Goal: Task Accomplishment & Management: Complete application form

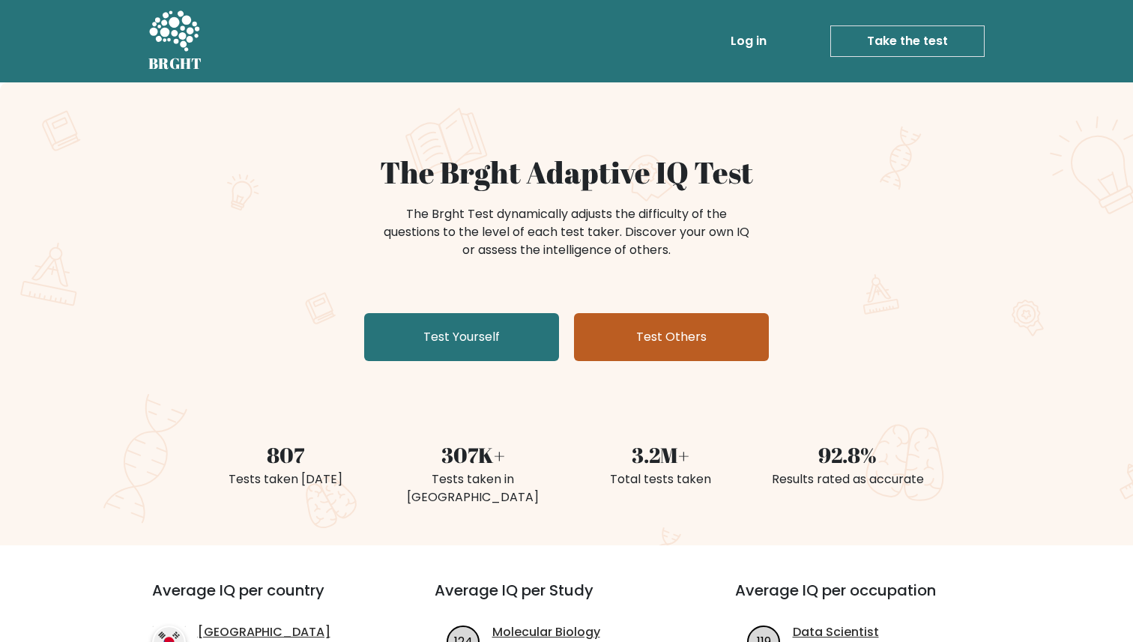
click at [637, 339] on link "Test Others" at bounding box center [671, 337] width 195 height 48
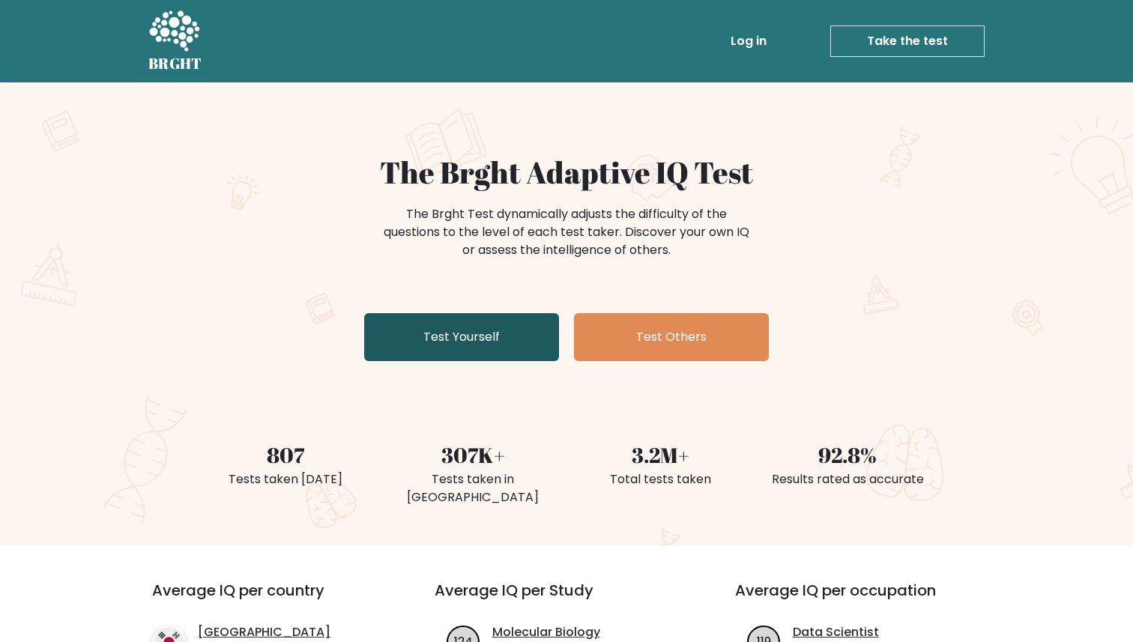
click at [509, 328] on link "Test Yourself" at bounding box center [461, 337] width 195 height 48
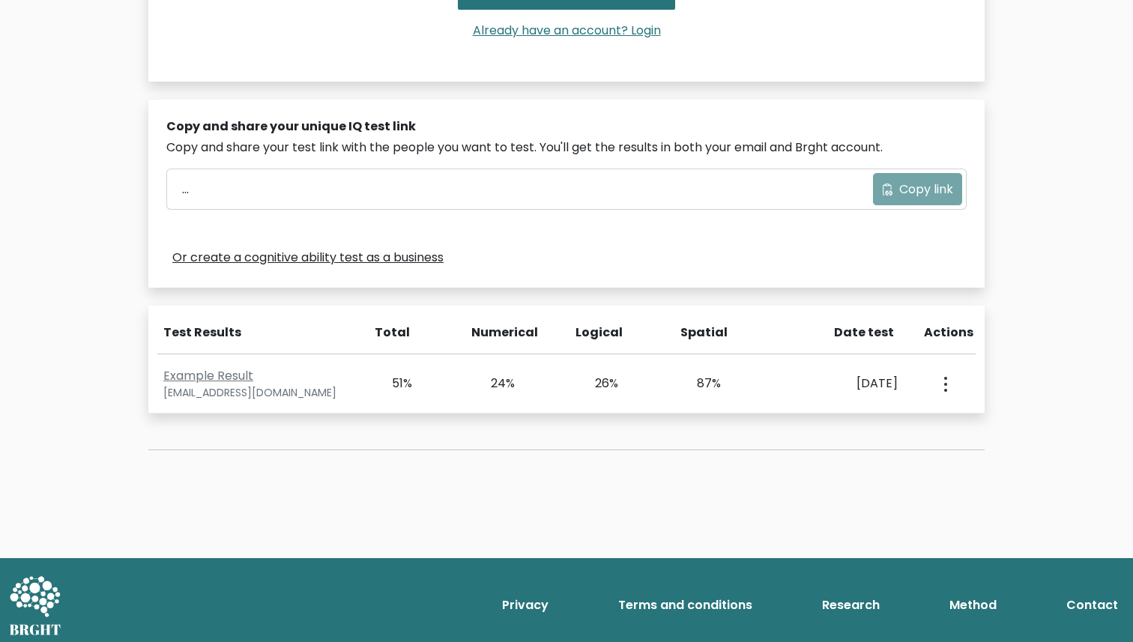
scroll to position [423, 0]
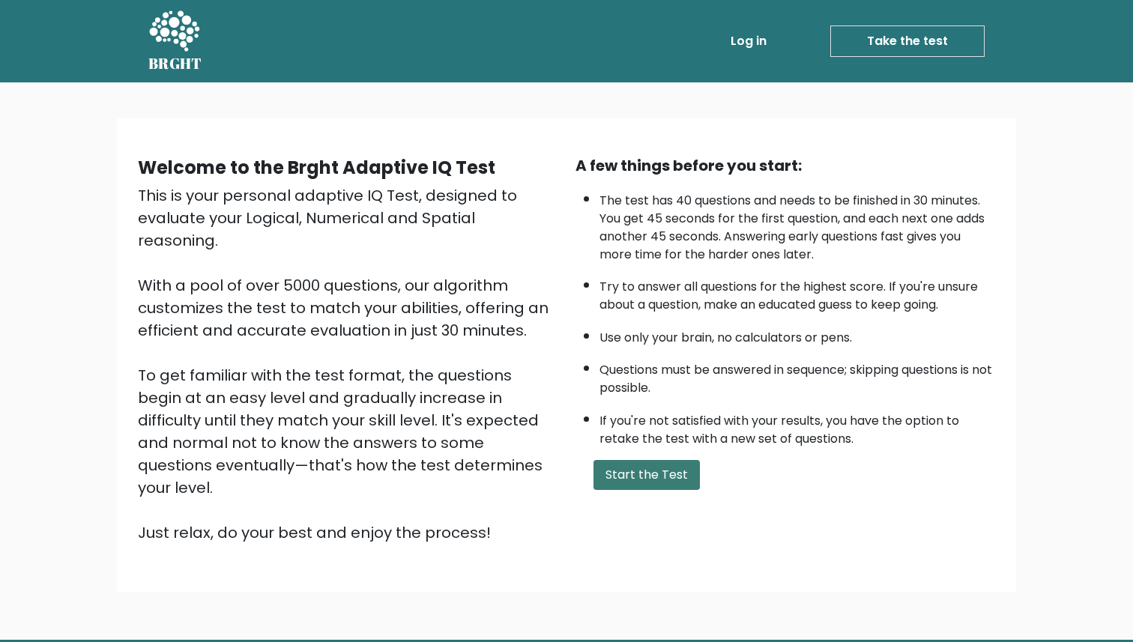
click at [674, 470] on button "Start the Test" at bounding box center [646, 475] width 106 height 30
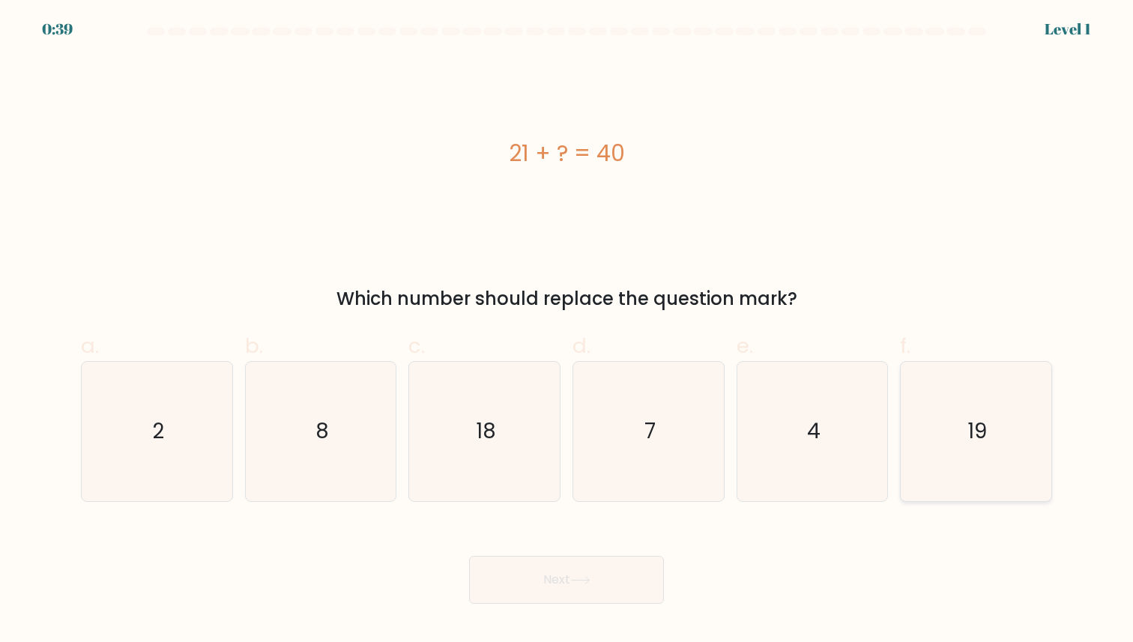
click at [949, 450] on icon "19" at bounding box center [976, 431] width 139 height 139
click at [567, 331] on input "f. 19" at bounding box center [566, 326] width 1 height 10
radio input "true"
click at [597, 582] on button "Next" at bounding box center [566, 580] width 195 height 48
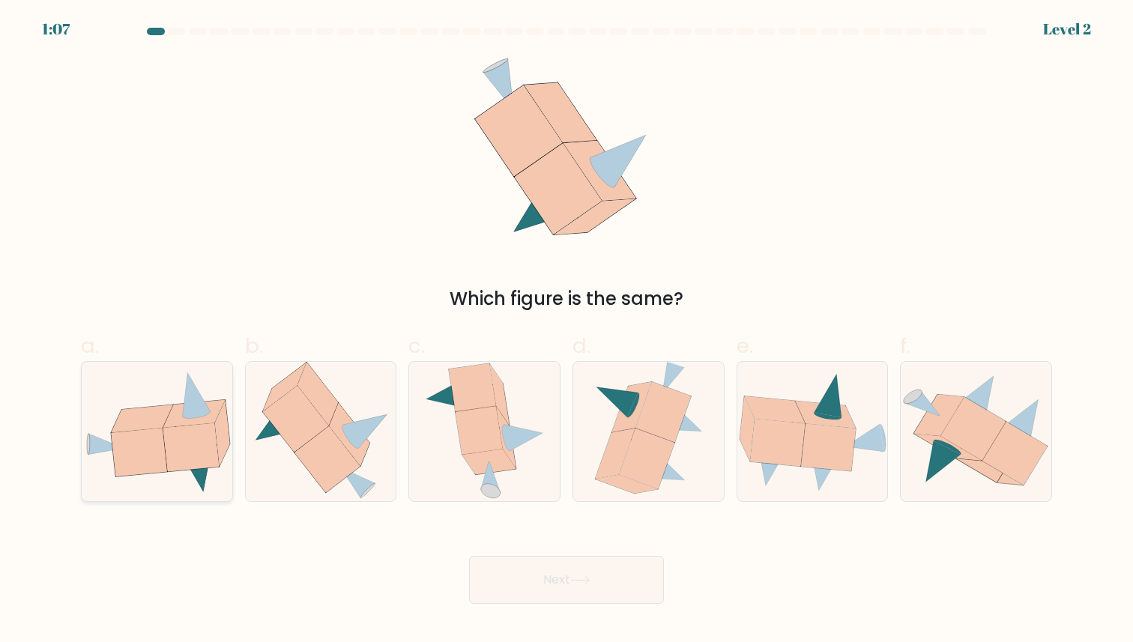
click at [190, 391] on icon at bounding box center [196, 395] width 28 height 44
click at [566, 331] on input "a." at bounding box center [566, 326] width 1 height 10
radio input "true"
click at [531, 585] on button "Next" at bounding box center [566, 580] width 195 height 48
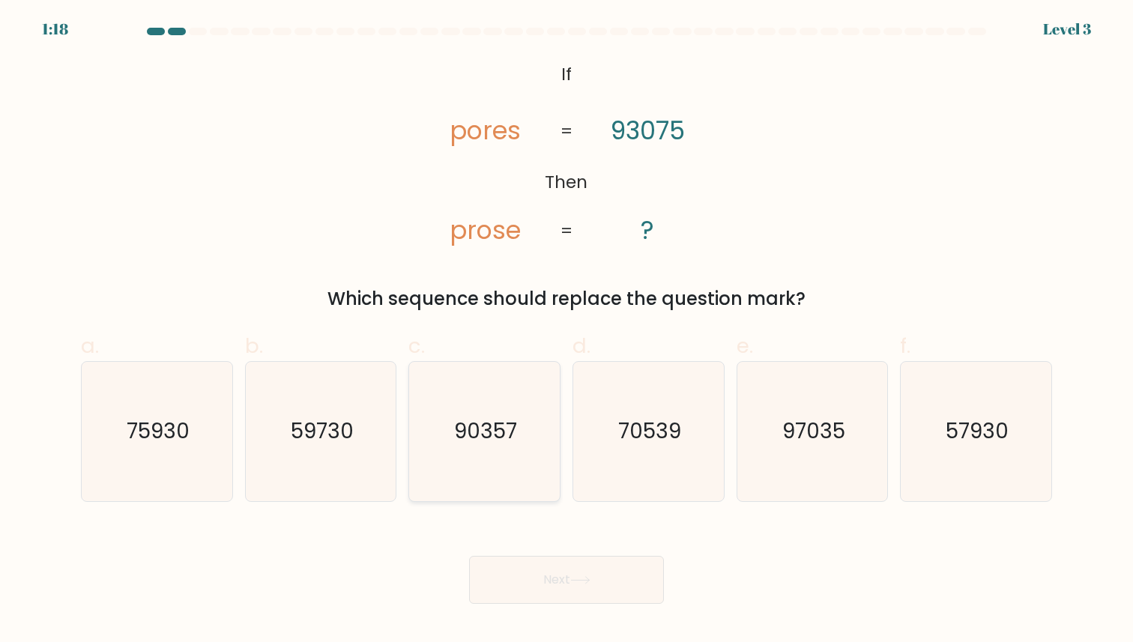
click at [468, 422] on text "90357" at bounding box center [485, 431] width 63 height 29
click at [566, 331] on input "c. 90357" at bounding box center [566, 326] width 1 height 10
radio input "true"
click at [582, 585] on button "Next" at bounding box center [566, 580] width 195 height 48
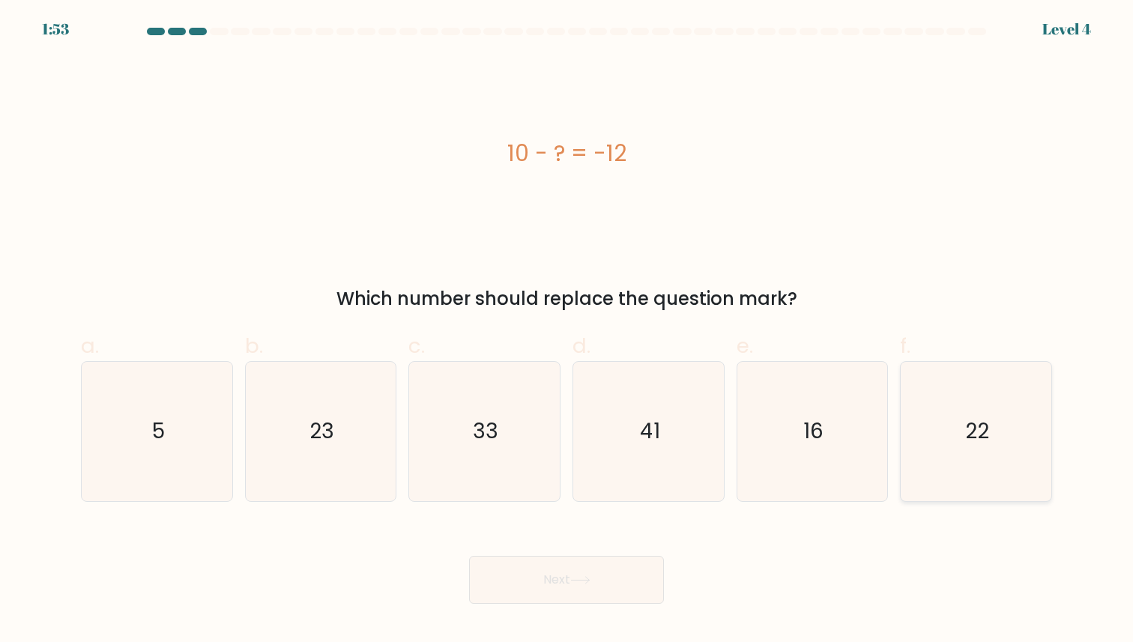
click at [981, 388] on icon "22" at bounding box center [976, 431] width 139 height 139
click at [567, 331] on input "f. 22" at bounding box center [566, 326] width 1 height 10
radio input "true"
click at [585, 609] on body "1:52 Level 4 a." at bounding box center [566, 321] width 1133 height 642
click at [587, 585] on button "Next" at bounding box center [566, 580] width 195 height 48
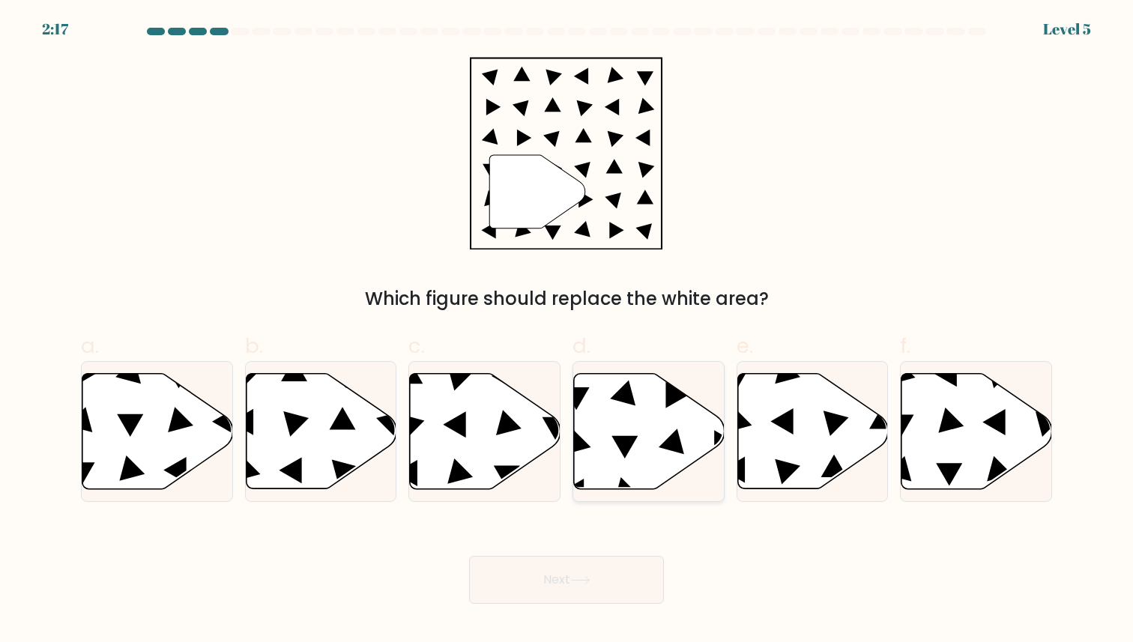
click at [635, 417] on icon at bounding box center [649, 430] width 151 height 115
click at [567, 331] on input "d." at bounding box center [566, 326] width 1 height 10
radio input "true"
click at [543, 578] on button "Next" at bounding box center [566, 580] width 195 height 48
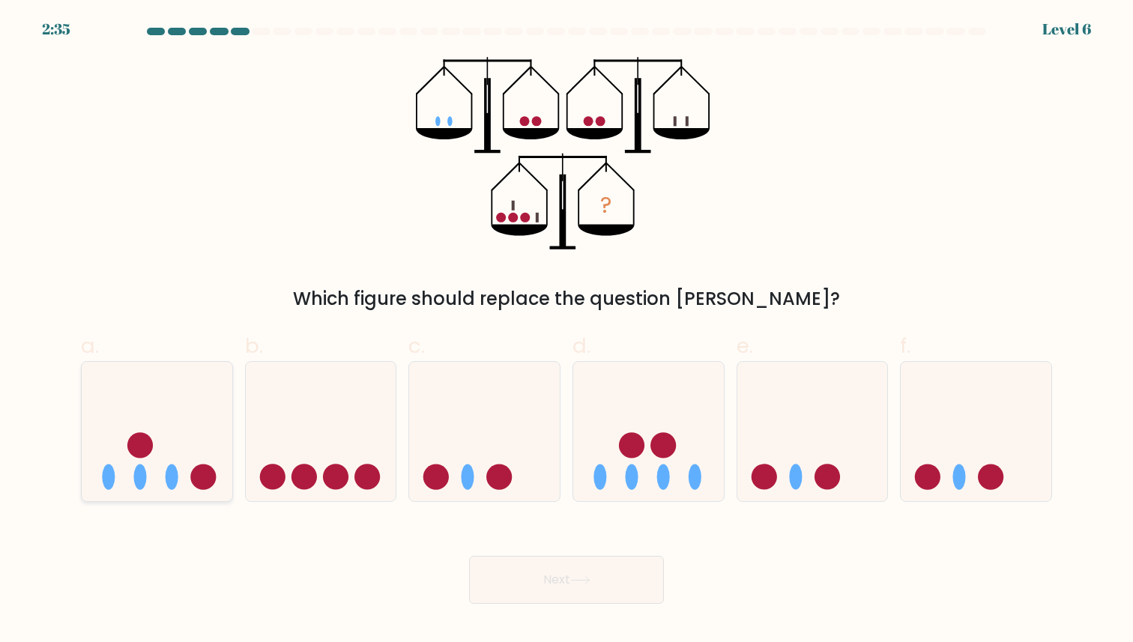
click at [185, 401] on icon at bounding box center [157, 431] width 151 height 124
click at [566, 331] on input "a." at bounding box center [566, 326] width 1 height 10
radio input "true"
click at [534, 580] on button "Next" at bounding box center [566, 580] width 195 height 48
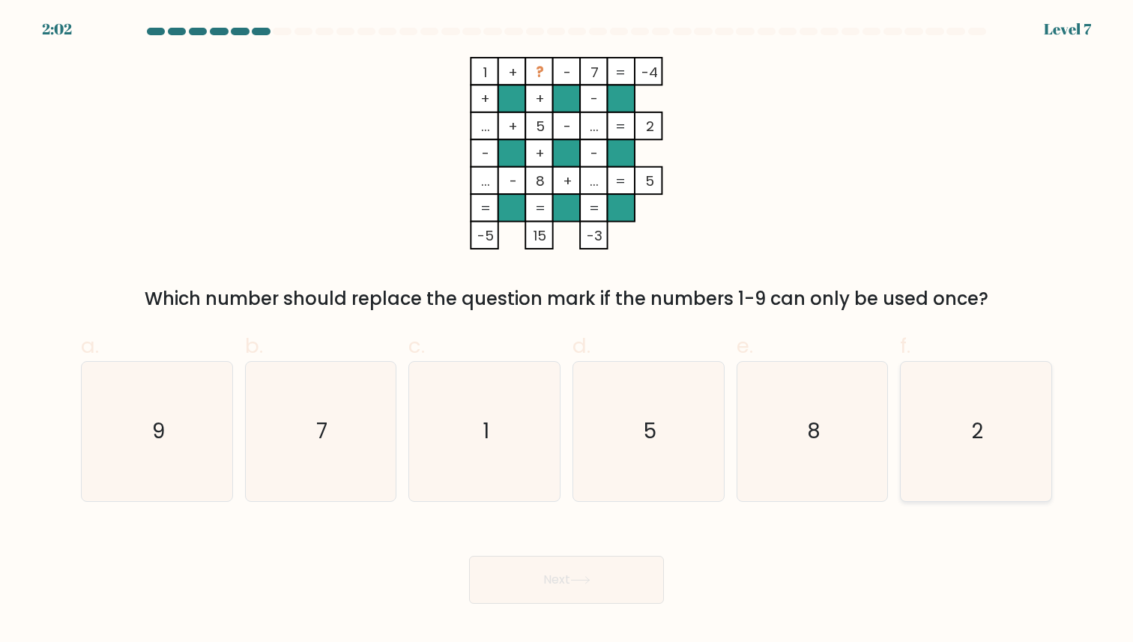
click at [956, 417] on icon "2" at bounding box center [976, 431] width 139 height 139
click at [567, 331] on input "f. 2" at bounding box center [566, 326] width 1 height 10
radio input "true"
click at [637, 587] on button "Next" at bounding box center [566, 580] width 195 height 48
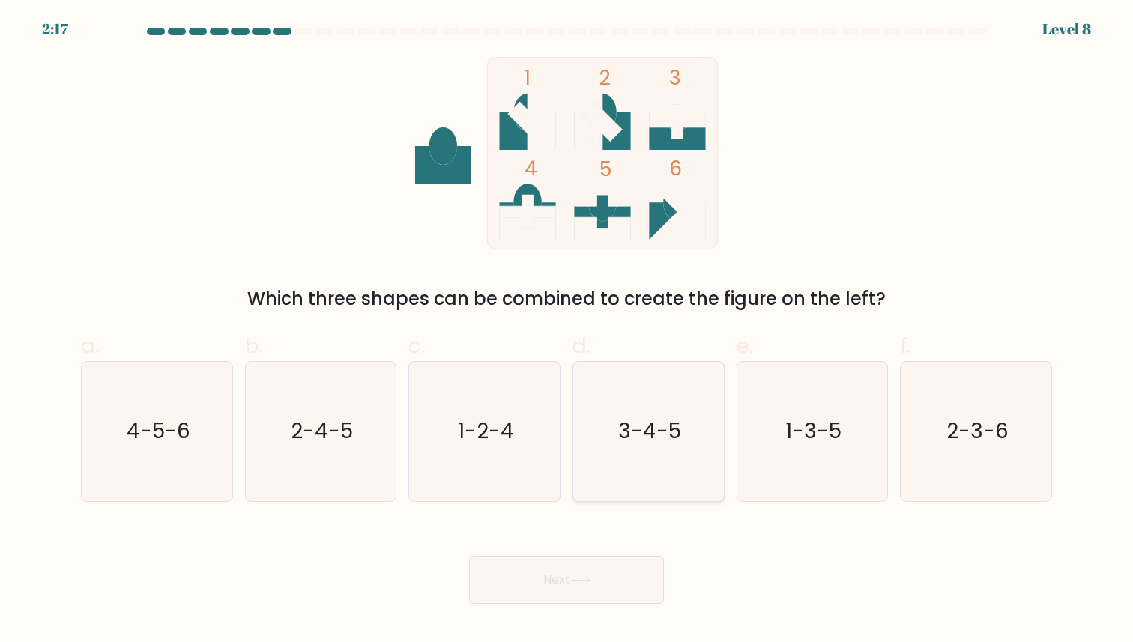
click at [602, 468] on icon "3-4-5" at bounding box center [648, 431] width 139 height 139
click at [567, 331] on input "d. 3-4-5" at bounding box center [566, 326] width 1 height 10
radio input "true"
click at [572, 582] on button "Next" at bounding box center [566, 580] width 195 height 48
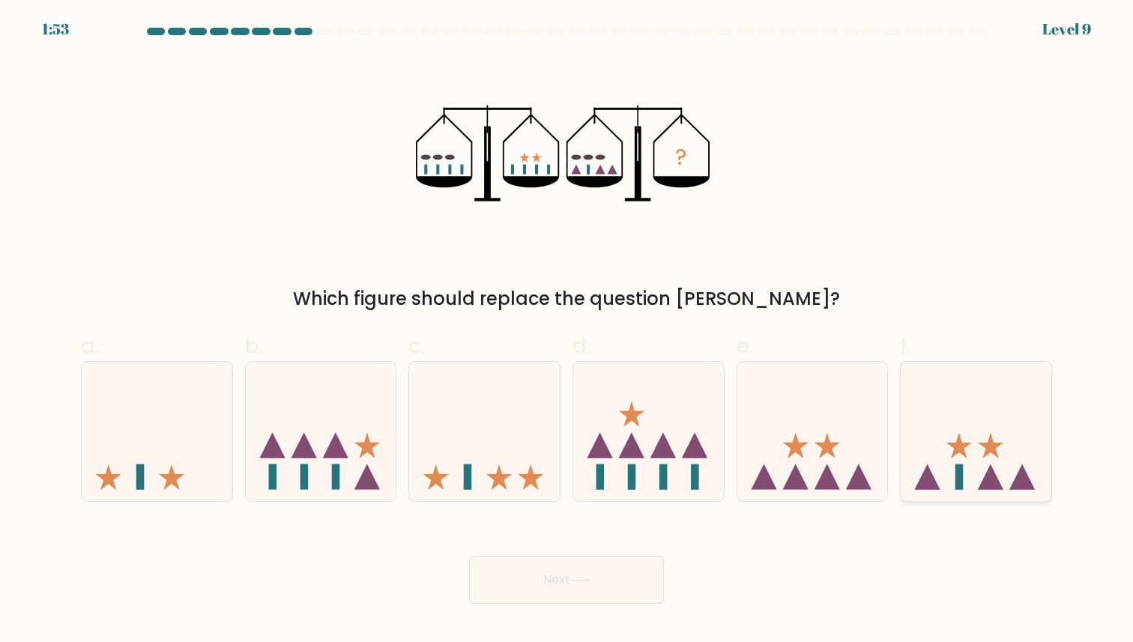
click at [999, 474] on icon at bounding box center [976, 431] width 151 height 124
click at [567, 331] on input "f." at bounding box center [566, 326] width 1 height 10
radio input "true"
click at [608, 565] on button "Next" at bounding box center [566, 580] width 195 height 48
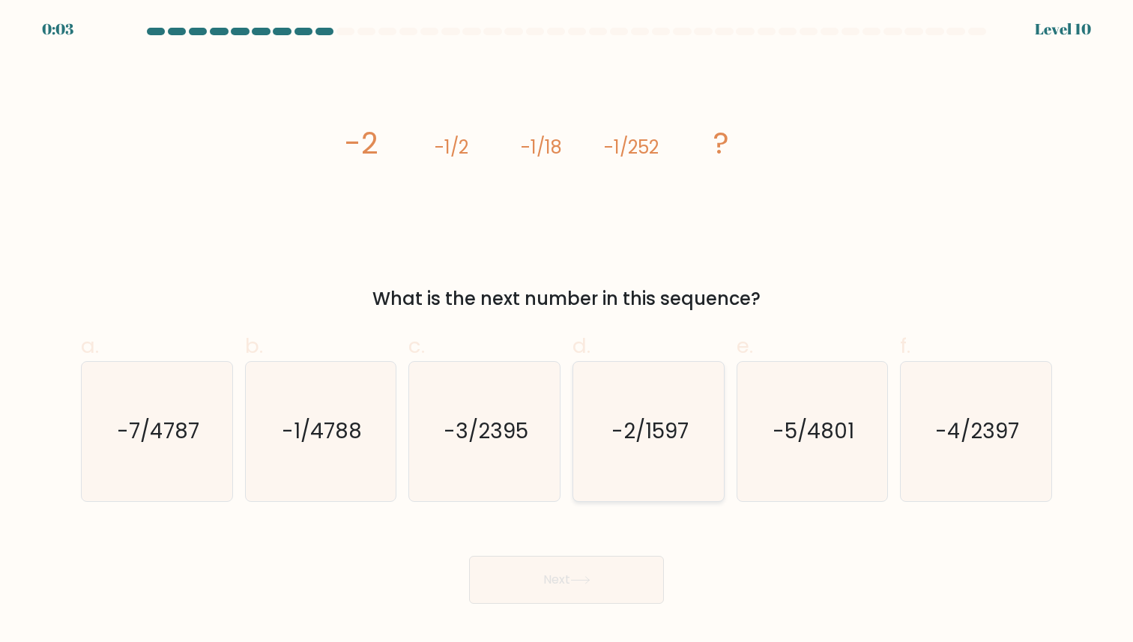
click at [627, 464] on icon "-2/1597" at bounding box center [648, 431] width 139 height 139
click at [567, 331] on input "d. -2/1597" at bounding box center [566, 326] width 1 height 10
radio input "true"
click at [611, 584] on button "Next" at bounding box center [566, 580] width 195 height 48
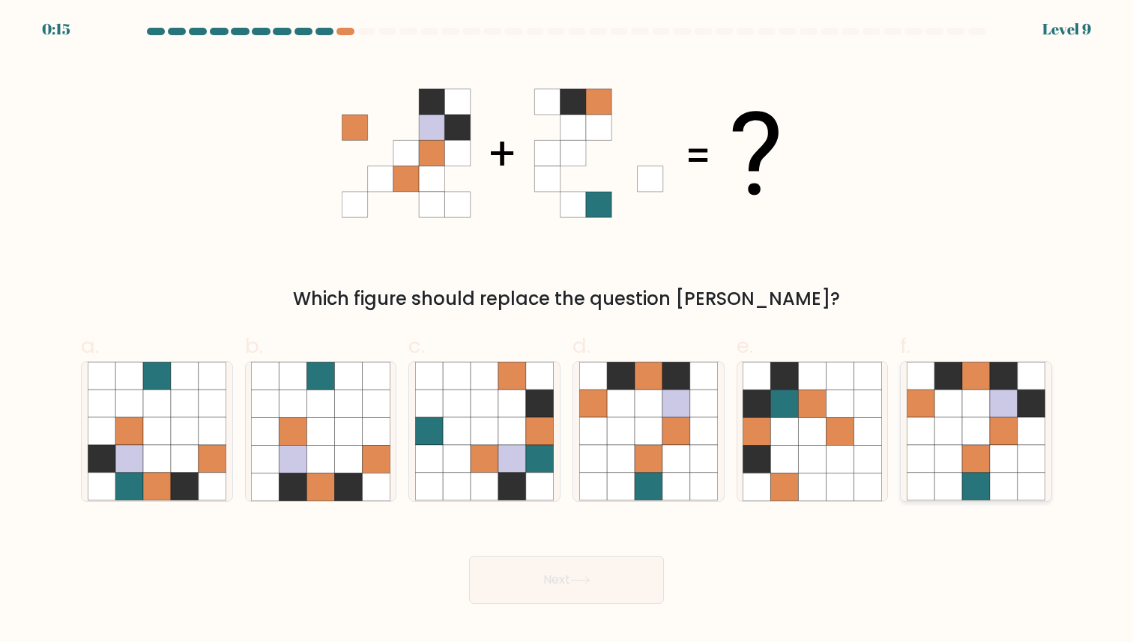
click at [1010, 462] on icon at bounding box center [1004, 460] width 28 height 28
click at [567, 331] on input "f." at bounding box center [566, 326] width 1 height 10
radio input "true"
click at [553, 585] on button "Next" at bounding box center [566, 580] width 195 height 48
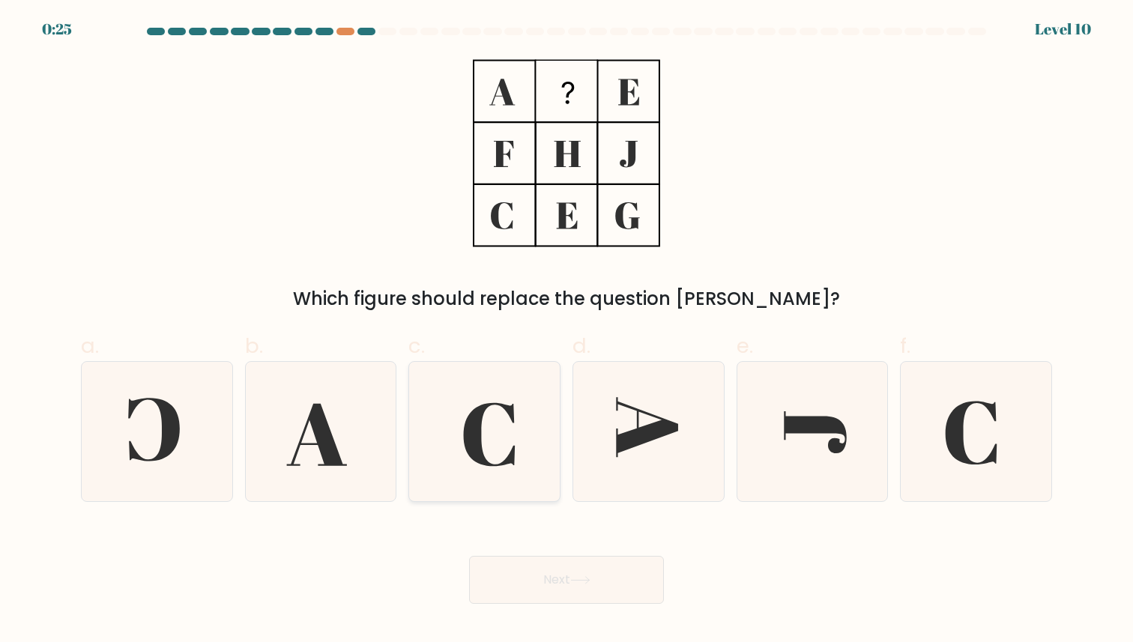
click at [507, 433] on icon at bounding box center [484, 431] width 139 height 139
click at [566, 331] on input "c." at bounding box center [566, 326] width 1 height 10
radio input "true"
click at [565, 598] on button "Next" at bounding box center [566, 580] width 195 height 48
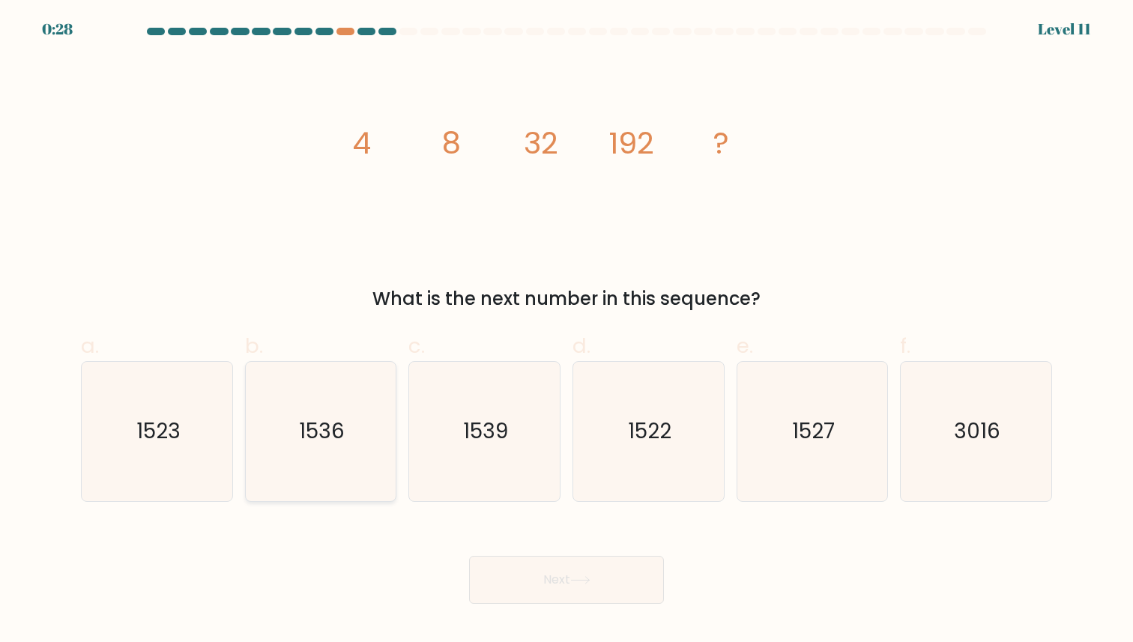
click at [358, 441] on icon "1536" at bounding box center [320, 431] width 139 height 139
click at [566, 331] on input "b. 1536" at bounding box center [566, 326] width 1 height 10
radio input "true"
click at [542, 569] on button "Next" at bounding box center [566, 580] width 195 height 48
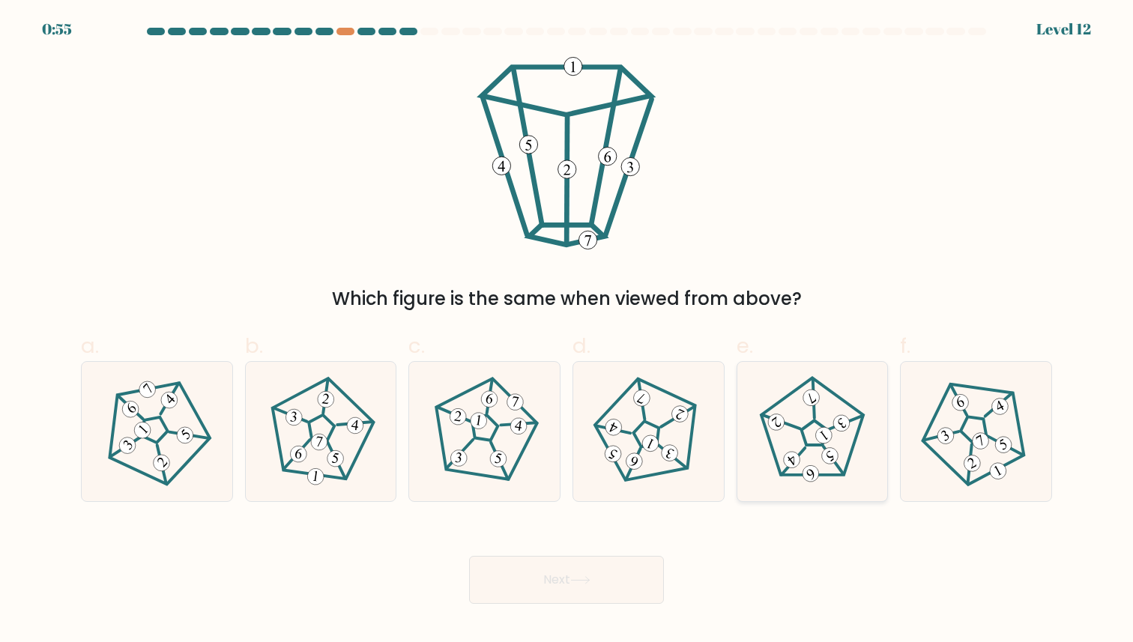
click at [777, 424] on 791 at bounding box center [776, 422] width 22 height 22
click at [567, 331] on input "e." at bounding box center [566, 326] width 1 height 10
radio input "true"
click at [611, 570] on button "Next" at bounding box center [566, 580] width 195 height 48
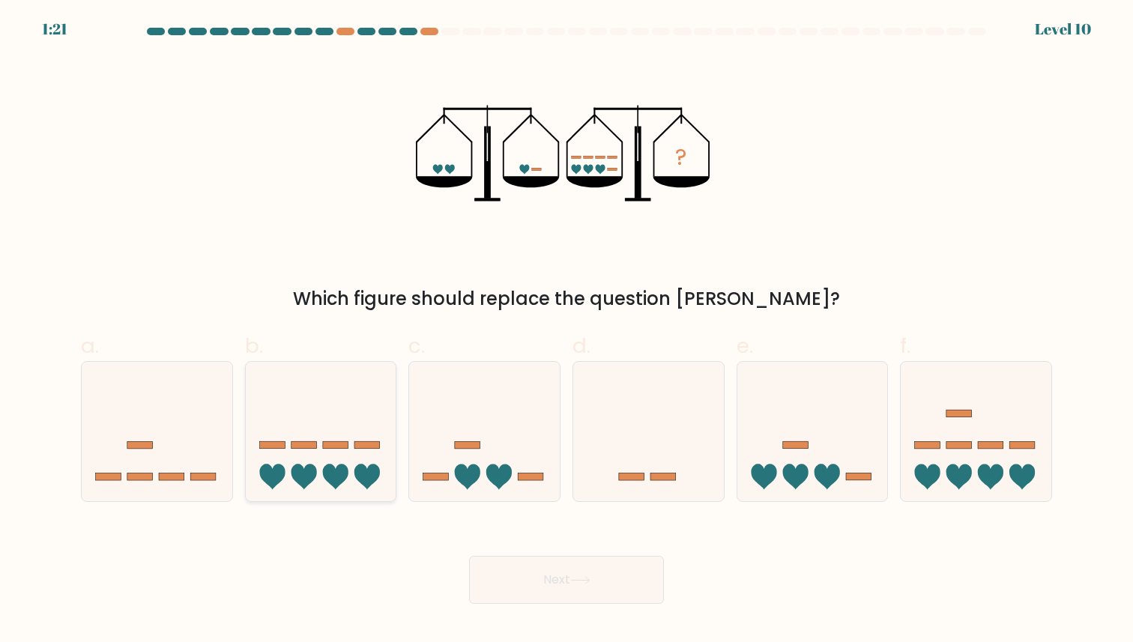
click at [355, 435] on icon at bounding box center [321, 431] width 151 height 124
click at [566, 331] on input "b." at bounding box center [566, 326] width 1 height 10
radio input "true"
click at [536, 576] on button "Next" at bounding box center [566, 580] width 195 height 48
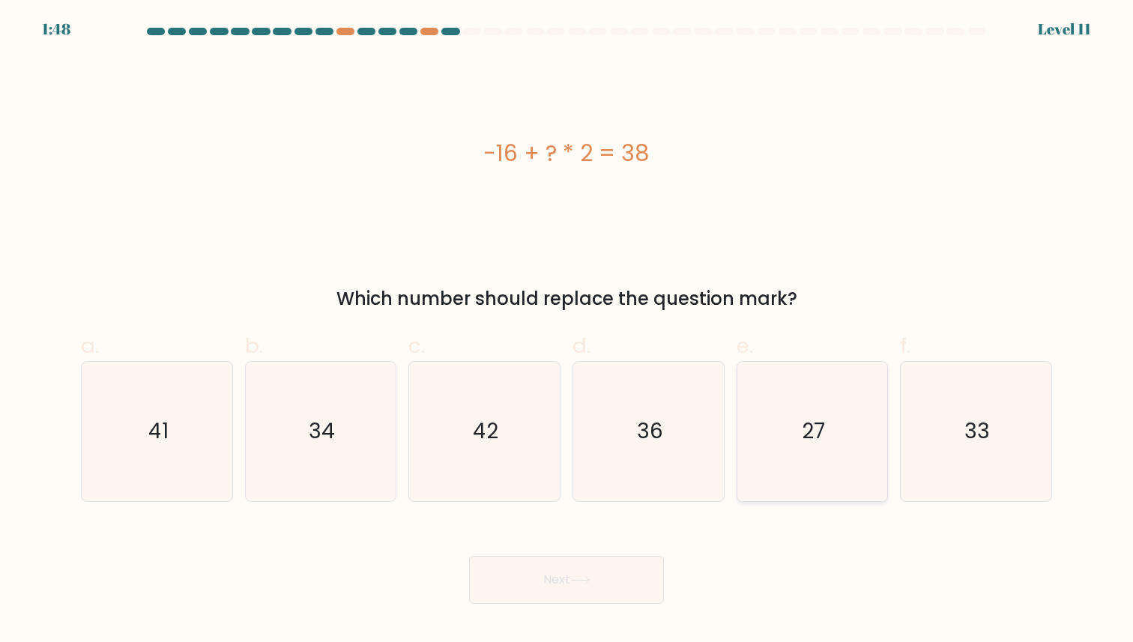
click at [822, 426] on text "27" at bounding box center [813, 431] width 23 height 29
click at [567, 331] on input "e. 27" at bounding box center [566, 326] width 1 height 10
radio input "true"
click at [635, 568] on button "Next" at bounding box center [566, 580] width 195 height 48
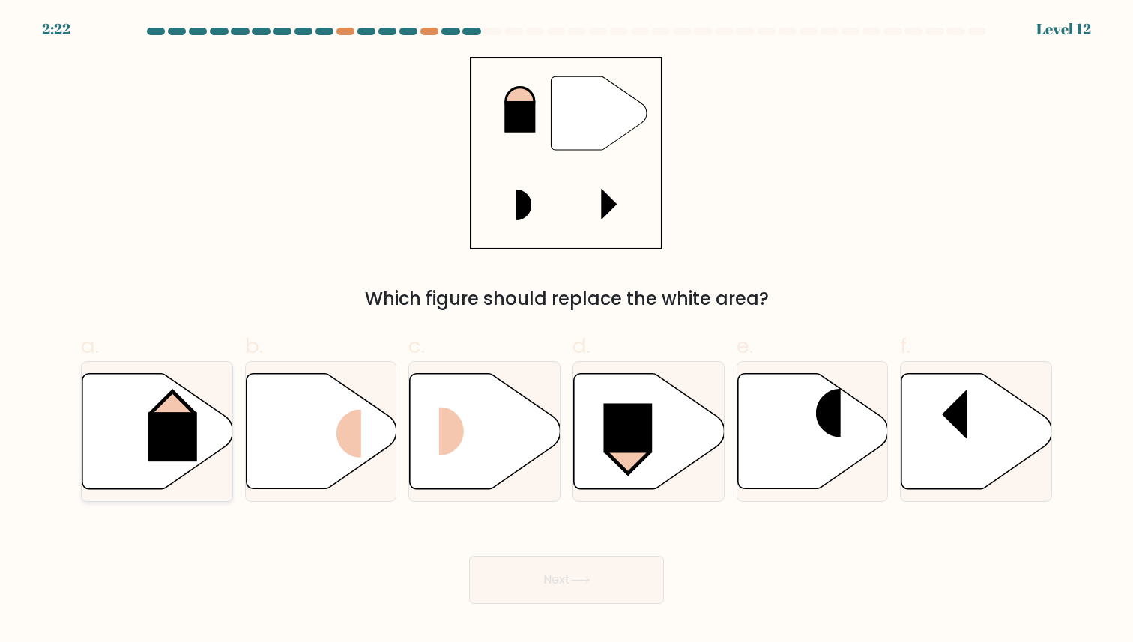
click at [143, 431] on icon at bounding box center [157, 430] width 151 height 115
click at [566, 331] on input "a." at bounding box center [566, 326] width 1 height 10
radio input "true"
click at [536, 572] on button "Next" at bounding box center [566, 580] width 195 height 48
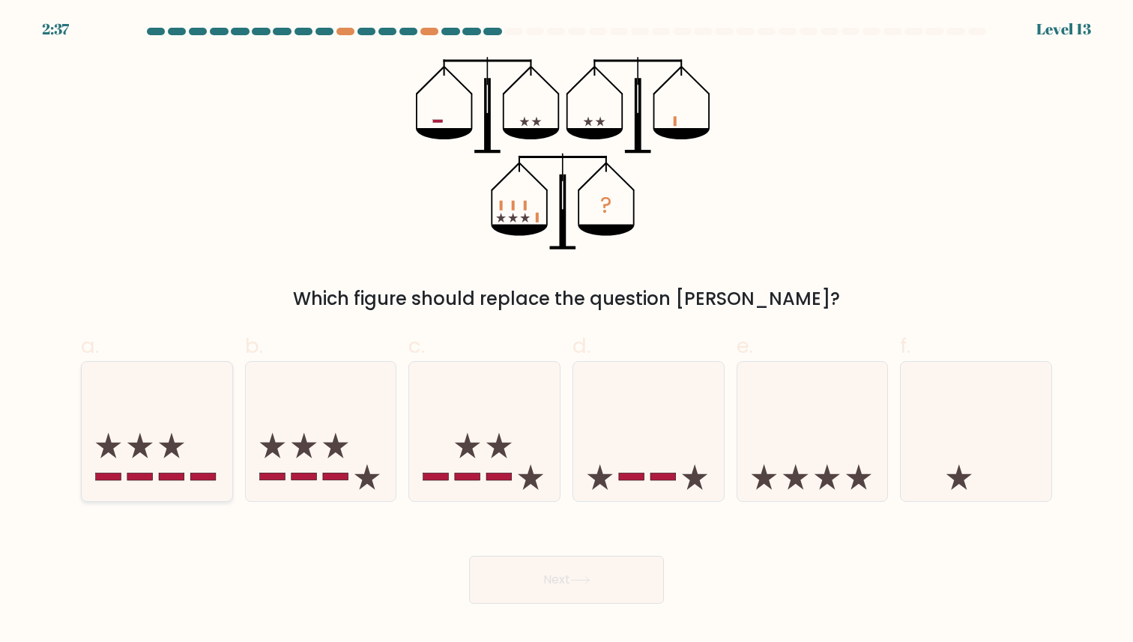
click at [168, 446] on icon at bounding box center [171, 445] width 25 height 25
click at [566, 331] on input "a." at bounding box center [566, 326] width 1 height 10
radio input "true"
click at [518, 569] on button "Next" at bounding box center [566, 580] width 195 height 48
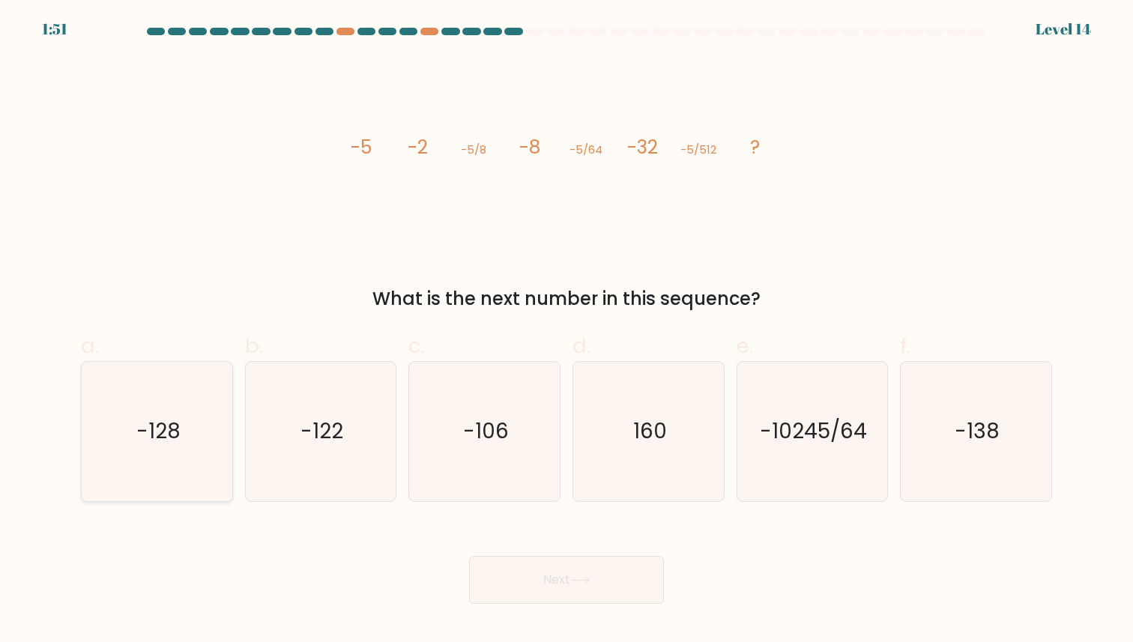
click at [169, 439] on text "-128" at bounding box center [158, 431] width 44 height 29
click at [566, 331] on input "a. -128" at bounding box center [566, 326] width 1 height 10
radio input "true"
click at [530, 579] on button "Next" at bounding box center [566, 580] width 195 height 48
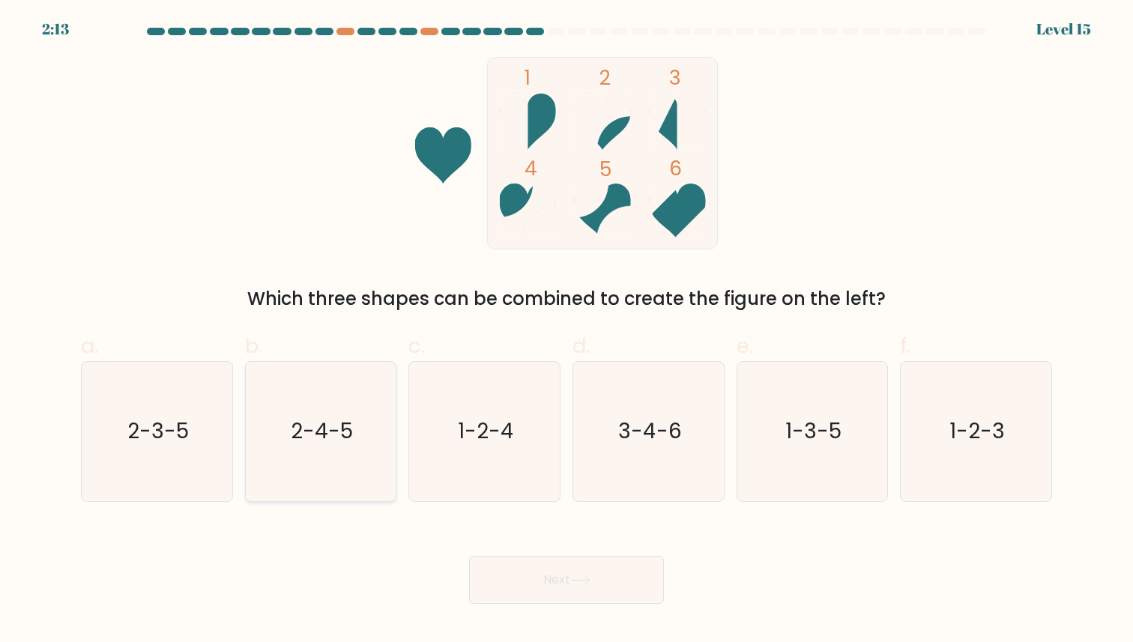
click at [336, 405] on icon "2-4-5" at bounding box center [320, 431] width 139 height 139
click at [566, 331] on input "b. 2-4-5" at bounding box center [566, 326] width 1 height 10
radio input "true"
click at [515, 563] on button "Next" at bounding box center [566, 580] width 195 height 48
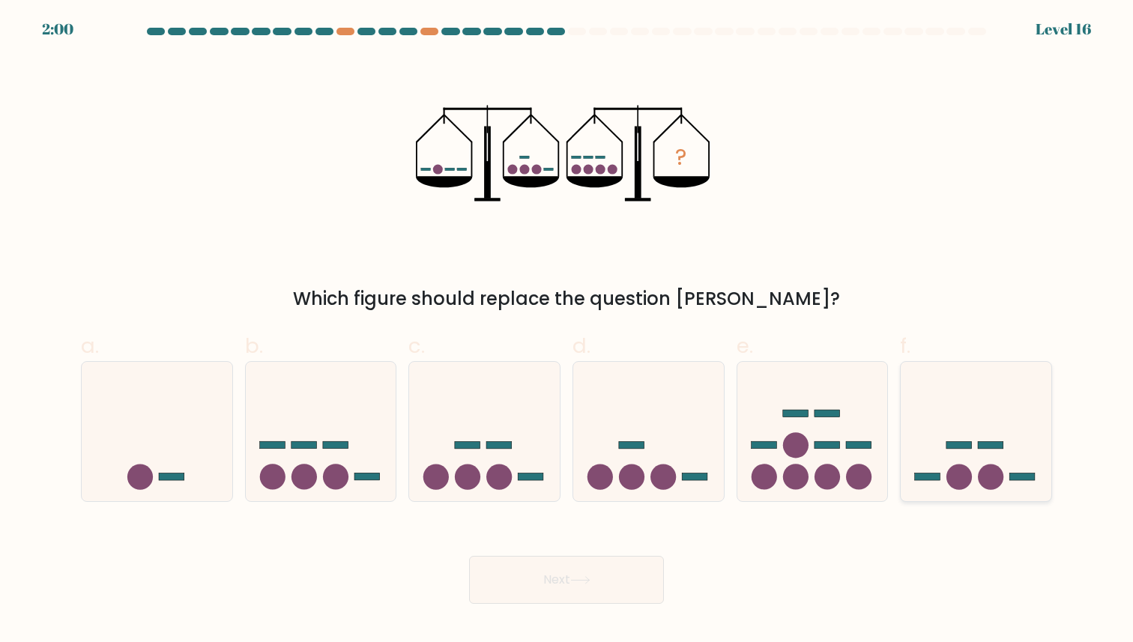
click at [979, 473] on circle at bounding box center [990, 477] width 25 height 25
click at [567, 331] on input "f." at bounding box center [566, 326] width 1 height 10
radio input "true"
click at [580, 564] on button "Next" at bounding box center [566, 580] width 195 height 48
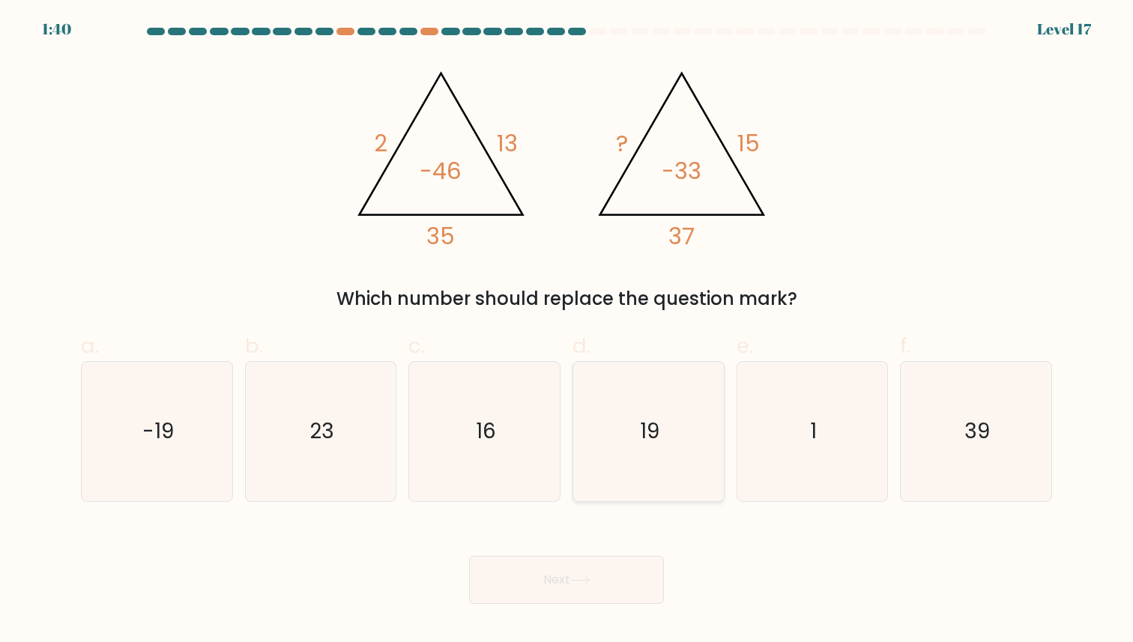
click at [671, 410] on icon "19" at bounding box center [648, 431] width 139 height 139
click at [567, 331] on input "d. 19" at bounding box center [566, 326] width 1 height 10
radio input "true"
click at [626, 566] on button "Next" at bounding box center [566, 580] width 195 height 48
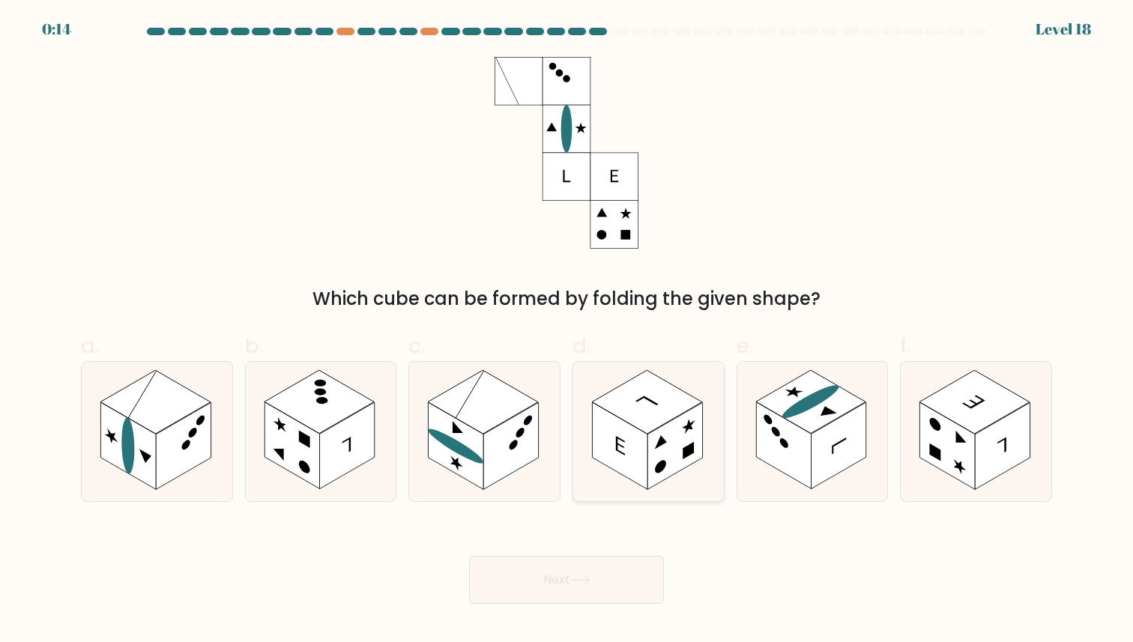
click at [614, 384] on icon at bounding box center [648, 431] width 151 height 139
click at [567, 331] on input "d." at bounding box center [566, 326] width 1 height 10
radio input "true"
click at [597, 576] on button "Next" at bounding box center [566, 580] width 195 height 48
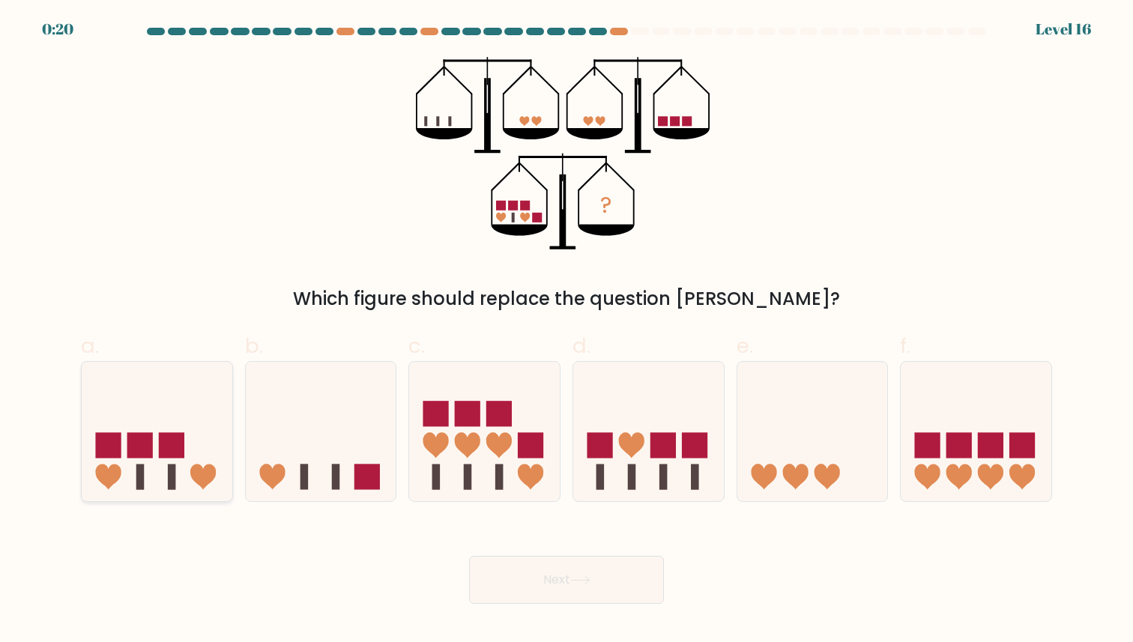
click at [170, 450] on rect at bounding box center [171, 444] width 25 height 25
click at [566, 331] on input "a." at bounding box center [566, 326] width 1 height 10
radio input "true"
click at [548, 580] on button "Next" at bounding box center [566, 580] width 195 height 48
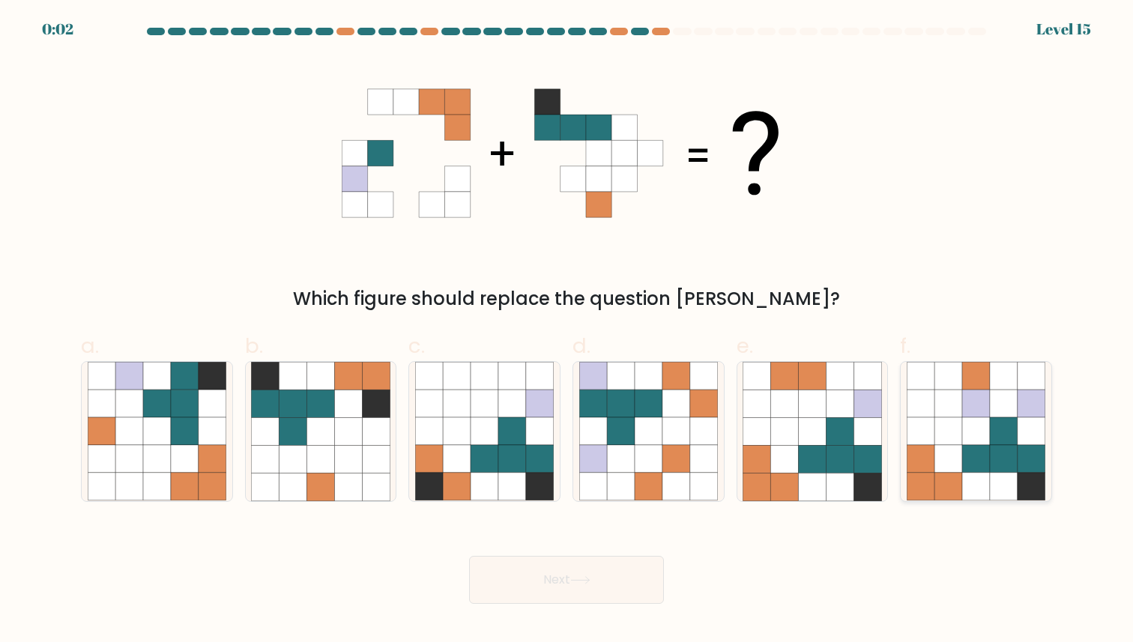
click at [1018, 409] on icon at bounding box center [1031, 404] width 28 height 28
click at [567, 331] on input "f." at bounding box center [566, 326] width 1 height 10
radio input "true"
click at [632, 575] on button "Next" at bounding box center [566, 580] width 195 height 48
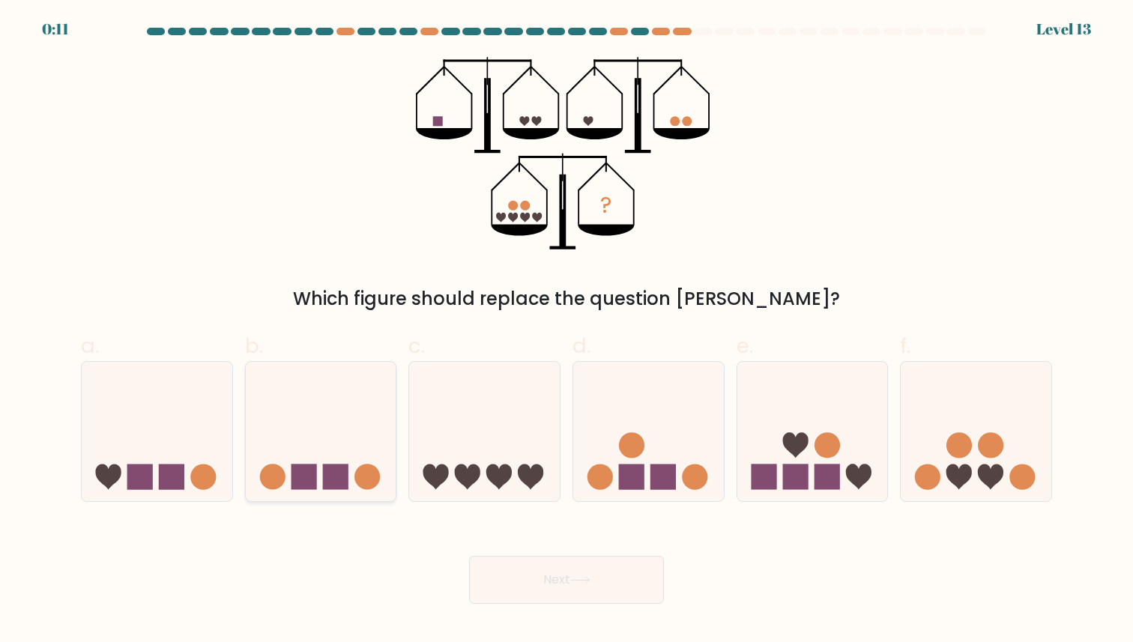
click at [339, 422] on icon at bounding box center [321, 431] width 151 height 124
click at [566, 331] on input "b." at bounding box center [566, 326] width 1 height 10
radio input "true"
click at [496, 587] on button "Next" at bounding box center [566, 580] width 195 height 48
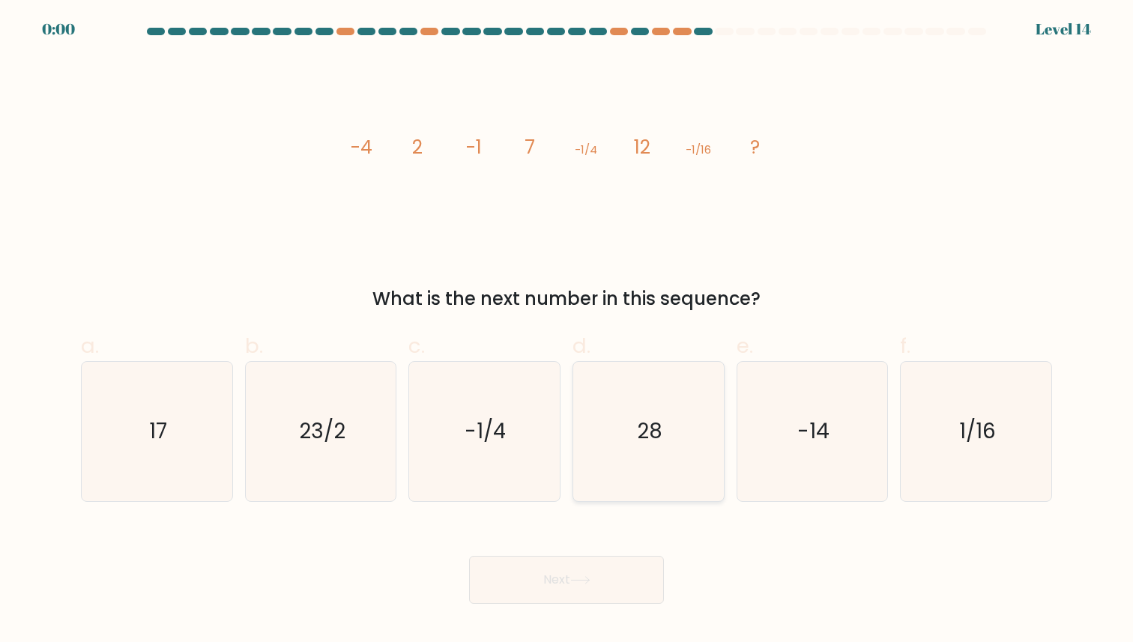
click at [614, 452] on icon "28" at bounding box center [648, 431] width 139 height 139
click at [567, 331] on input "d. 28" at bounding box center [566, 326] width 1 height 10
radio input "true"
click at [605, 581] on div "Next" at bounding box center [566, 562] width 989 height 84
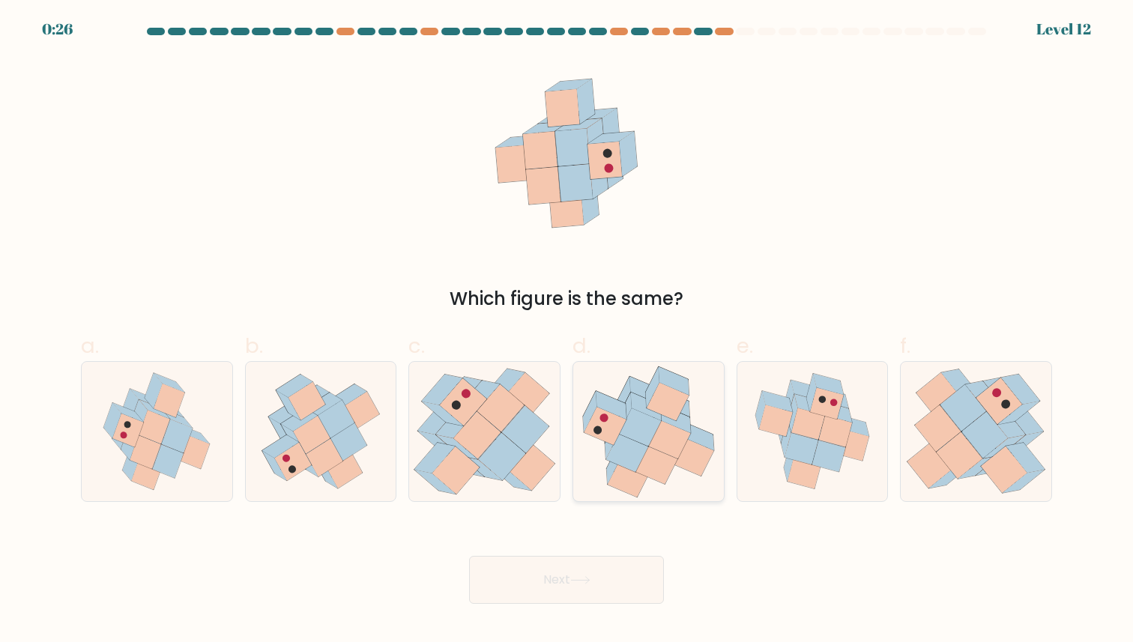
click at [621, 417] on icon at bounding box center [611, 405] width 31 height 28
click at [567, 331] on input "d." at bounding box center [566, 326] width 1 height 10
radio input "true"
click at [590, 584] on icon at bounding box center [580, 580] width 20 height 8
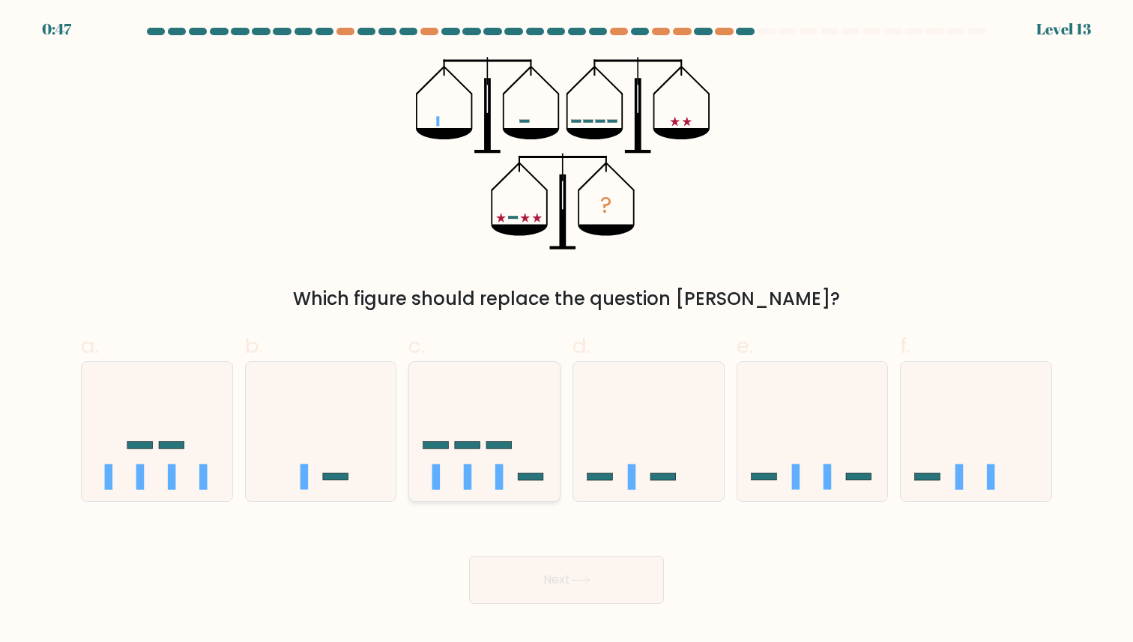
click at [456, 483] on icon at bounding box center [484, 431] width 151 height 124
click at [566, 331] on input "c." at bounding box center [566, 326] width 1 height 10
radio input "true"
click at [515, 593] on button "Next" at bounding box center [566, 580] width 195 height 48
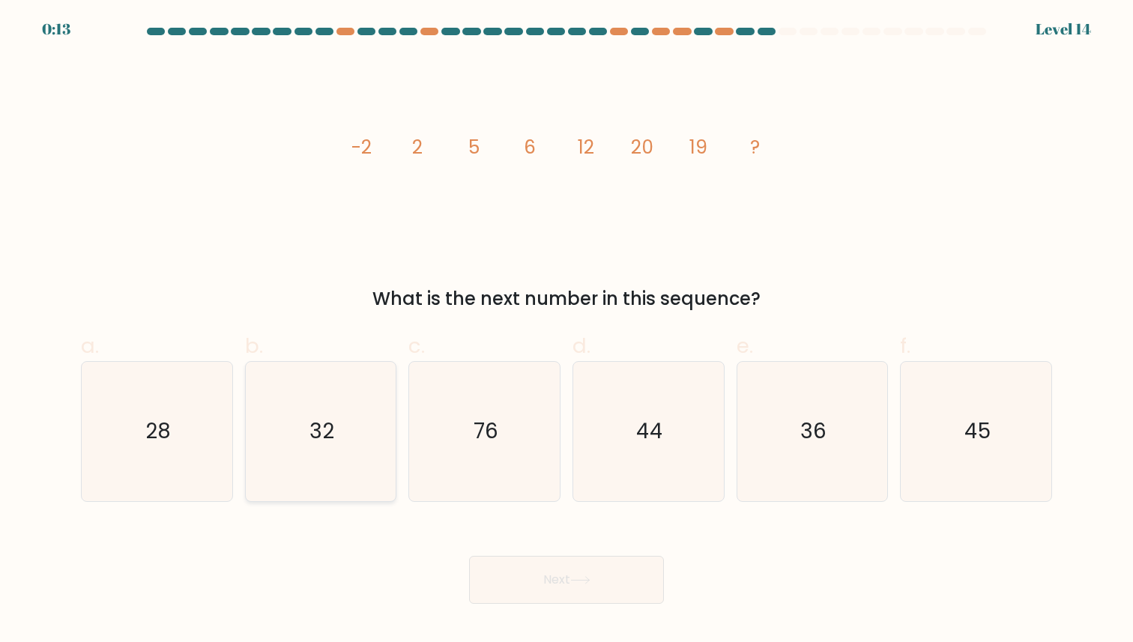
click at [340, 465] on icon "32" at bounding box center [320, 431] width 139 height 139
click at [566, 331] on input "b. 32" at bounding box center [566, 326] width 1 height 10
radio input "true"
click at [501, 574] on button "Next" at bounding box center [566, 580] width 195 height 48
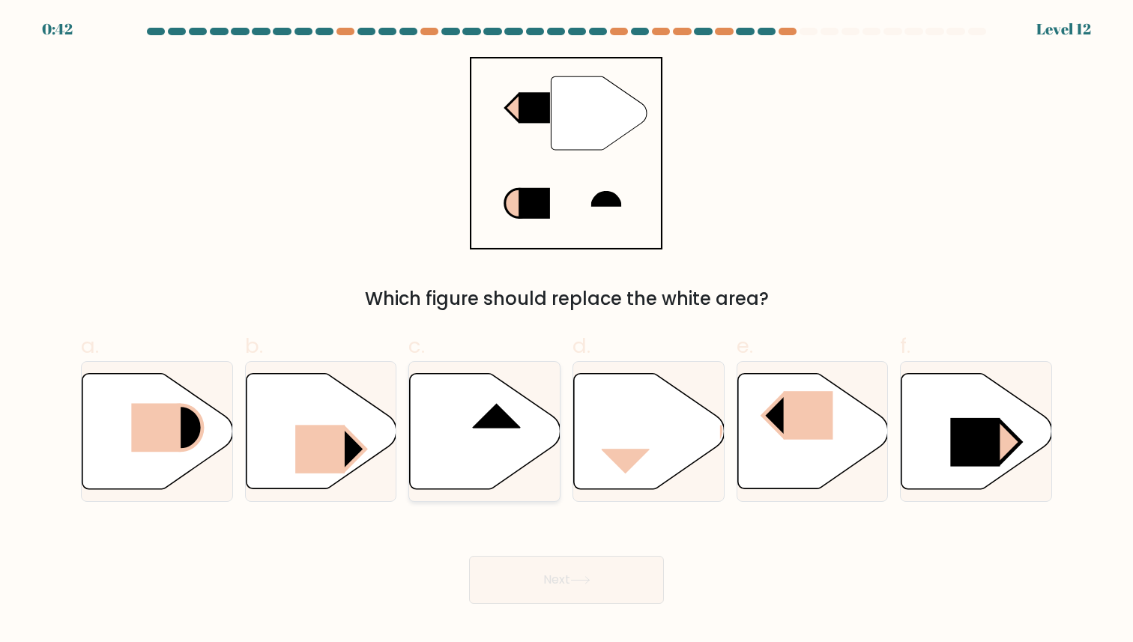
click at [494, 433] on icon at bounding box center [485, 430] width 151 height 115
click at [566, 331] on input "c." at bounding box center [566, 326] width 1 height 10
radio input "true"
click at [546, 575] on button "Next" at bounding box center [566, 580] width 195 height 48
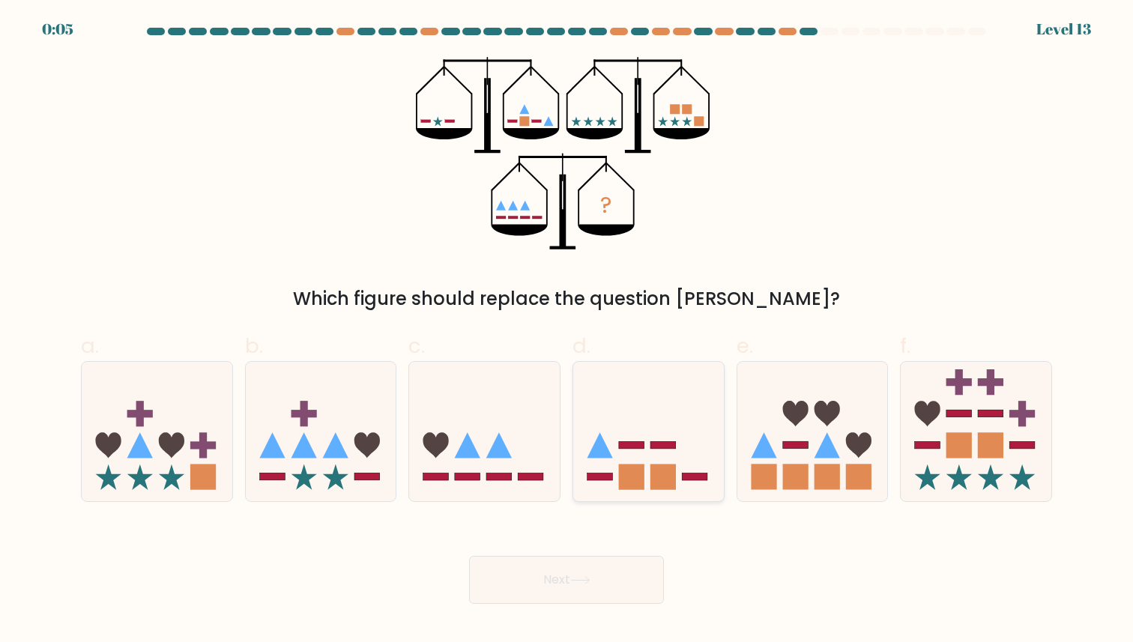
click at [653, 477] on rect at bounding box center [662, 477] width 25 height 25
click at [567, 331] on input "d." at bounding box center [566, 326] width 1 height 10
radio input "true"
click at [610, 573] on button "Next" at bounding box center [566, 580] width 195 height 48
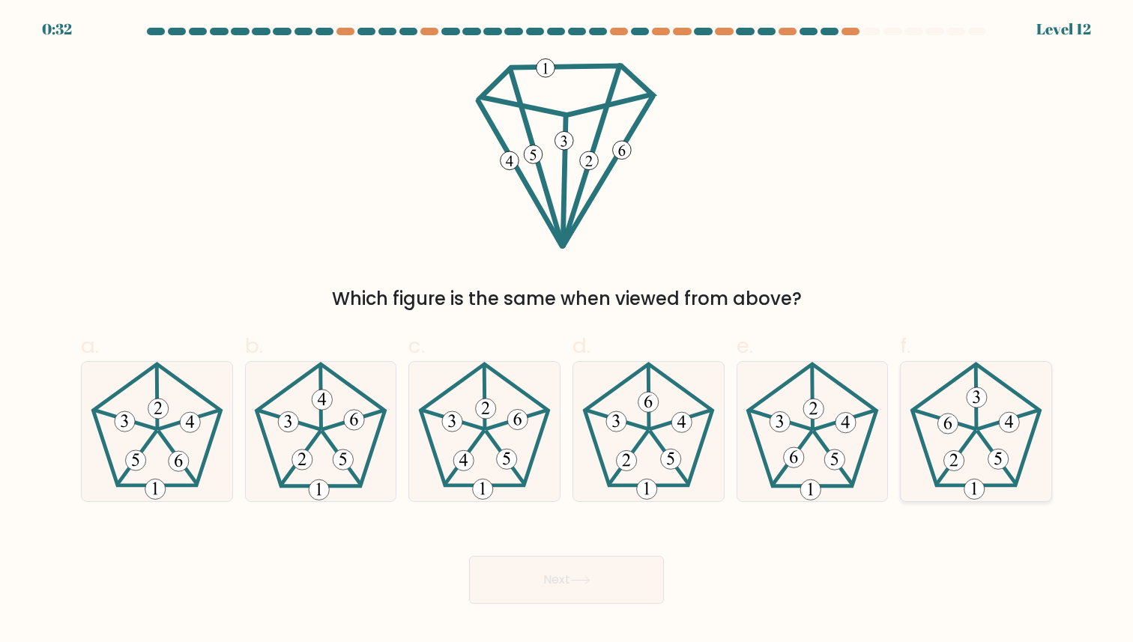
click at [955, 470] on 403 at bounding box center [954, 461] width 20 height 20
click at [567, 331] on input "f." at bounding box center [566, 326] width 1 height 10
radio input "true"
click at [581, 584] on icon at bounding box center [580, 580] width 20 height 8
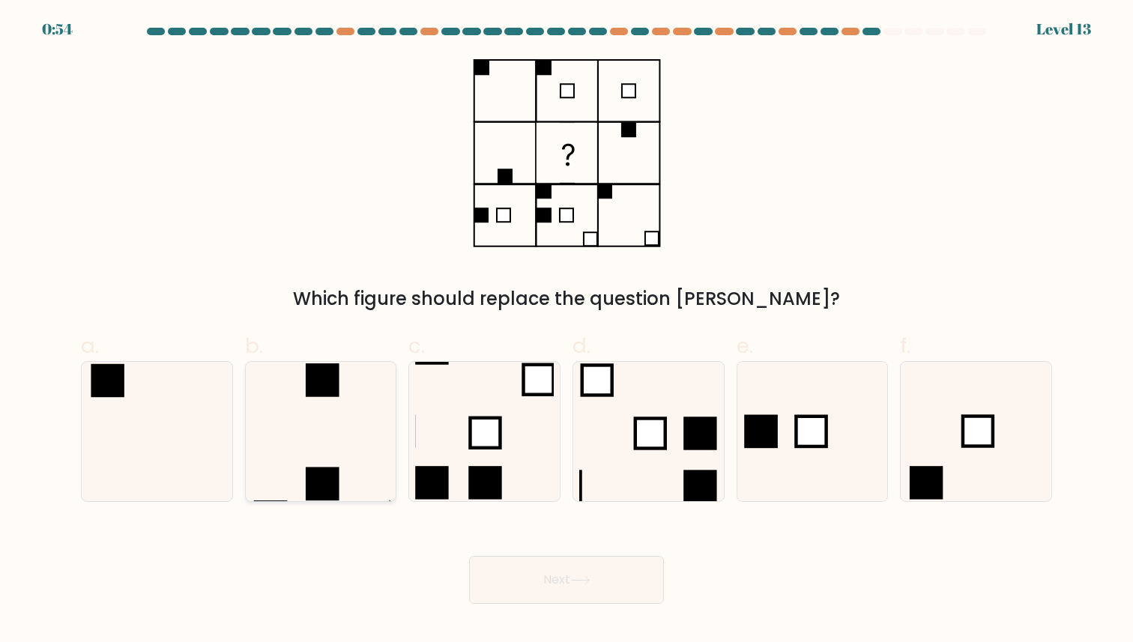
click at [362, 444] on icon at bounding box center [320, 431] width 139 height 139
click at [566, 331] on input "b." at bounding box center [566, 326] width 1 height 10
radio input "true"
click at [509, 566] on button "Next" at bounding box center [566, 580] width 195 height 48
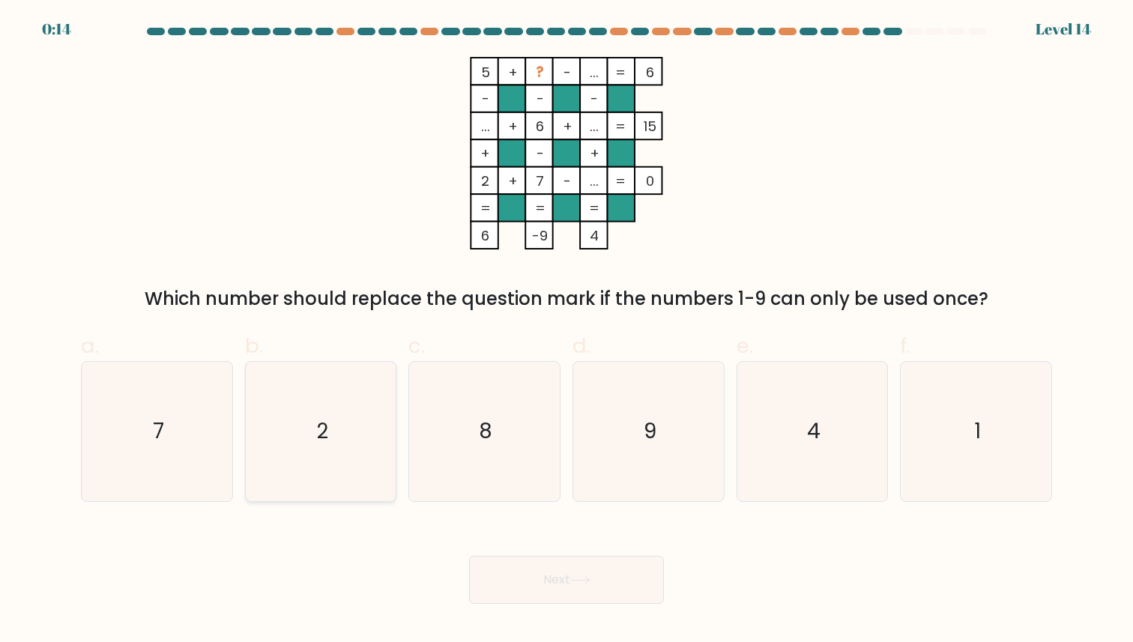
click at [323, 405] on icon "2" at bounding box center [320, 431] width 139 height 139
click at [566, 331] on input "b. 2" at bounding box center [566, 326] width 1 height 10
radio input "true"
click at [533, 575] on button "Next" at bounding box center [566, 580] width 195 height 48
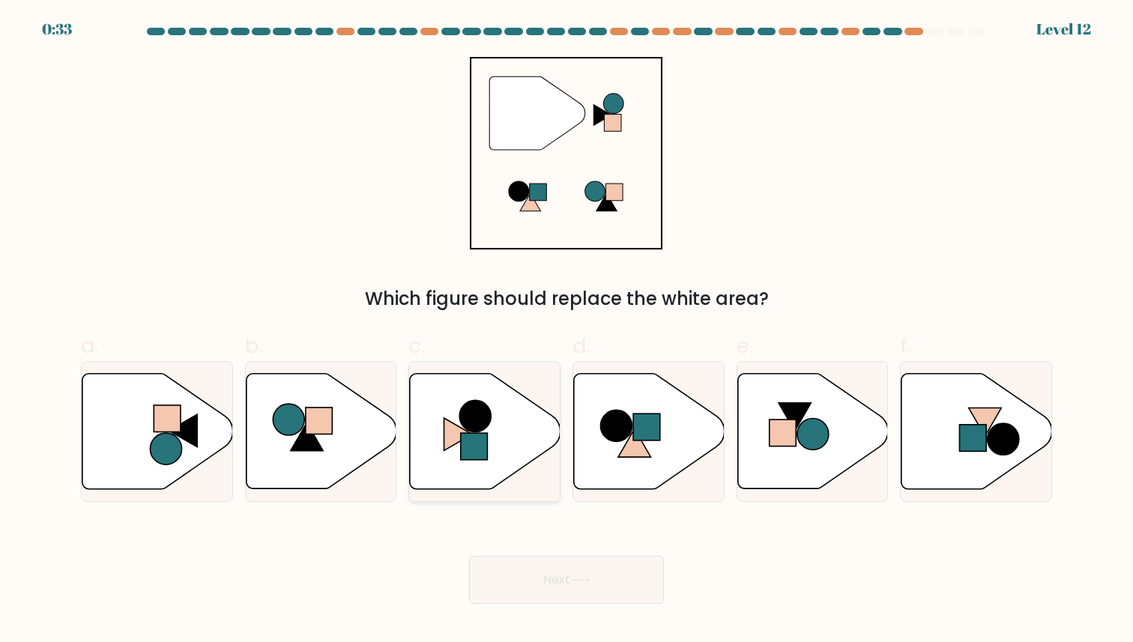
click at [465, 371] on div at bounding box center [484, 431] width 152 height 140
click at [566, 331] on input "c." at bounding box center [566, 326] width 1 height 10
radio input "true"
click at [539, 577] on button "Next" at bounding box center [566, 580] width 195 height 48
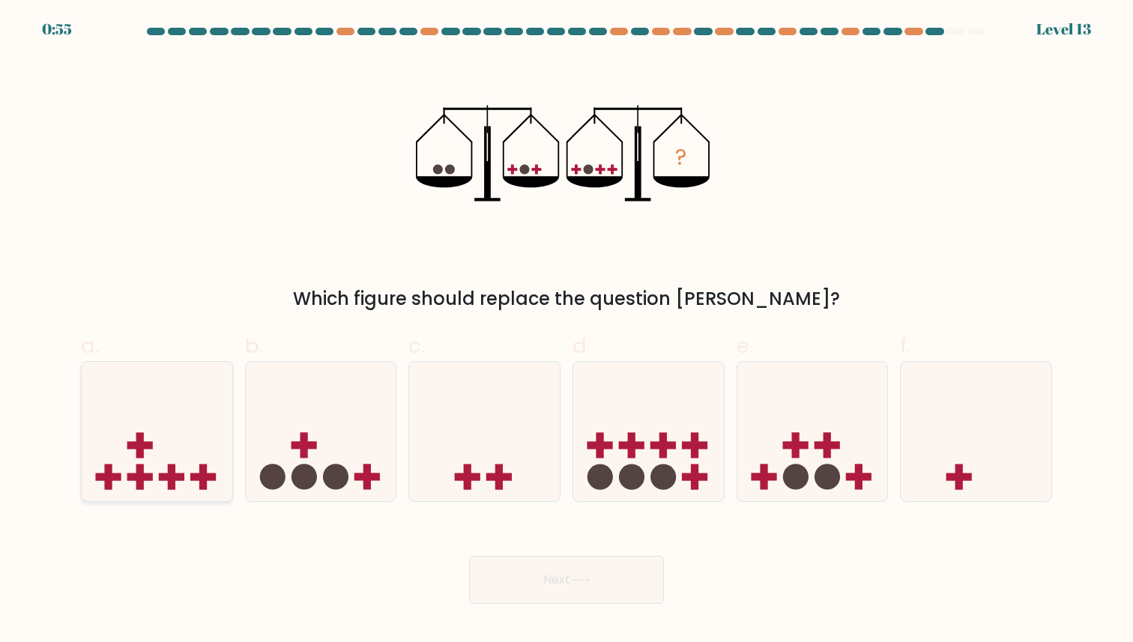
click at [181, 456] on icon at bounding box center [157, 431] width 151 height 124
click at [566, 331] on input "a." at bounding box center [566, 326] width 1 height 10
radio input "true"
click at [507, 571] on button "Next" at bounding box center [566, 580] width 195 height 48
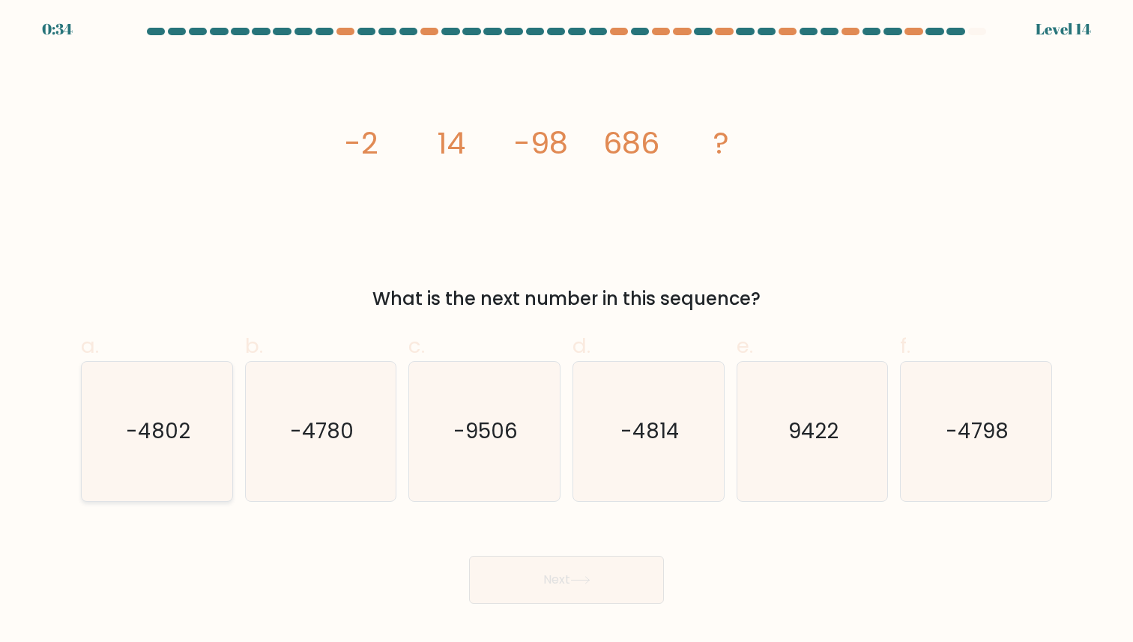
click at [129, 419] on text "-4802" at bounding box center [158, 431] width 64 height 29
click at [566, 331] on input "a. -4802" at bounding box center [566, 326] width 1 height 10
radio input "true"
click at [508, 564] on button "Next" at bounding box center [566, 580] width 195 height 48
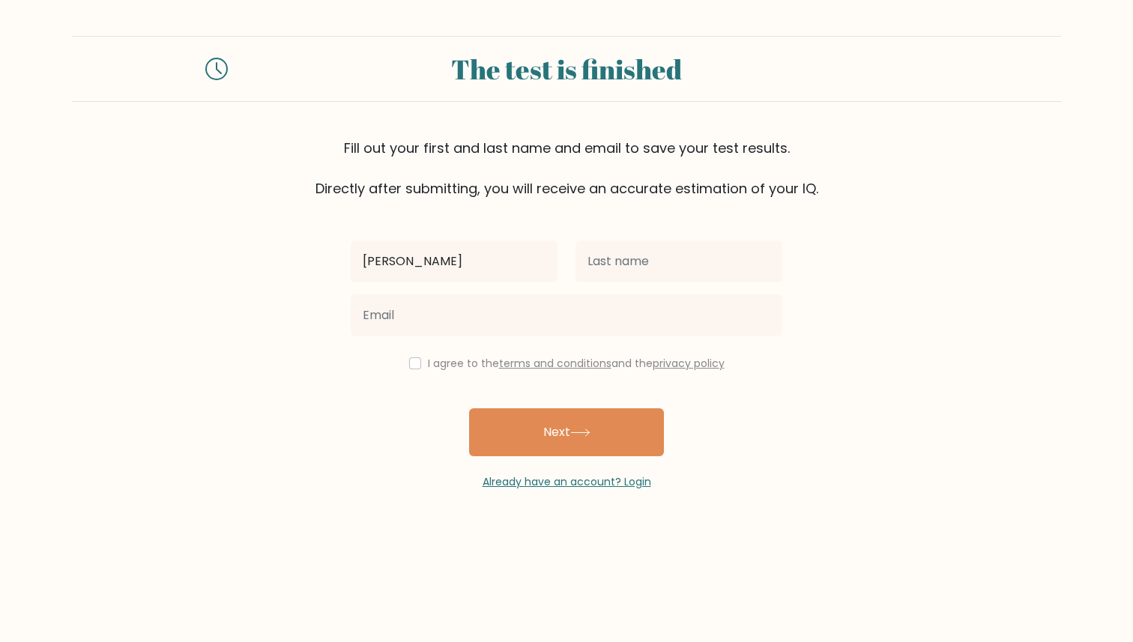
type input "[PERSON_NAME]"
click at [656, 267] on input "text" at bounding box center [678, 262] width 207 height 42
type input "Mutalik"
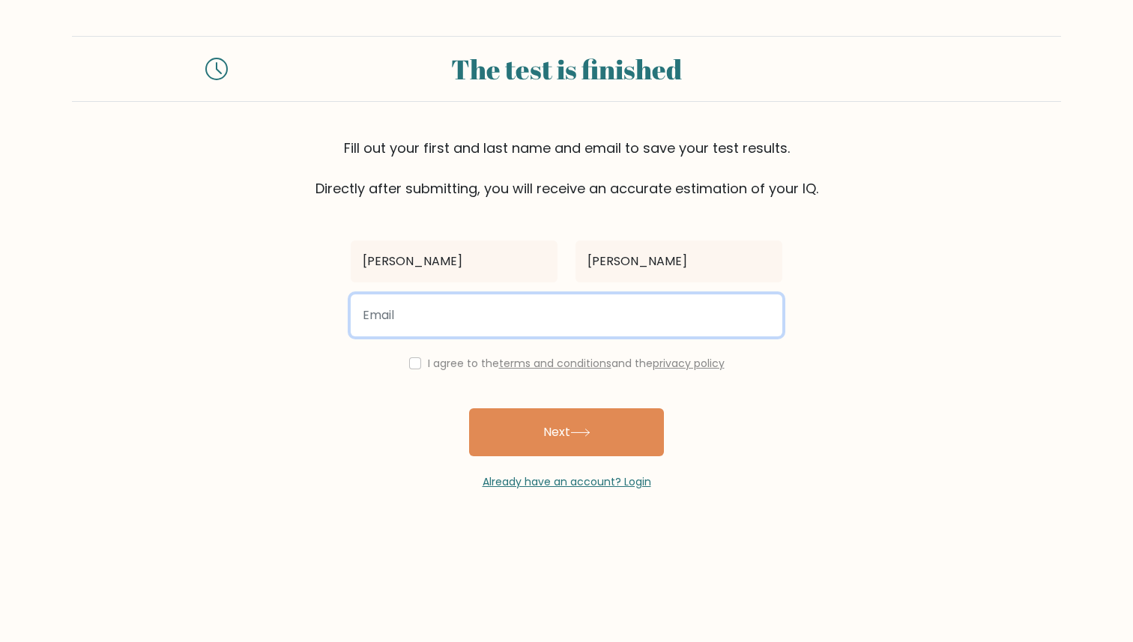
click at [527, 319] on input "email" at bounding box center [567, 315] width 432 height 42
type input "ansh.mutalik@icloud.com"
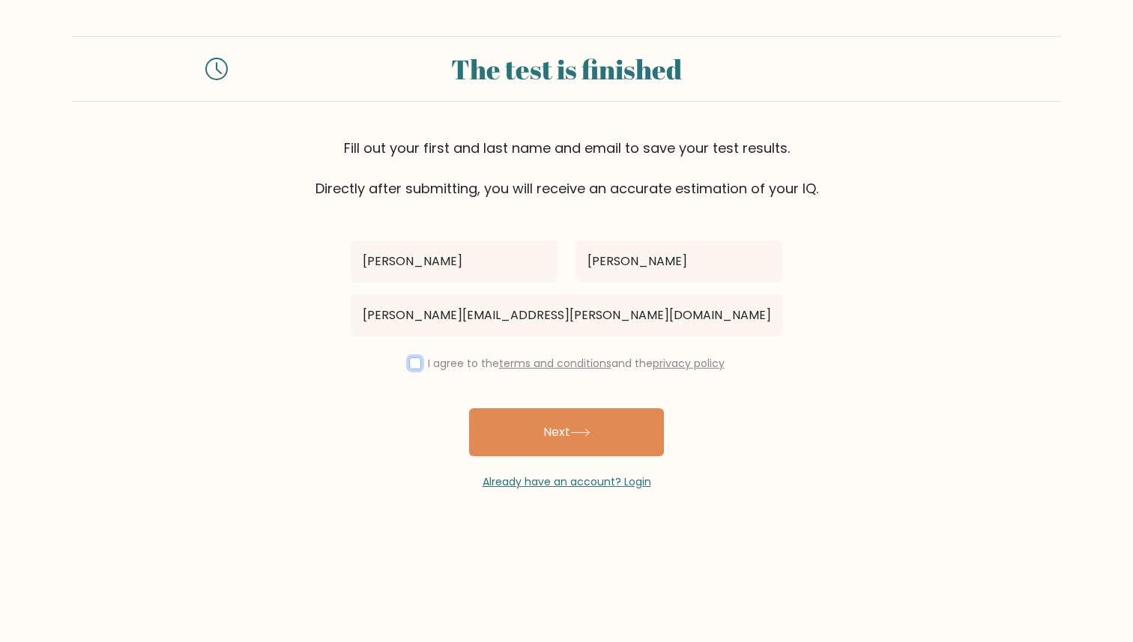
click at [410, 360] on input "checkbox" at bounding box center [415, 363] width 12 height 12
checkbox input "true"
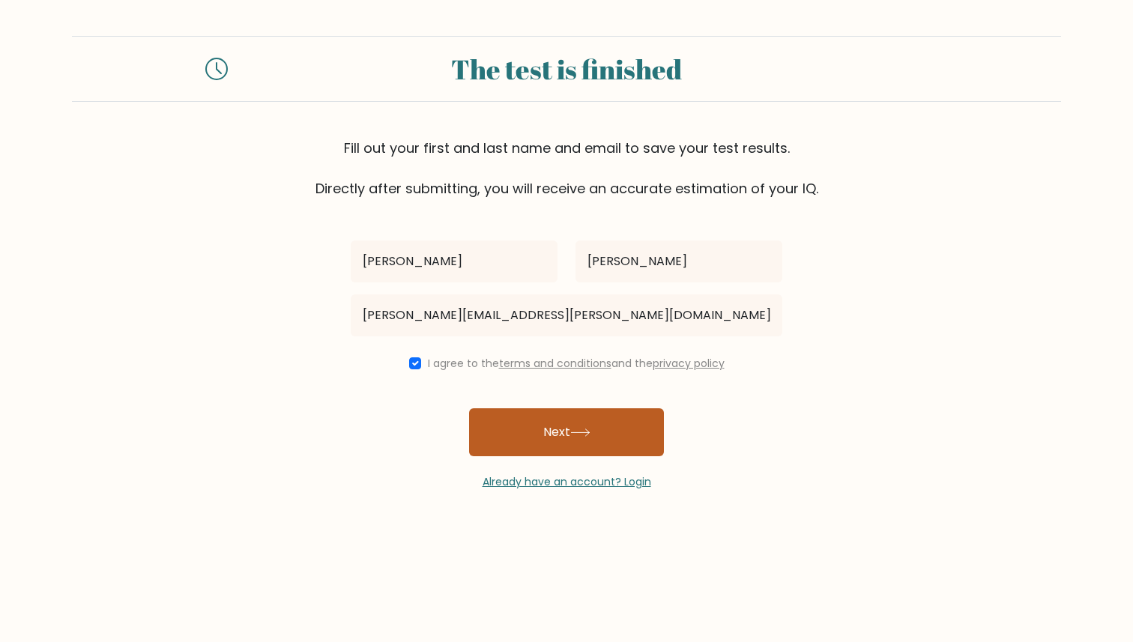
click at [549, 423] on button "Next" at bounding box center [566, 432] width 195 height 48
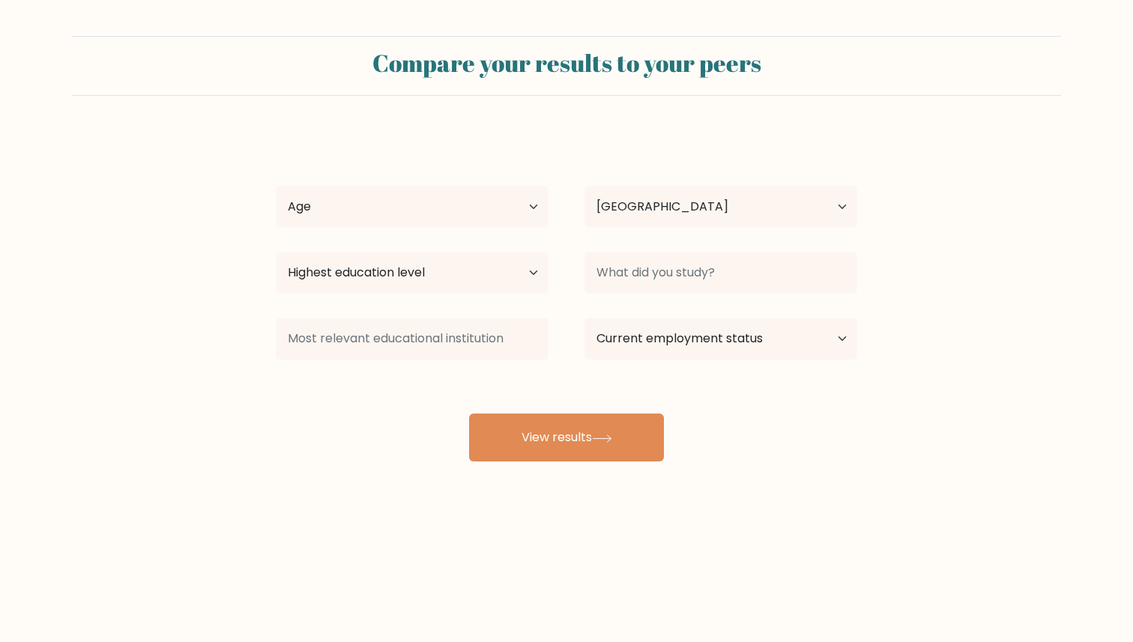
select select "IN"
click at [524, 208] on select "Age Under 18 years old 18-24 years old 25-34 years old 35-44 years old 45-54 ye…" at bounding box center [412, 207] width 273 height 42
click at [518, 272] on select "Highest education level No schooling Primary Lower Secondary Upper Secondary Oc…" at bounding box center [412, 273] width 273 height 42
select select "upper_secondary"
click at [276, 252] on select "Highest education level No schooling Primary Lower Secondary Upper Secondary Oc…" at bounding box center [412, 273] width 273 height 42
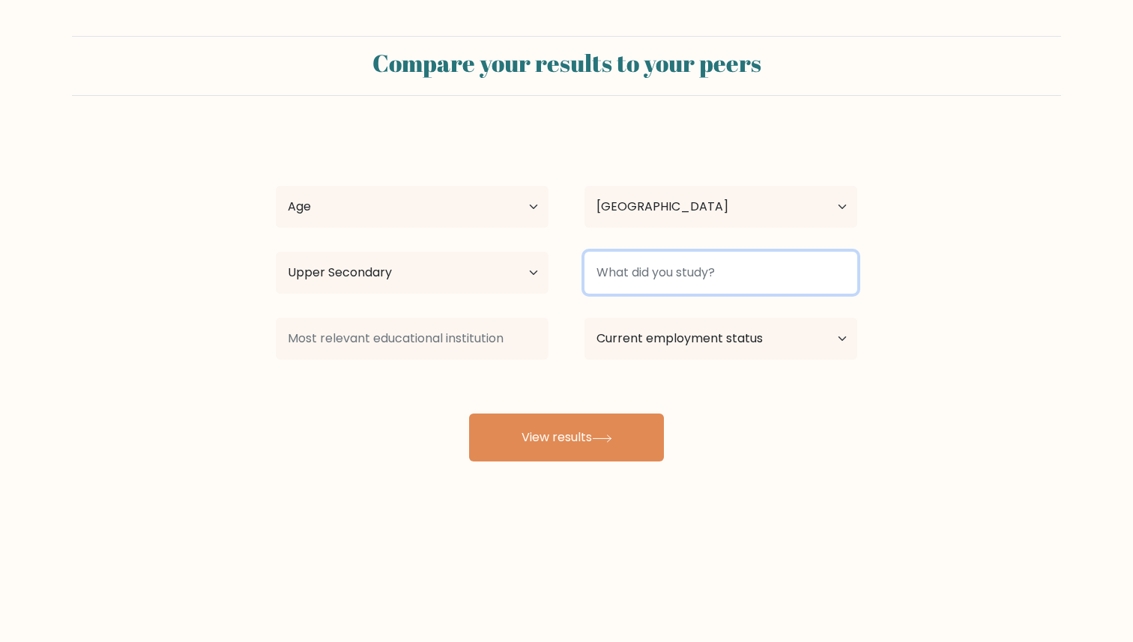
click at [692, 267] on input at bounding box center [720, 273] width 273 height 42
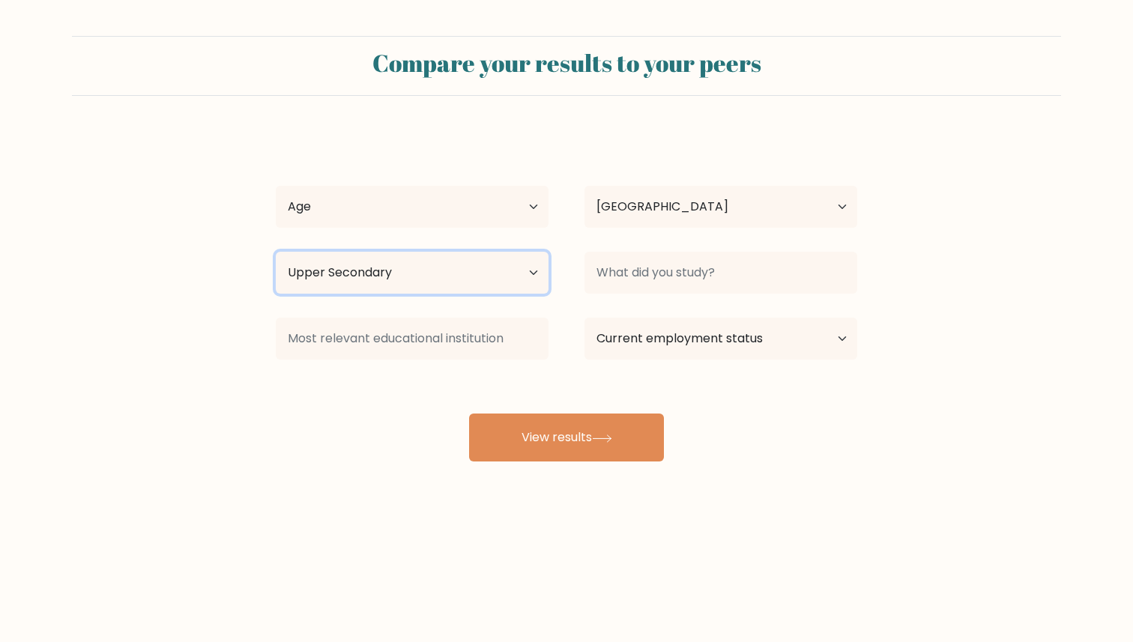
click at [542, 276] on select "Highest education level No schooling Primary Lower Secondary Upper Secondary Oc…" at bounding box center [412, 273] width 273 height 42
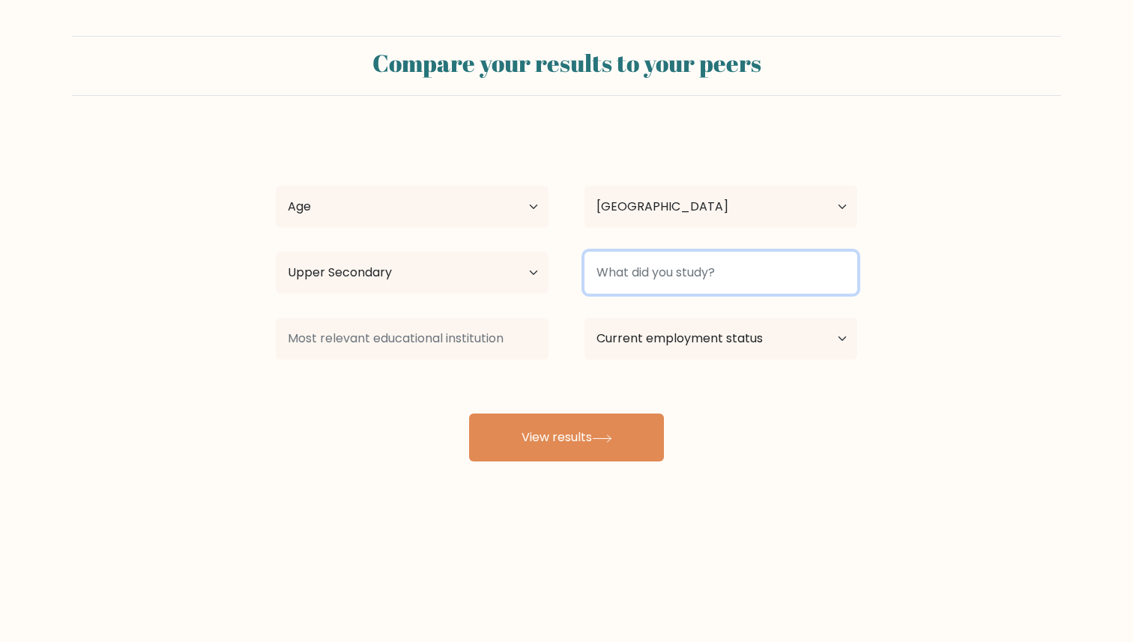
click at [748, 276] on input at bounding box center [720, 273] width 273 height 42
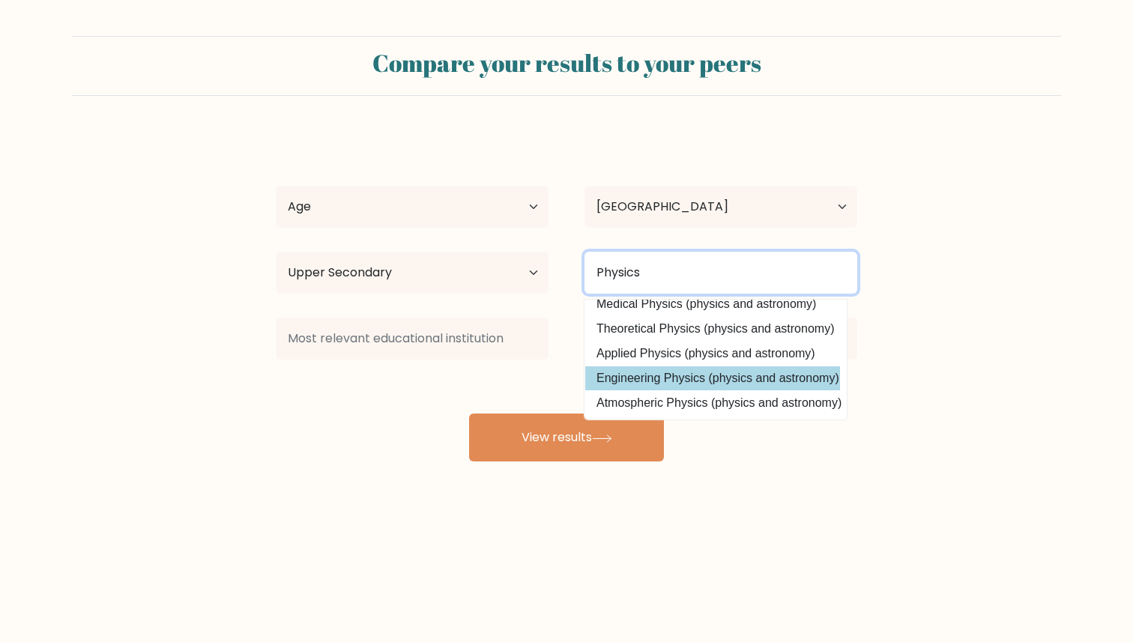
scroll to position [59, 3]
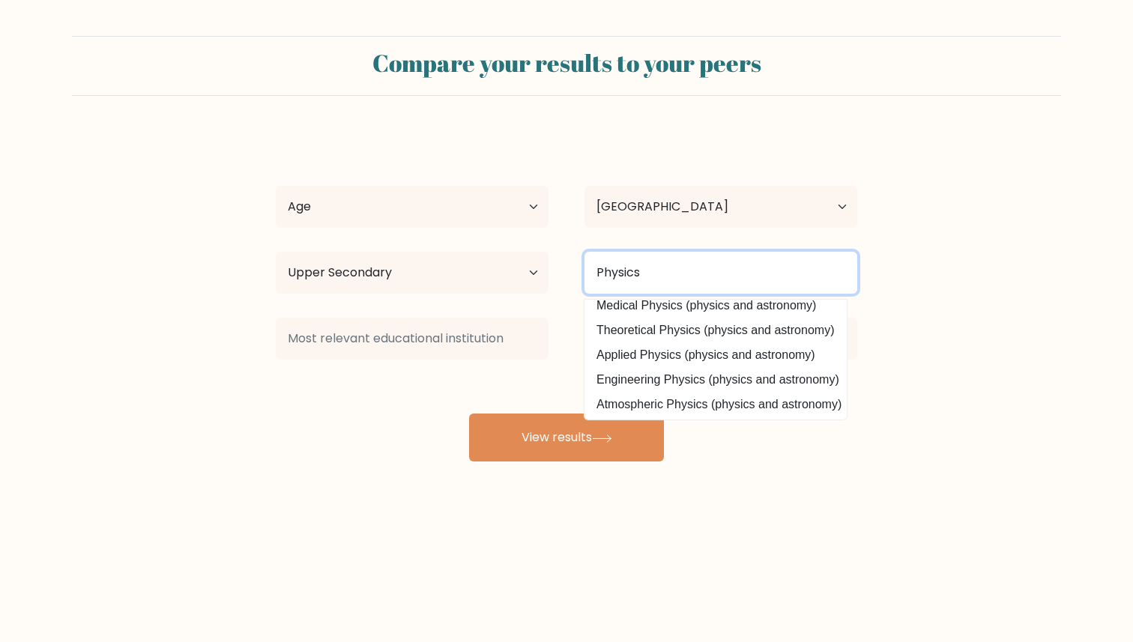
type input "Physics"
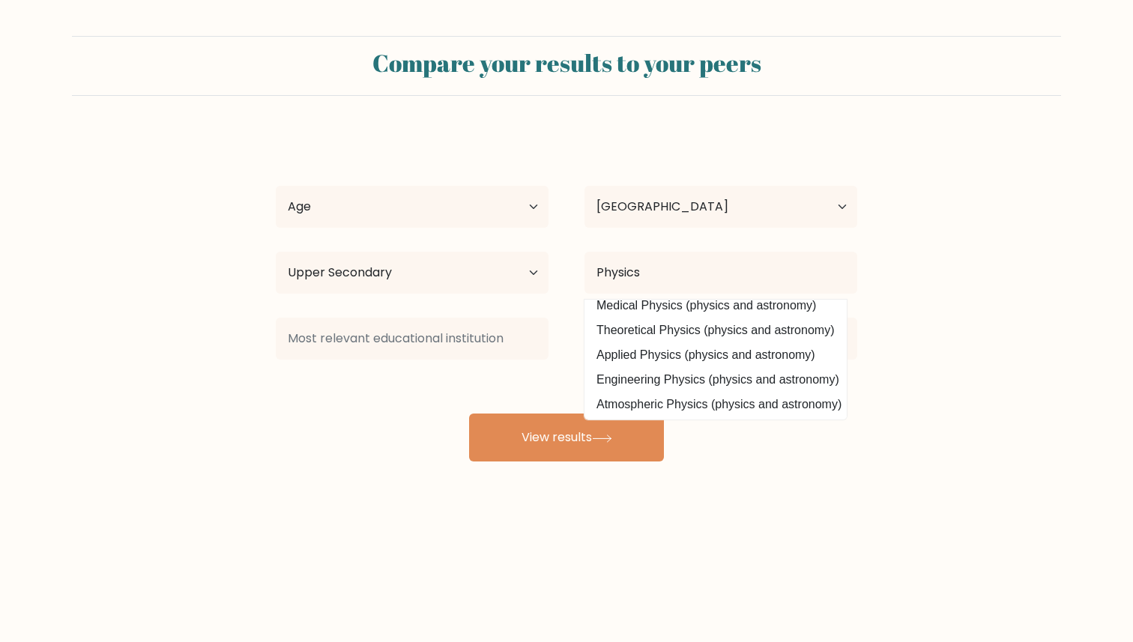
click at [1005, 361] on form "Compare your results to your peers Ansh Mutalik Age Under 18 years old 18-24 ye…" at bounding box center [566, 249] width 1133 height 426
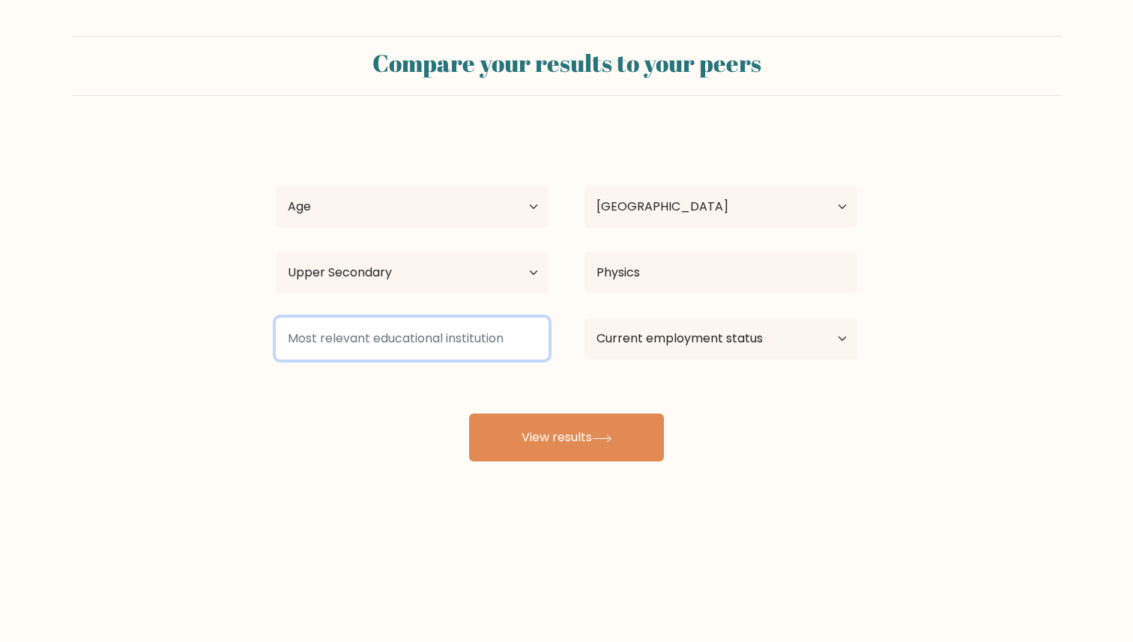
click at [522, 344] on input at bounding box center [412, 339] width 273 height 42
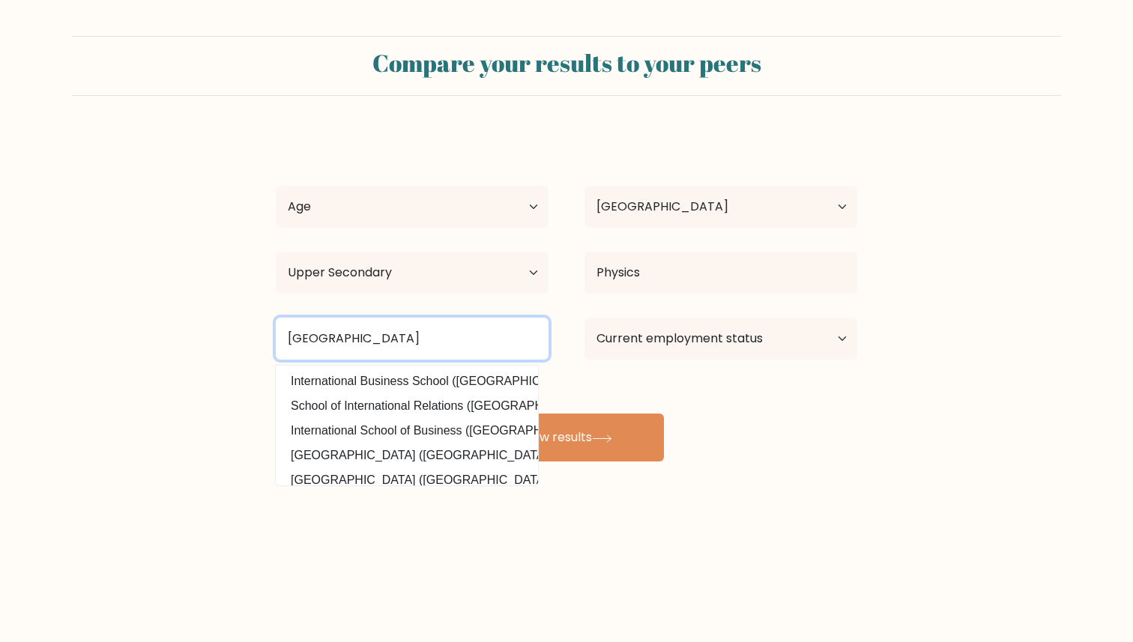
type input "Podar International School"
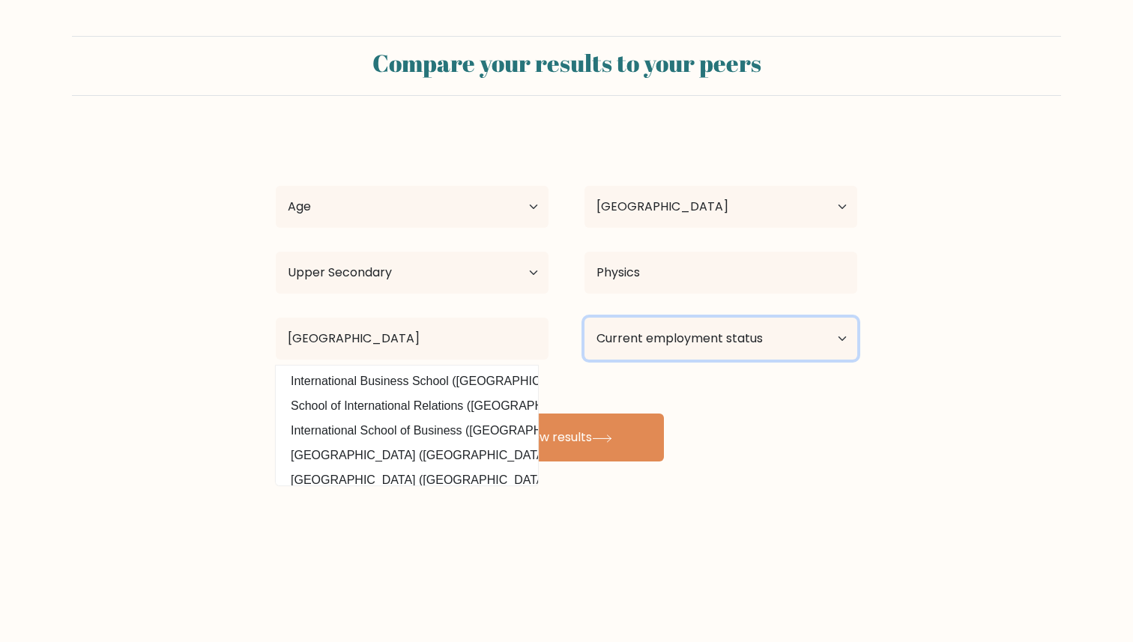
click at [844, 336] on select "Current employment status Employed Student Retired Other / prefer not to answer" at bounding box center [720, 339] width 273 height 42
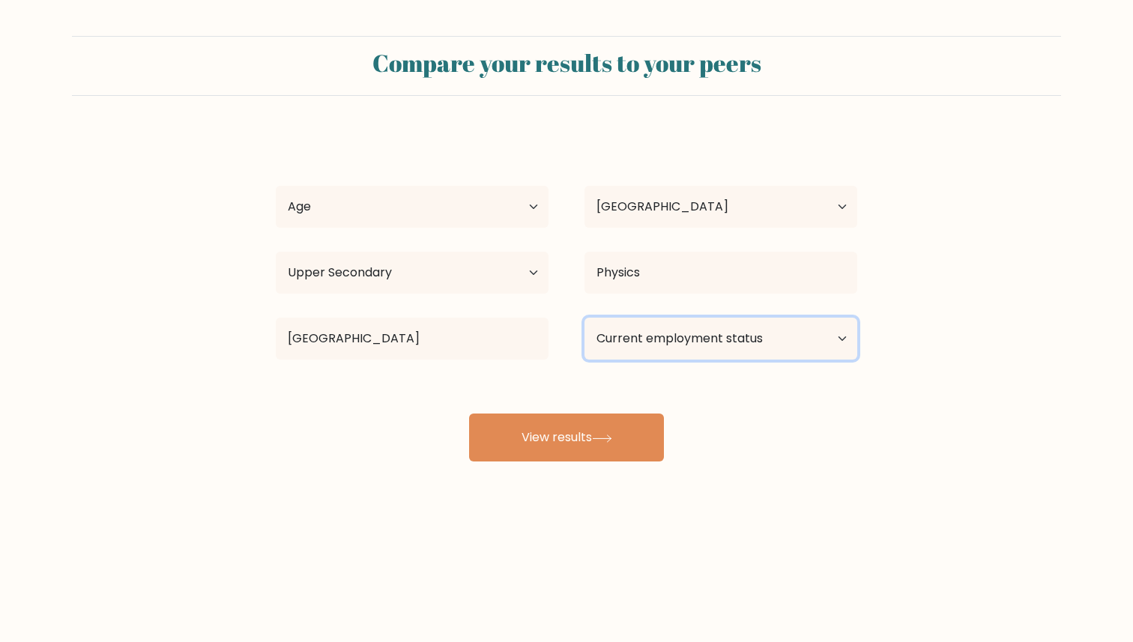
select select "student"
click at [584, 318] on select "Current employment status Employed Student Retired Other / prefer not to answer" at bounding box center [720, 339] width 273 height 42
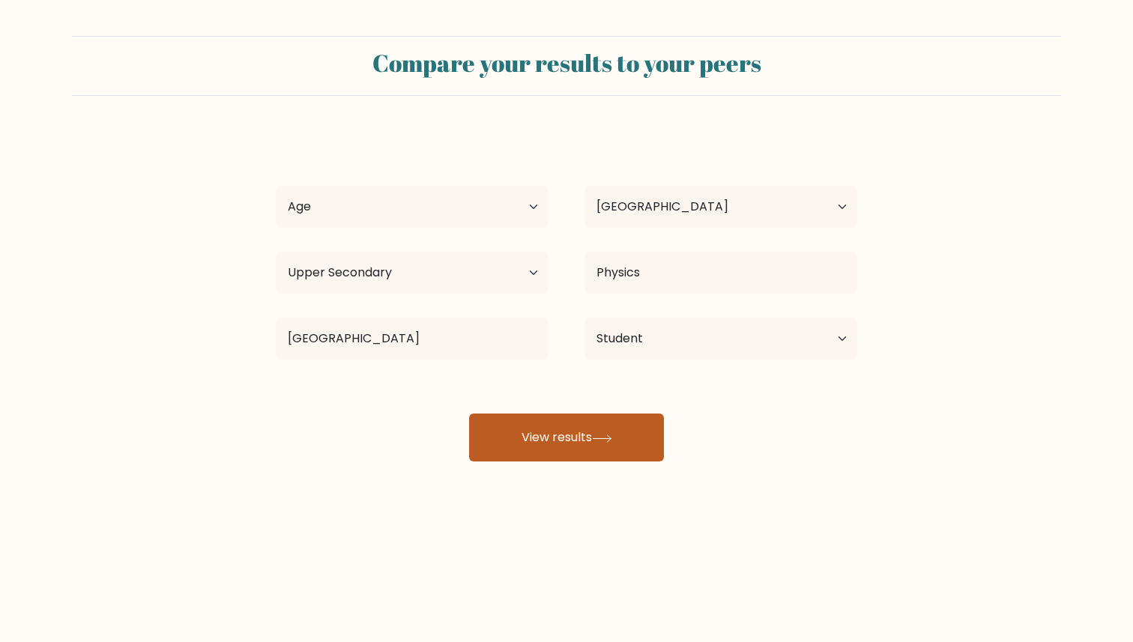
click at [612, 435] on icon at bounding box center [602, 439] width 20 height 8
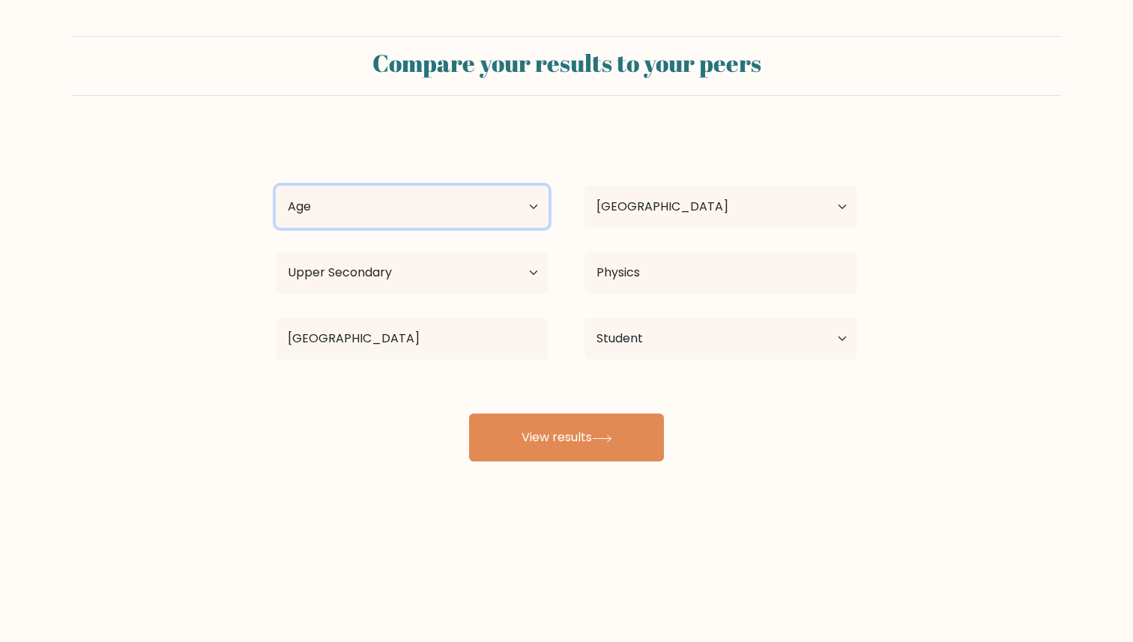
click at [534, 205] on select "Age Under 18 years old 18-24 years old 25-34 years old 35-44 years old 45-54 ye…" at bounding box center [412, 207] width 273 height 42
select select "min_18"
click at [276, 186] on select "Age Under 18 years old 18-24 years old 25-34 years old 35-44 years old 45-54 ye…" at bounding box center [412, 207] width 273 height 42
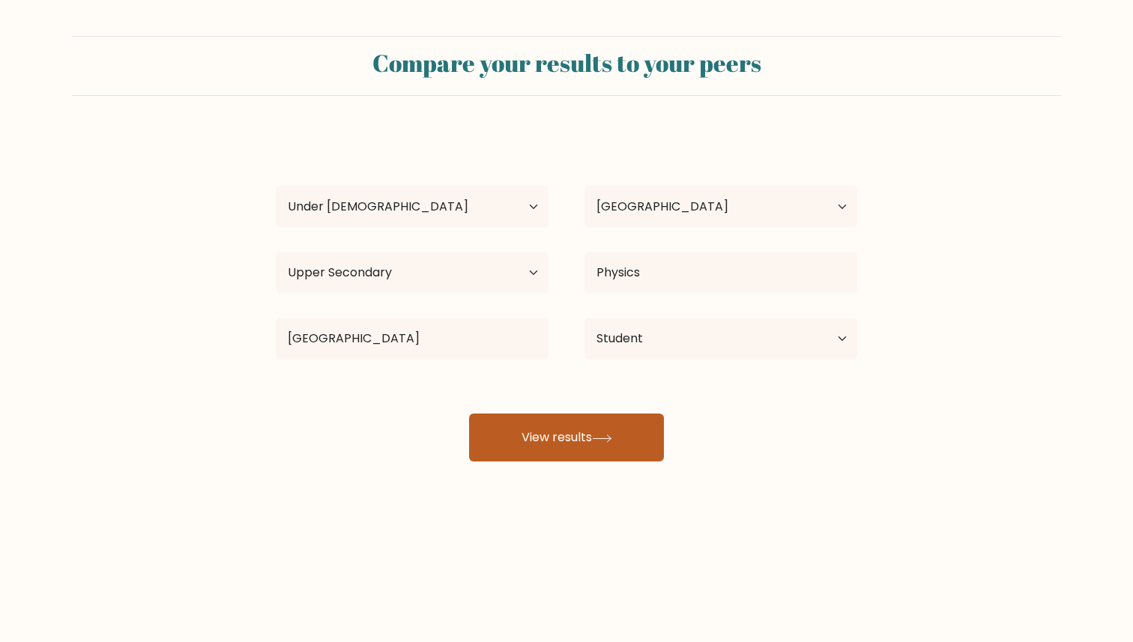
click at [544, 455] on button "View results" at bounding box center [566, 438] width 195 height 48
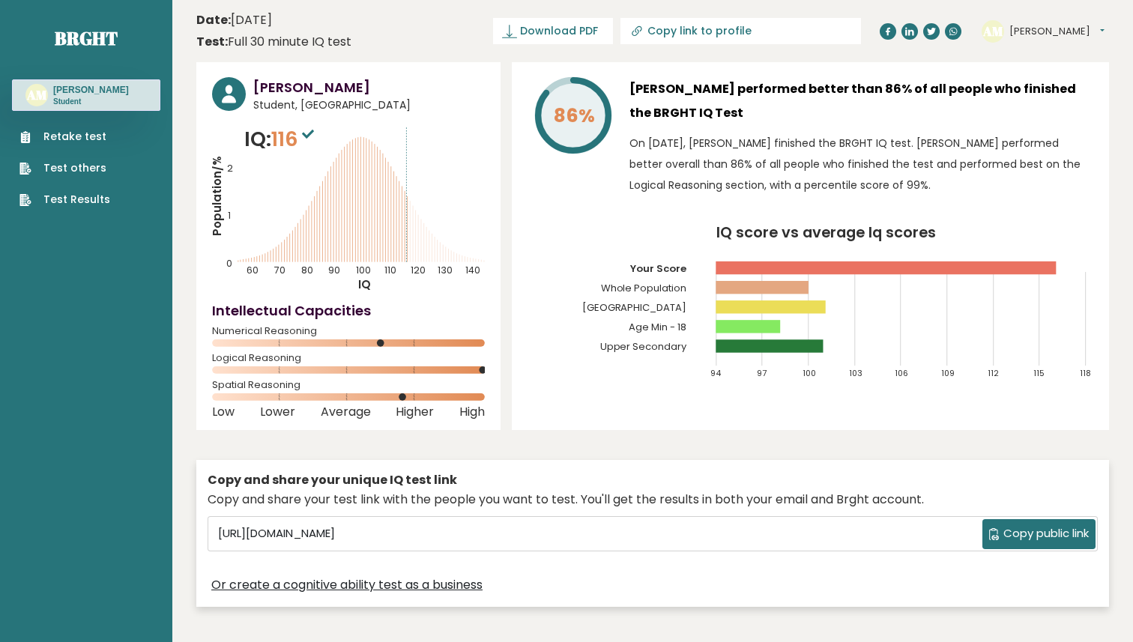
click at [427, 583] on link "Or create a cognitive ability test as a business" at bounding box center [346, 585] width 271 height 18
click at [91, 138] on link "Retake test" at bounding box center [64, 137] width 91 height 16
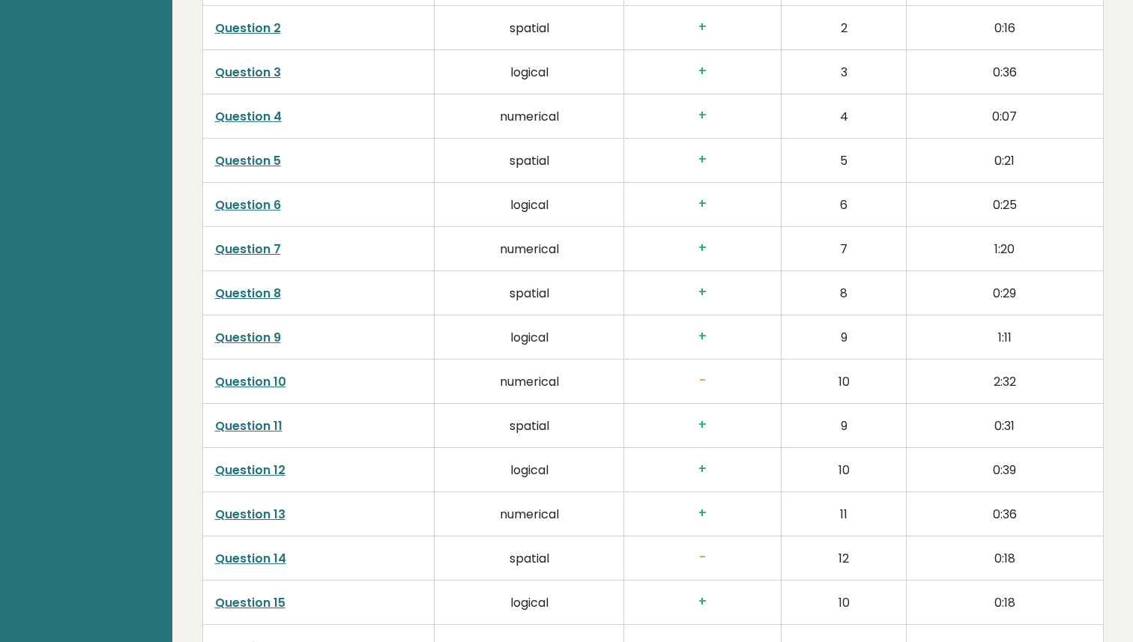
scroll to position [2469, 0]
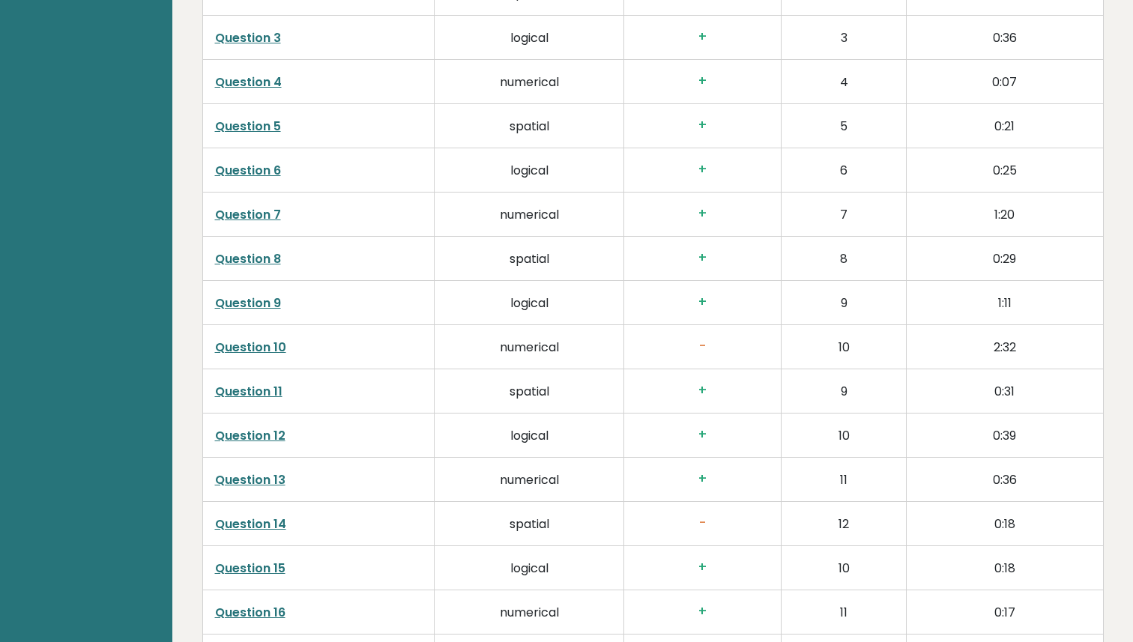
click at [267, 345] on link "Question 10" at bounding box center [250, 347] width 71 height 17
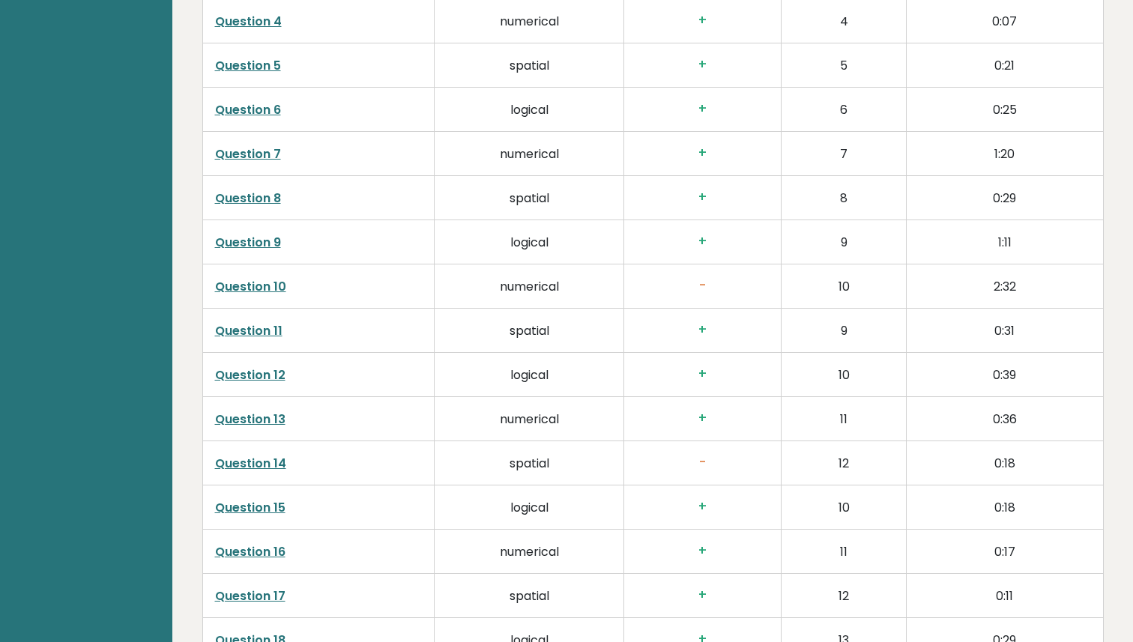
scroll to position [2527, 0]
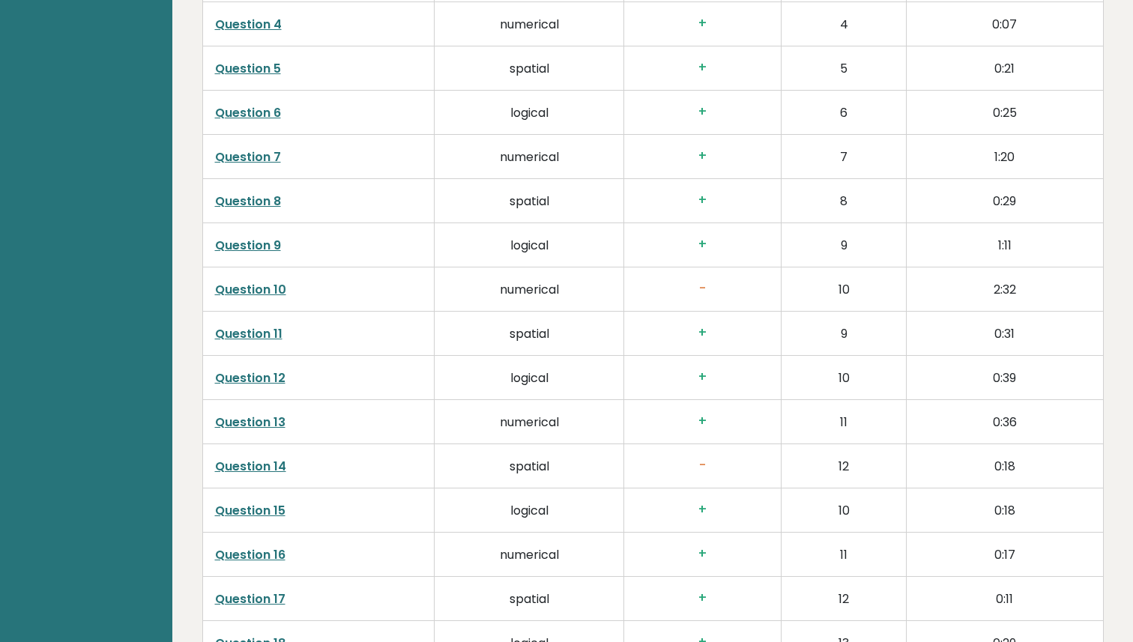
click at [270, 471] on link "Question 14" at bounding box center [250, 466] width 71 height 17
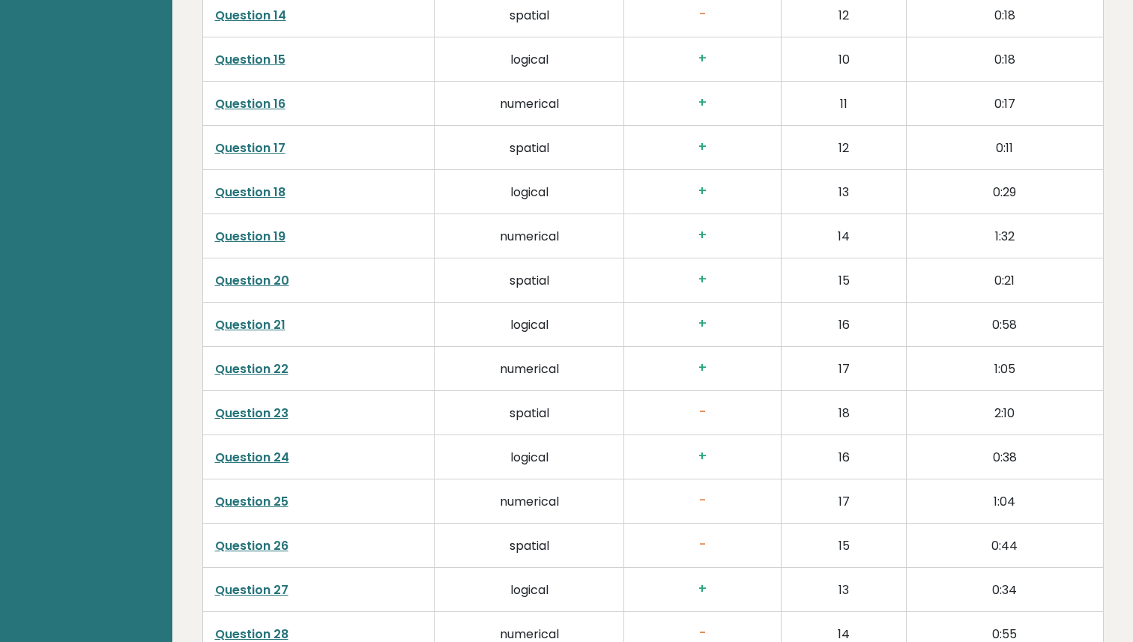
scroll to position [3010, 0]
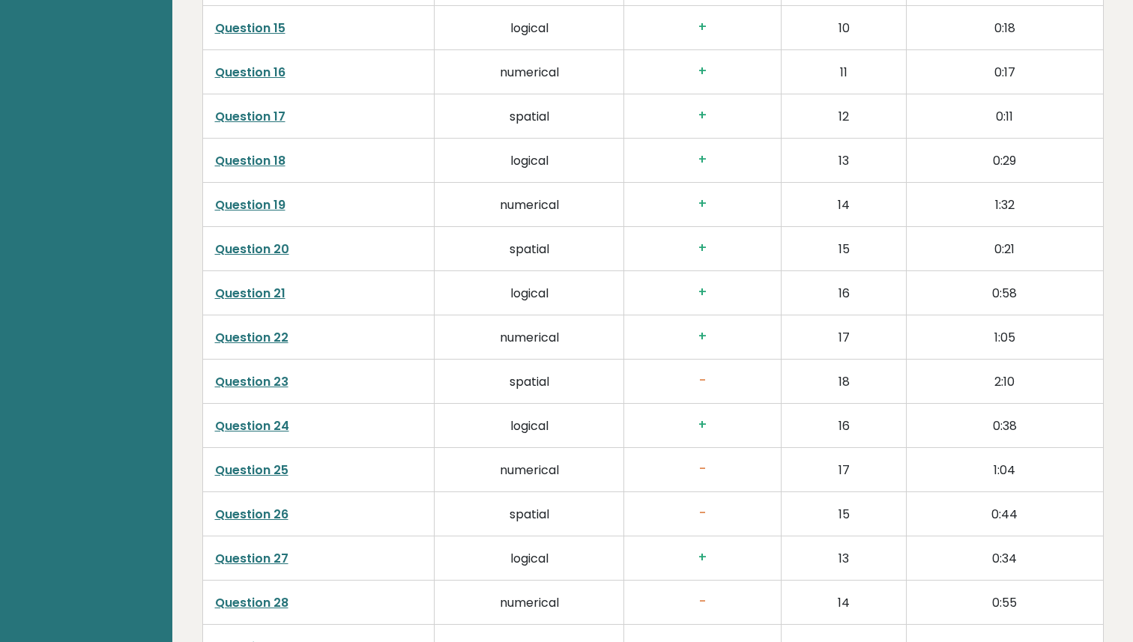
click at [226, 376] on link "Question 23" at bounding box center [251, 381] width 73 height 17
click at [275, 382] on link "Question 23" at bounding box center [251, 381] width 73 height 17
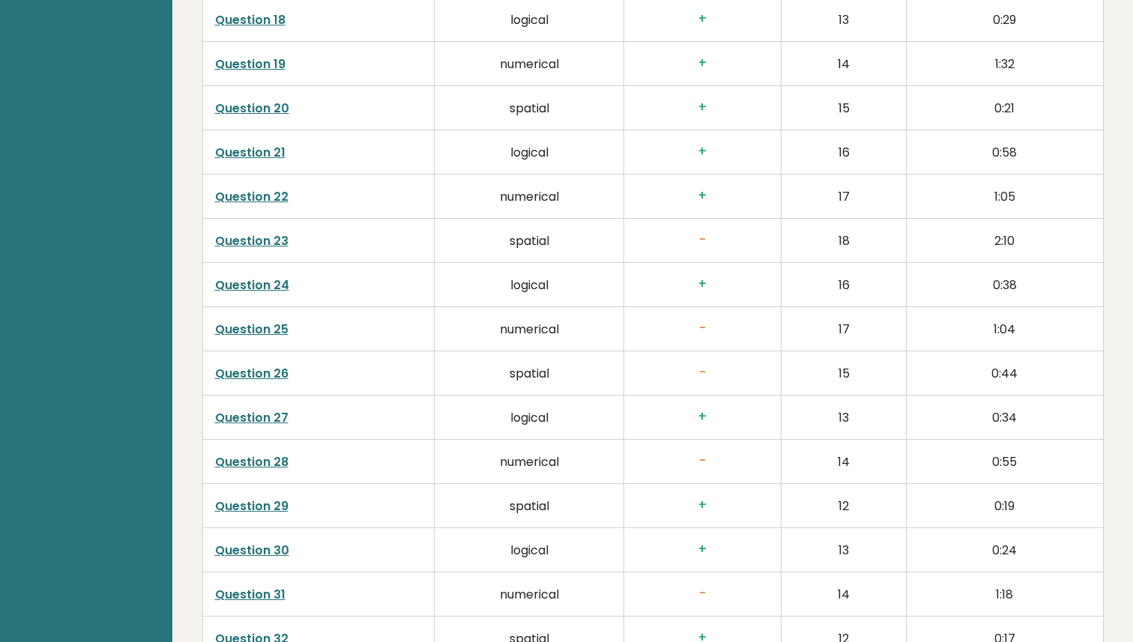
scroll to position [3157, 0]
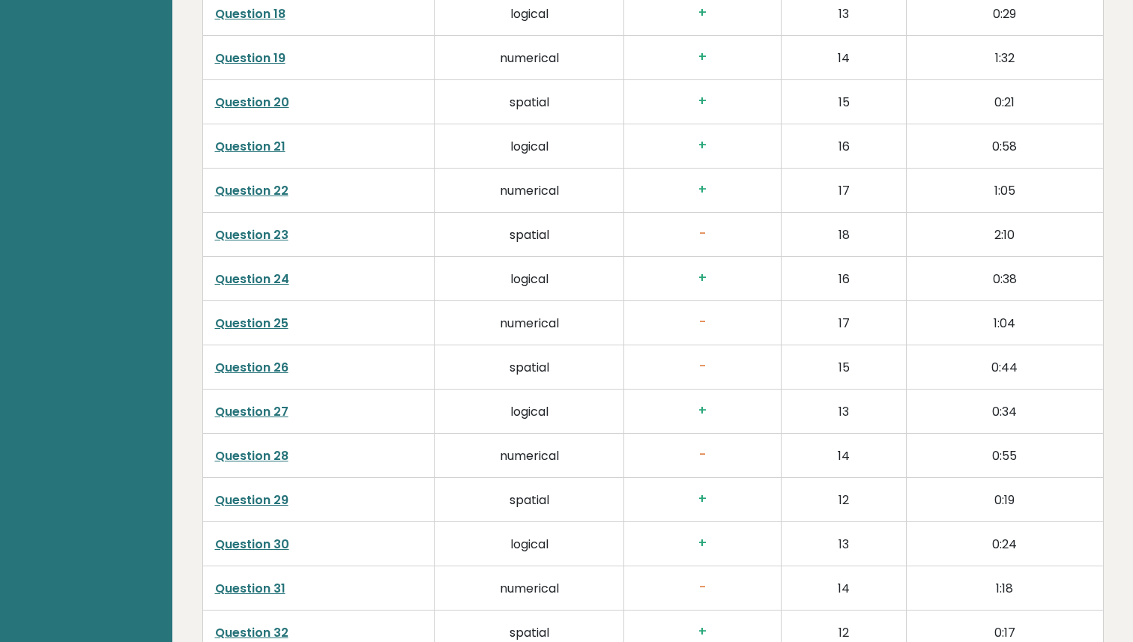
click at [268, 325] on link "Question 25" at bounding box center [251, 323] width 73 height 17
click at [263, 322] on link "Question 25" at bounding box center [251, 323] width 73 height 17
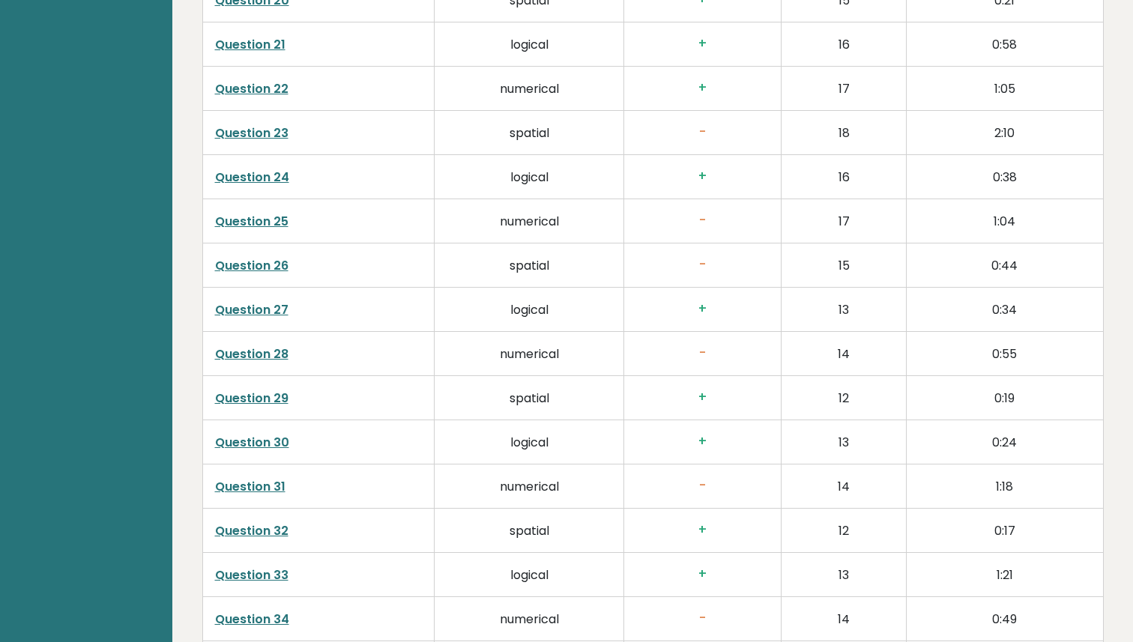
scroll to position [3279, 0]
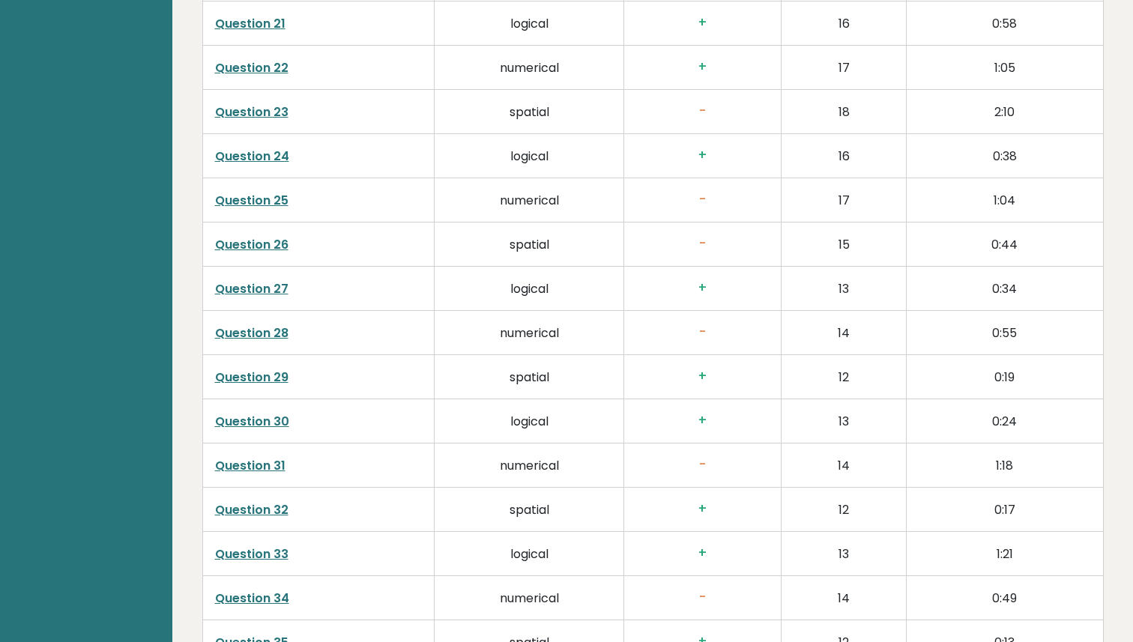
click at [261, 241] on link "Question 26" at bounding box center [251, 244] width 73 height 17
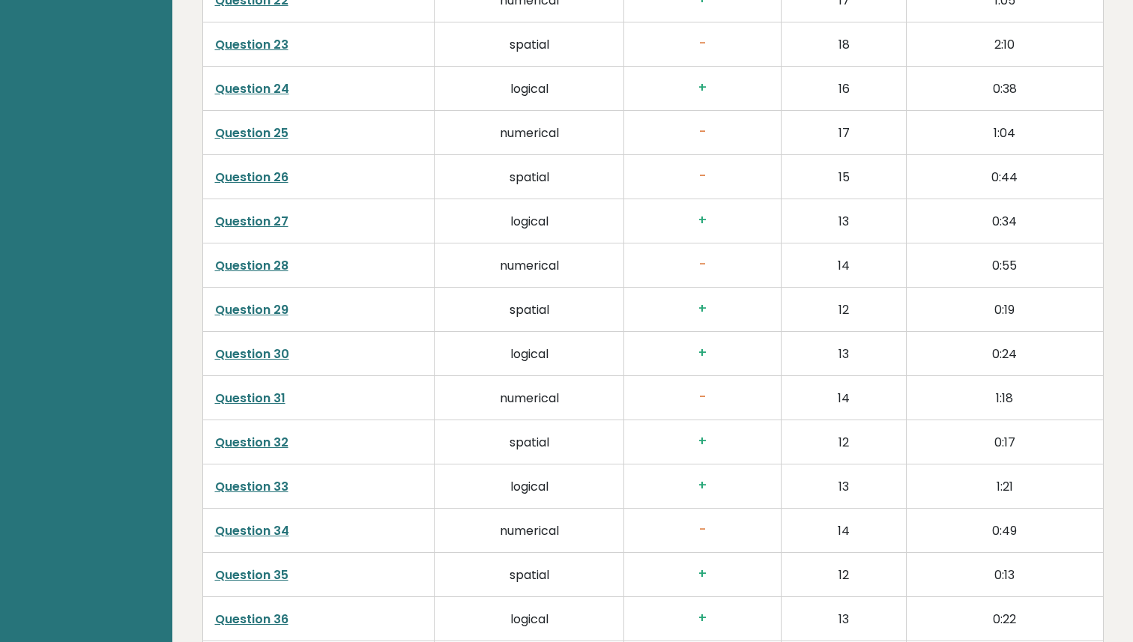
scroll to position [3342, 0]
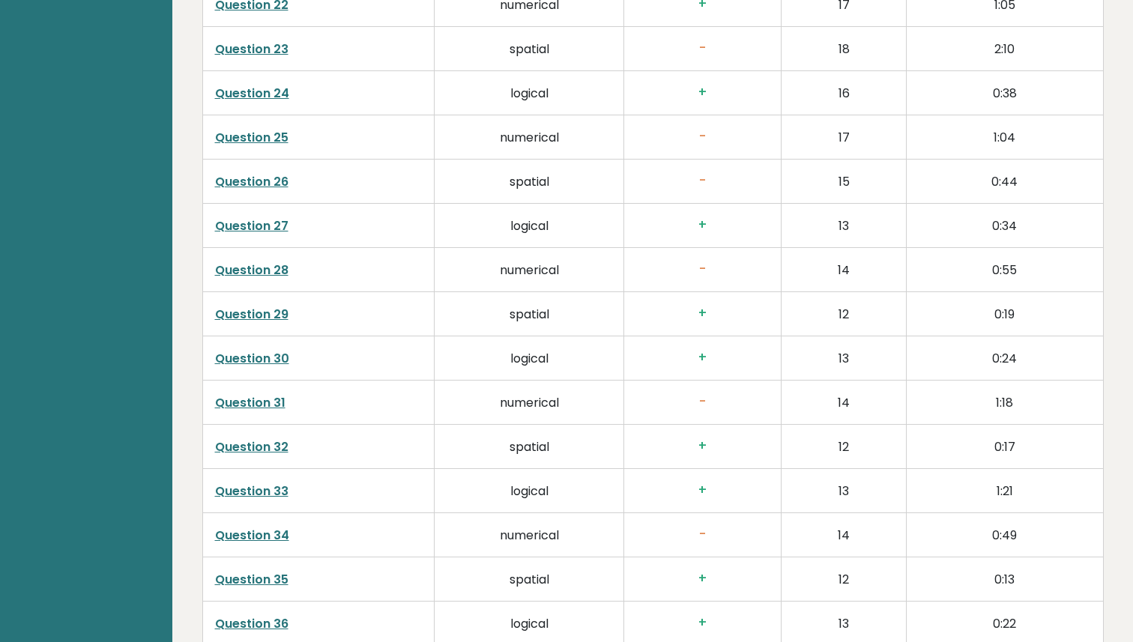
click at [273, 272] on link "Question 28" at bounding box center [251, 269] width 73 height 17
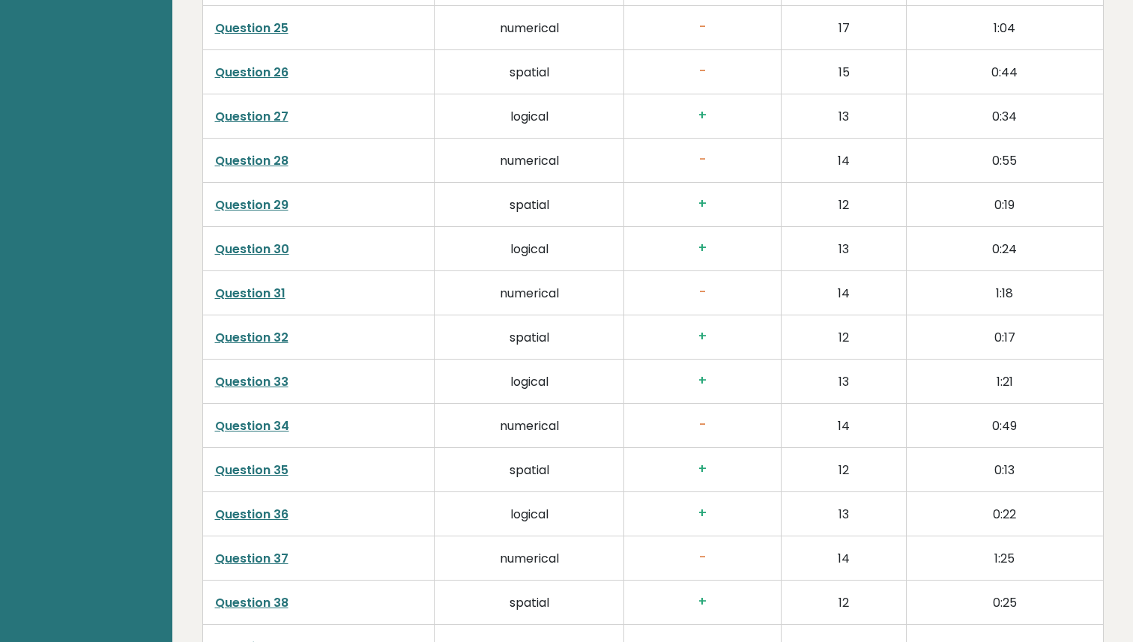
scroll to position [3478, 0]
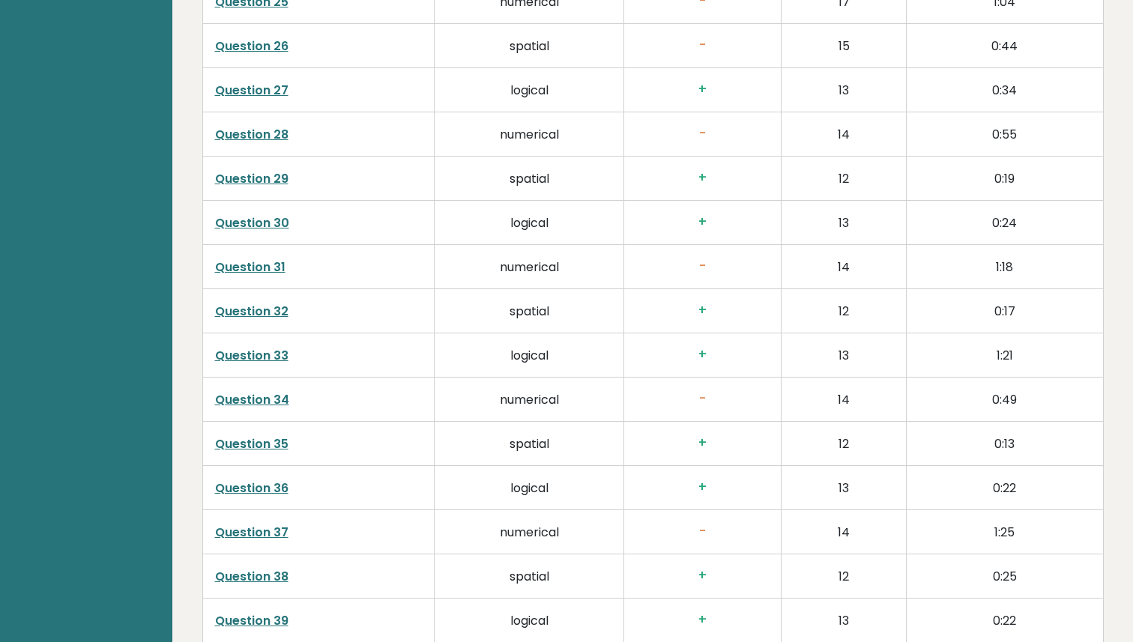
click at [259, 358] on link "Question 33" at bounding box center [251, 355] width 73 height 17
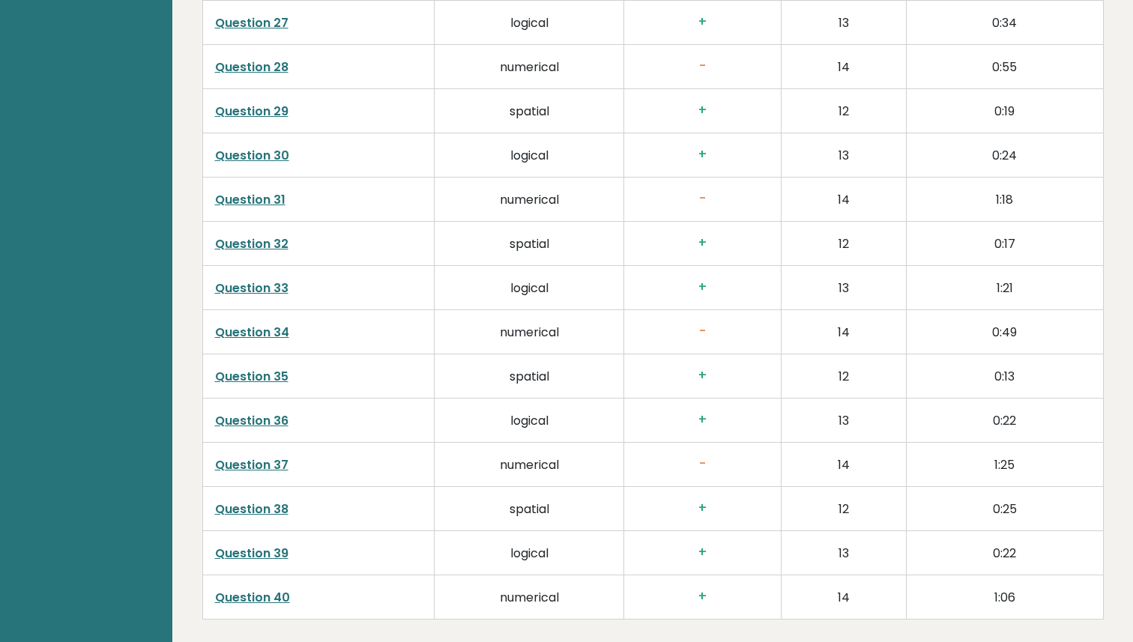
scroll to position [3562, 0]
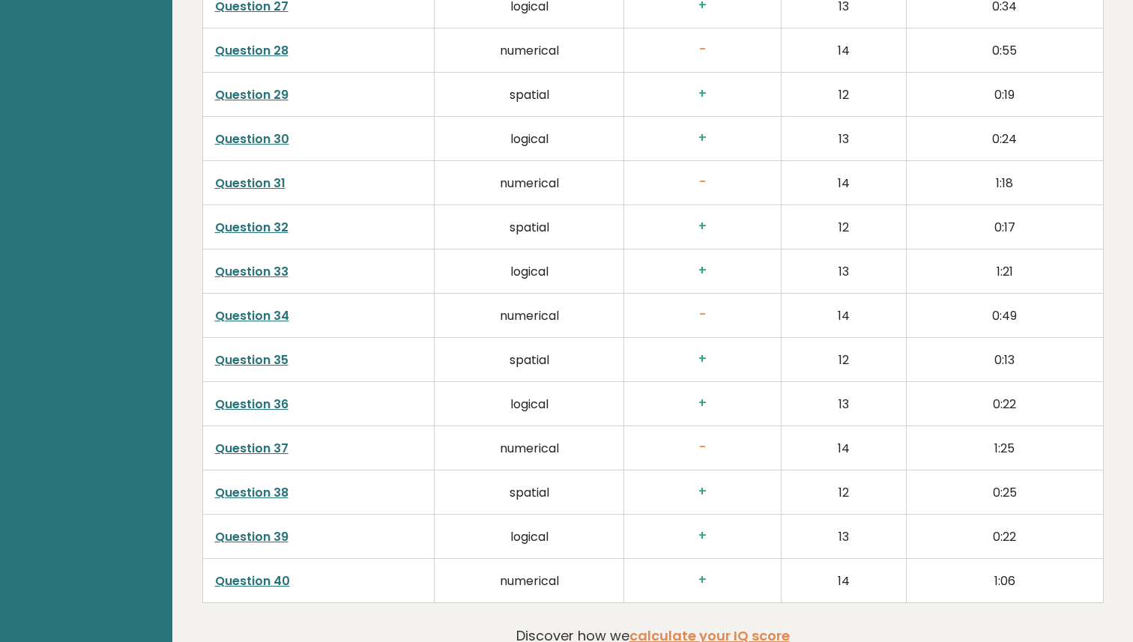
click at [252, 406] on link "Question 36" at bounding box center [251, 404] width 73 height 17
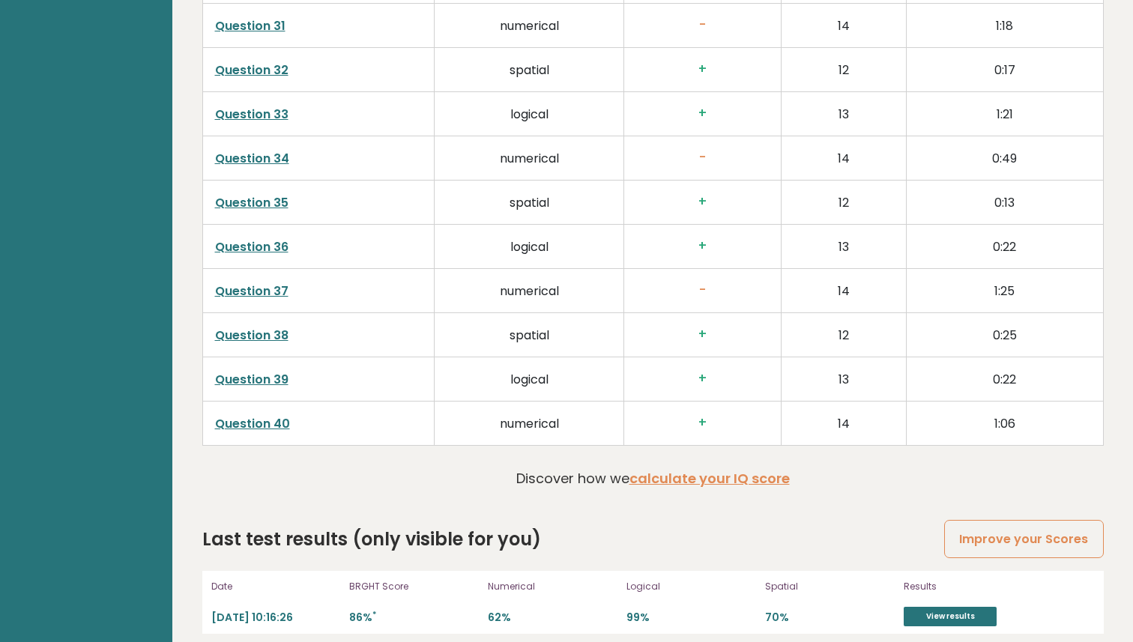
scroll to position [3733, 0]
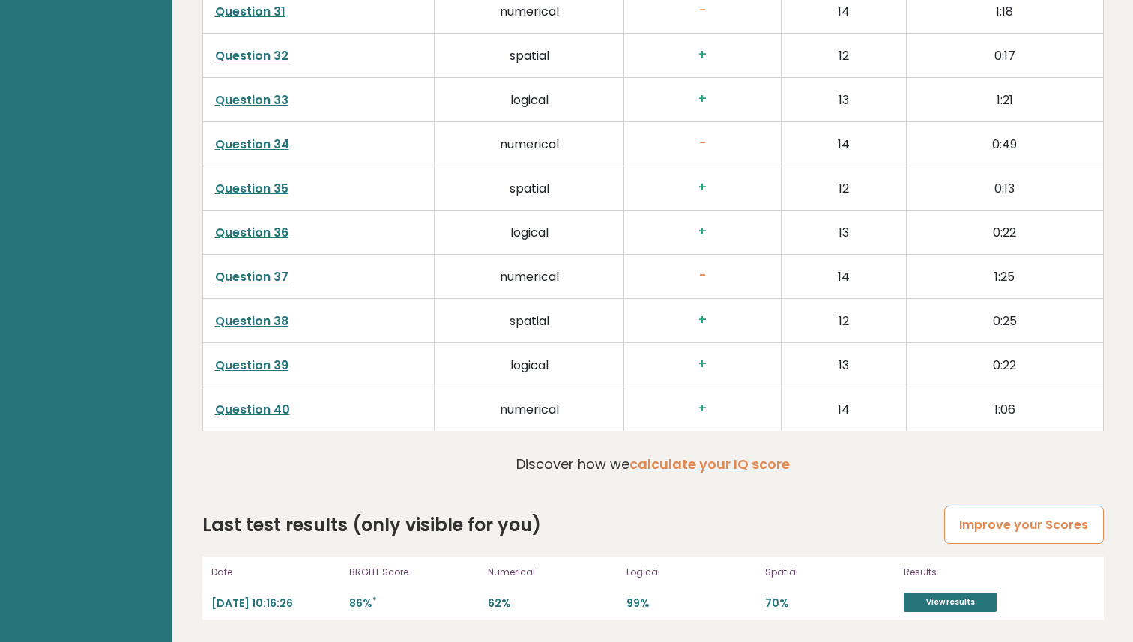
click at [999, 517] on link "Improve your Scores" at bounding box center [1023, 525] width 159 height 38
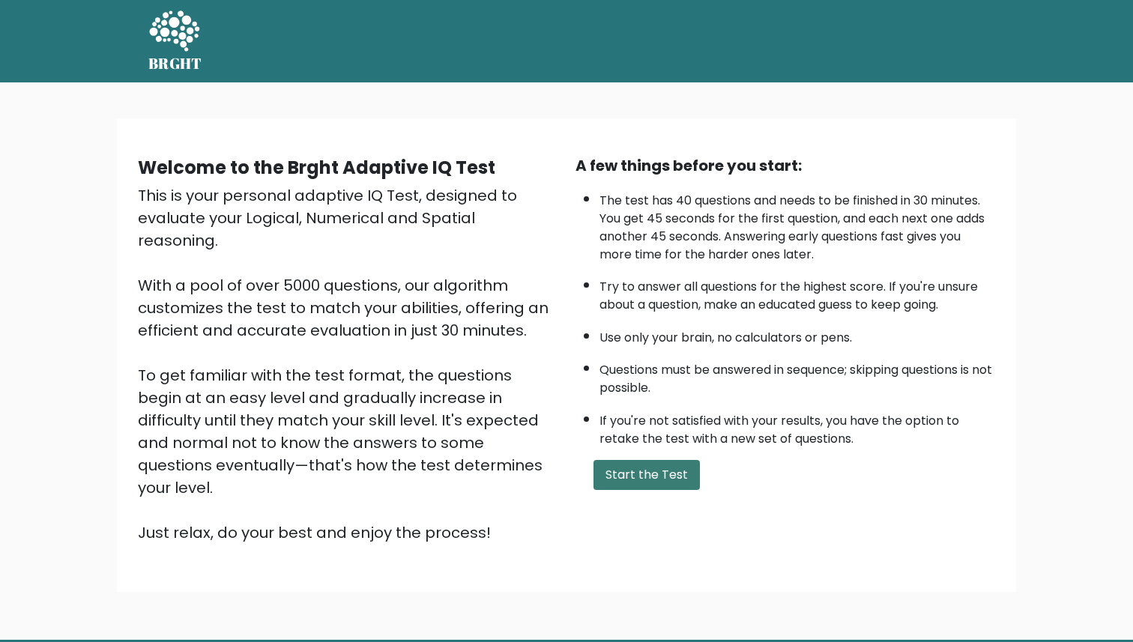
click at [649, 466] on button "Start the Test" at bounding box center [646, 475] width 106 height 30
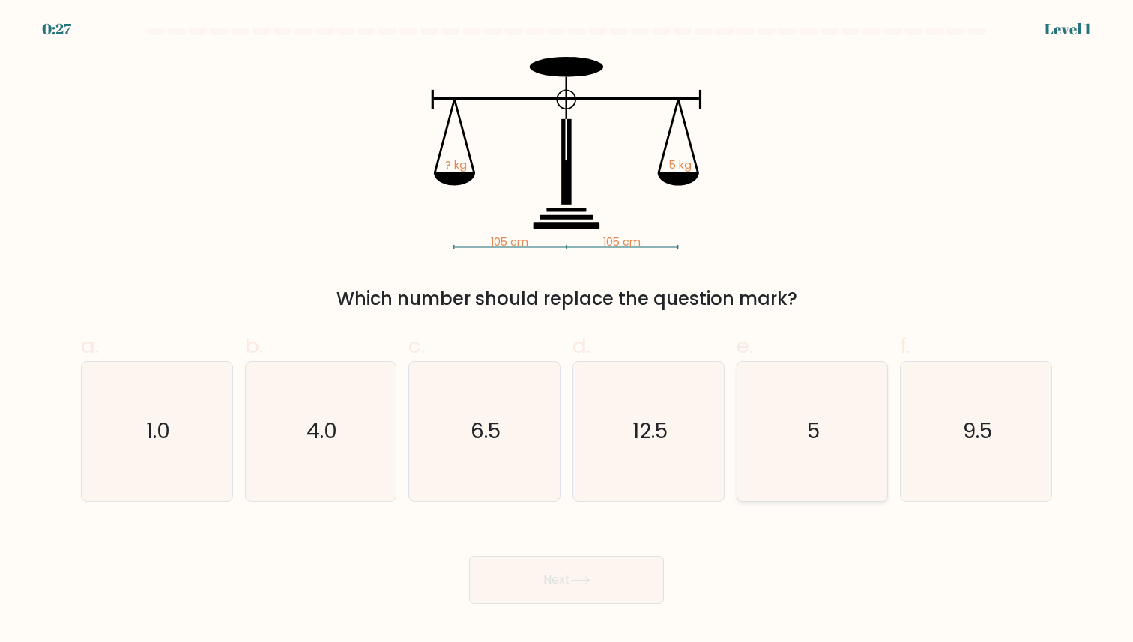
click at [852, 434] on icon "5" at bounding box center [811, 431] width 139 height 139
click at [567, 331] on input "e. 5" at bounding box center [566, 326] width 1 height 10
radio input "true"
click at [605, 566] on button "Next" at bounding box center [566, 580] width 195 height 48
click at [575, 575] on button "Next" at bounding box center [566, 580] width 195 height 48
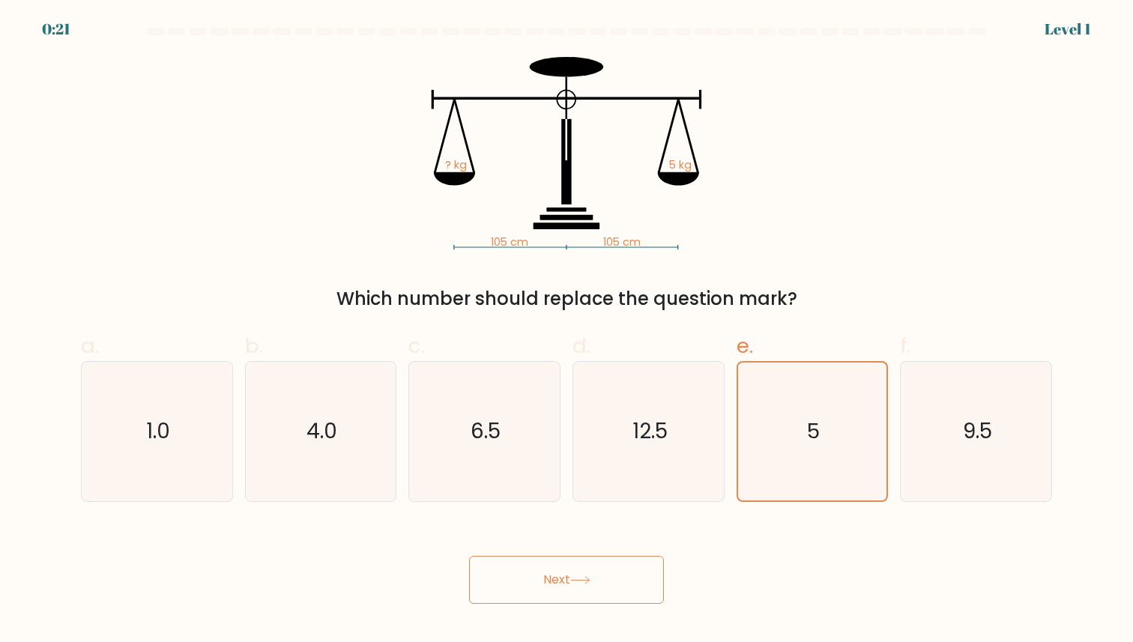
click at [605, 576] on button "Next" at bounding box center [566, 580] width 195 height 48
click at [773, 480] on icon "5" at bounding box center [811, 431] width 137 height 137
click at [567, 331] on input "e. 5" at bounding box center [566, 326] width 1 height 10
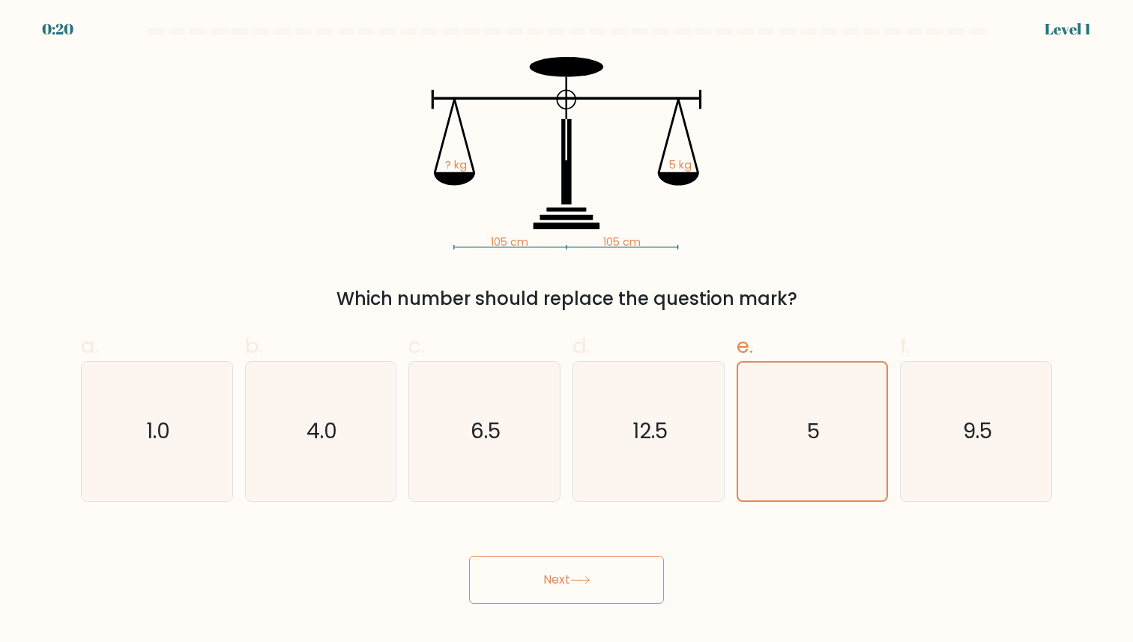
click at [583, 587] on button "Next" at bounding box center [566, 580] width 195 height 48
click at [583, 585] on button "Next" at bounding box center [566, 580] width 195 height 48
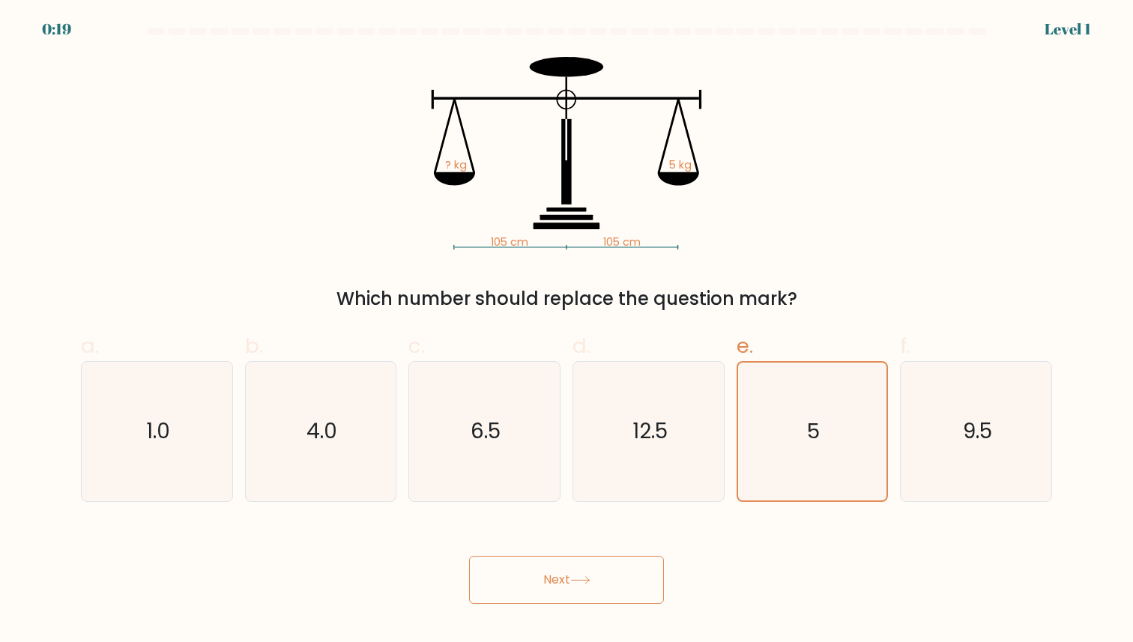
click at [554, 585] on button "Next" at bounding box center [566, 580] width 195 height 48
drag, startPoint x: 607, startPoint y: 585, endPoint x: 582, endPoint y: 589, distance: 25.0
click at [606, 585] on button "Next" at bounding box center [566, 580] width 195 height 48
click at [582, 589] on button "Next" at bounding box center [566, 580] width 195 height 48
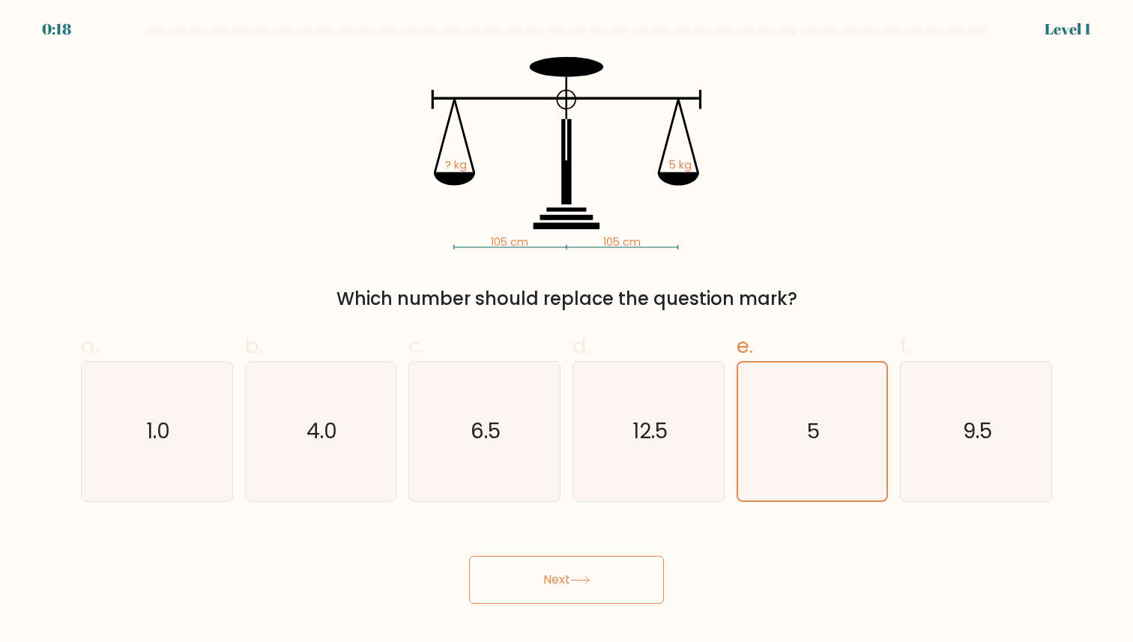
click at [582, 589] on button "Next" at bounding box center [566, 580] width 195 height 48
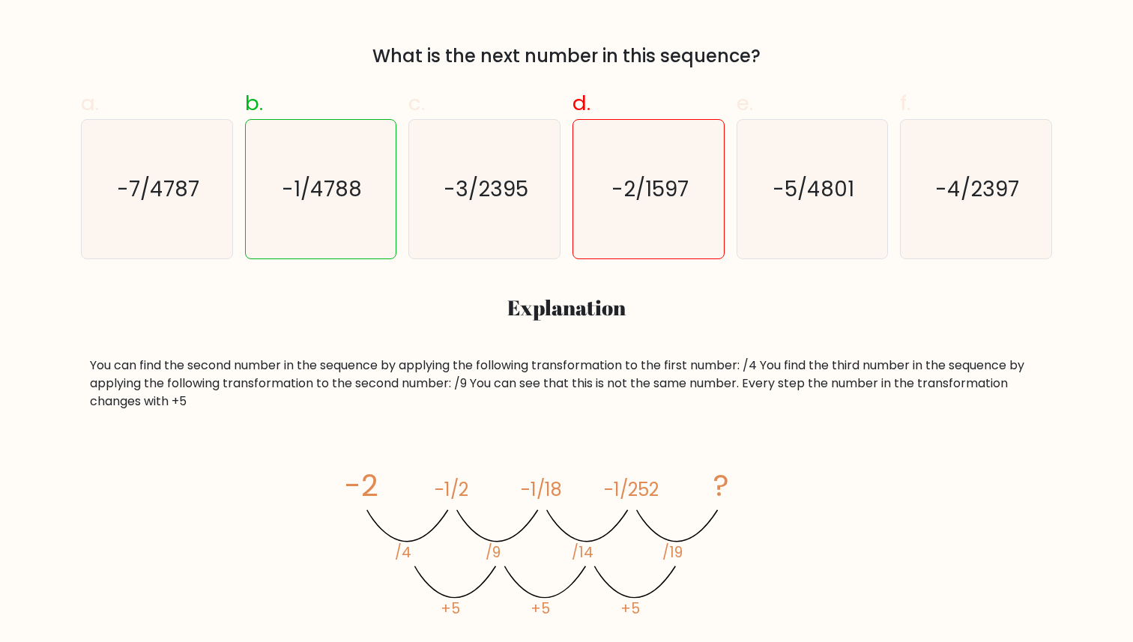
scroll to position [492, 0]
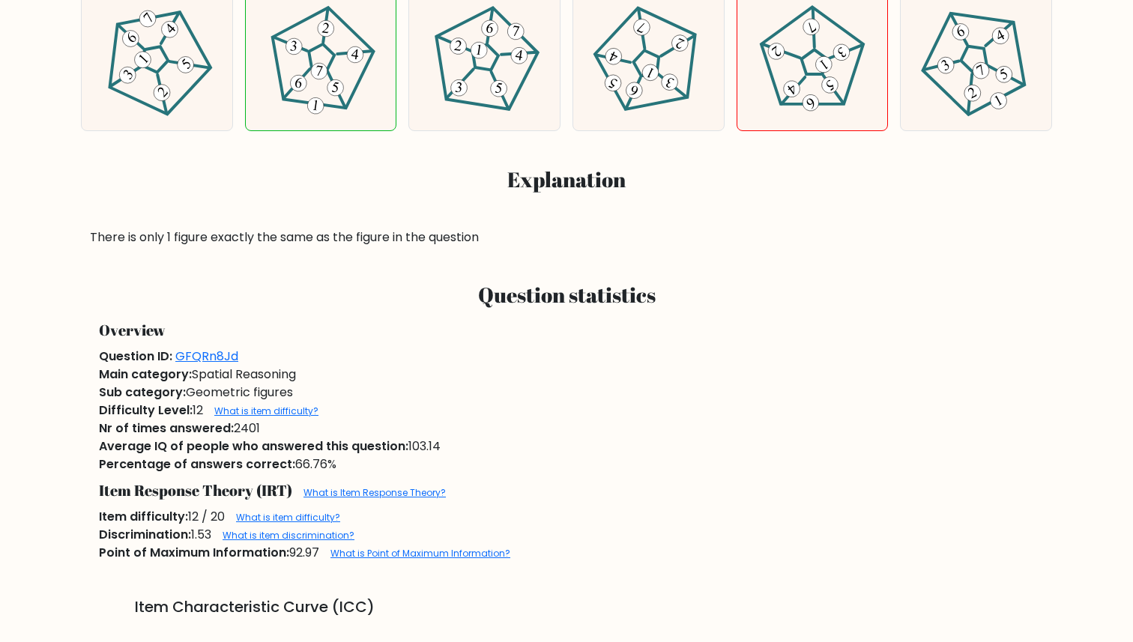
scroll to position [614, 0]
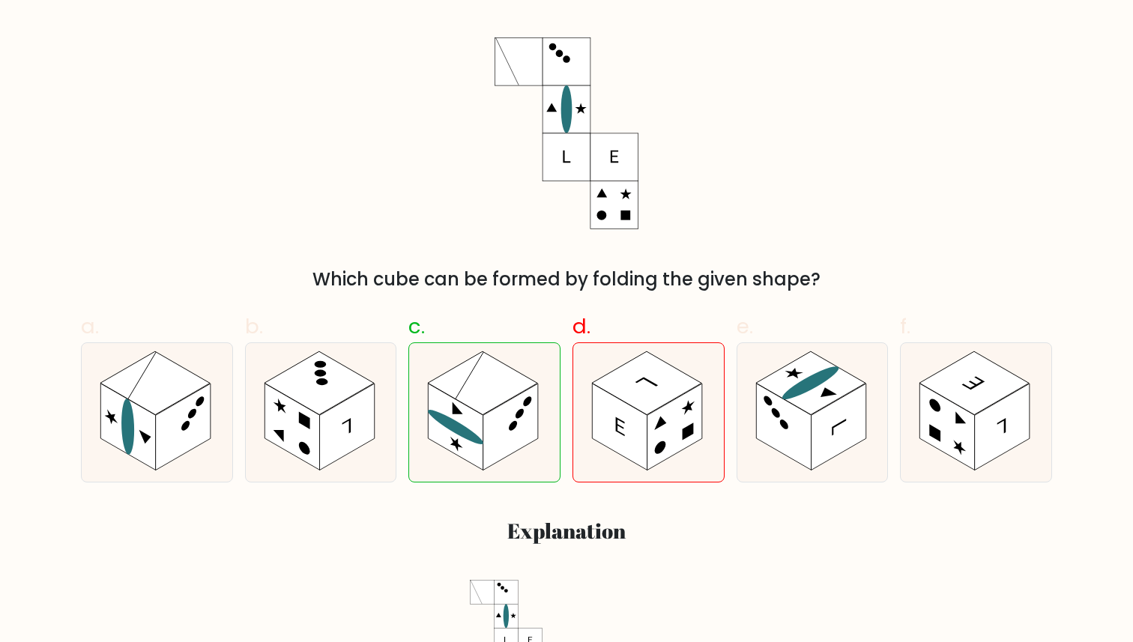
scroll to position [267, 0]
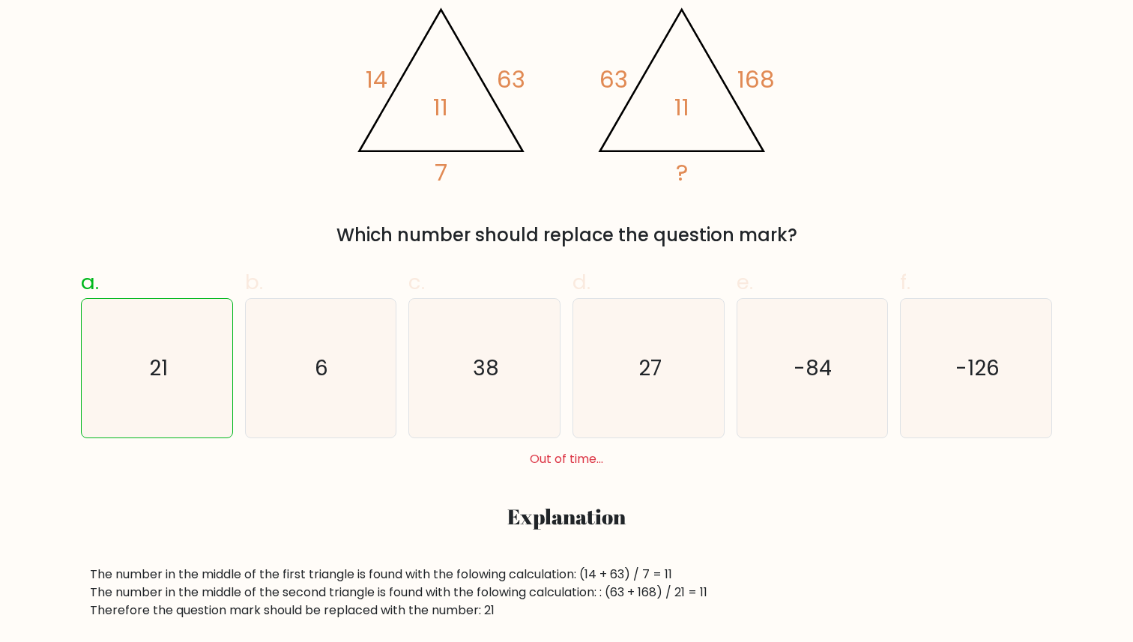
scroll to position [309, 0]
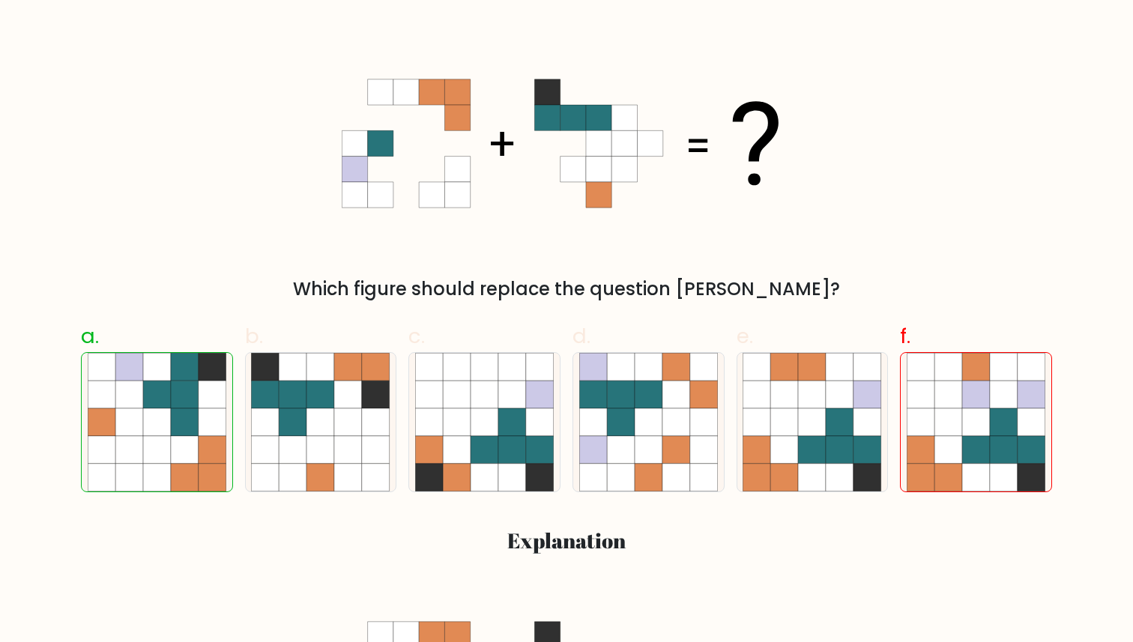
scroll to position [244, 0]
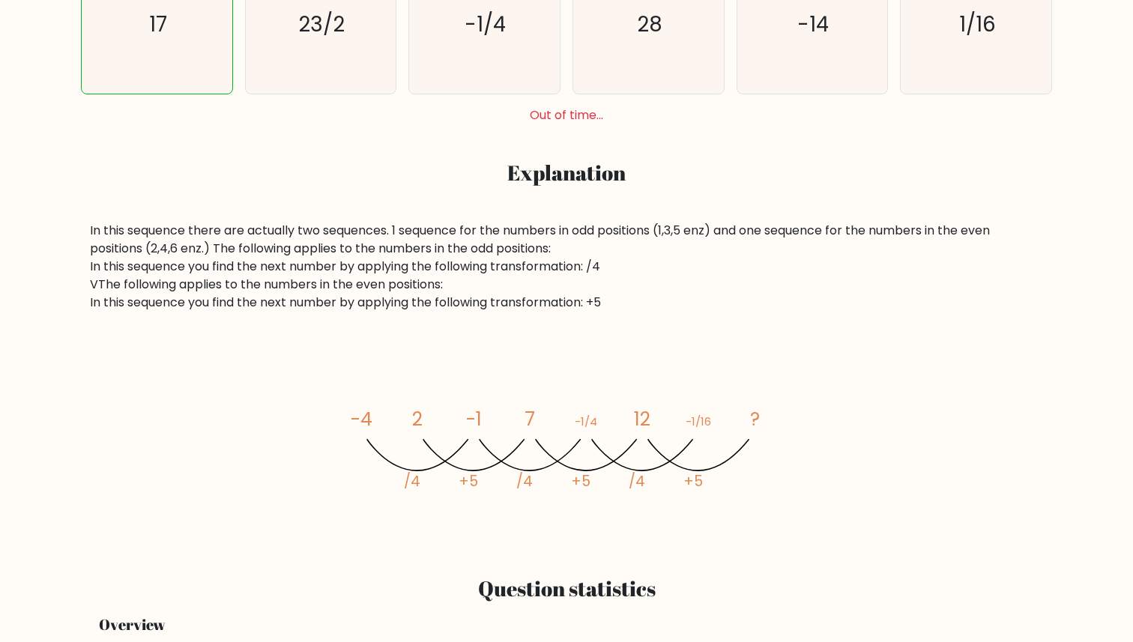
scroll to position [650, 0]
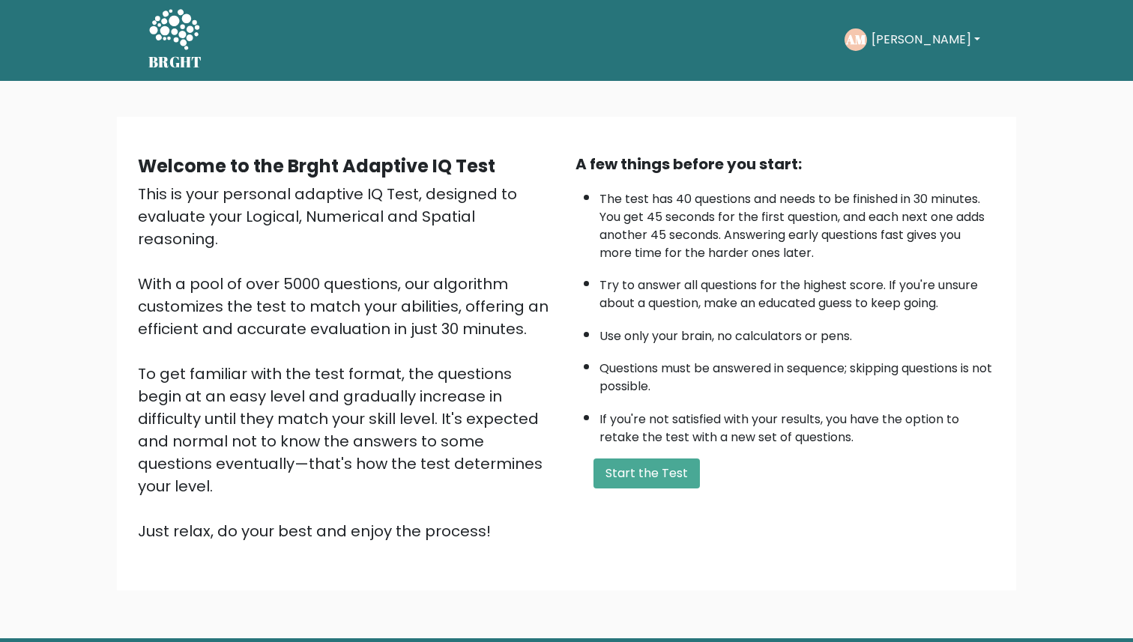
scroll to position [4, 0]
